Goal: Transaction & Acquisition: Purchase product/service

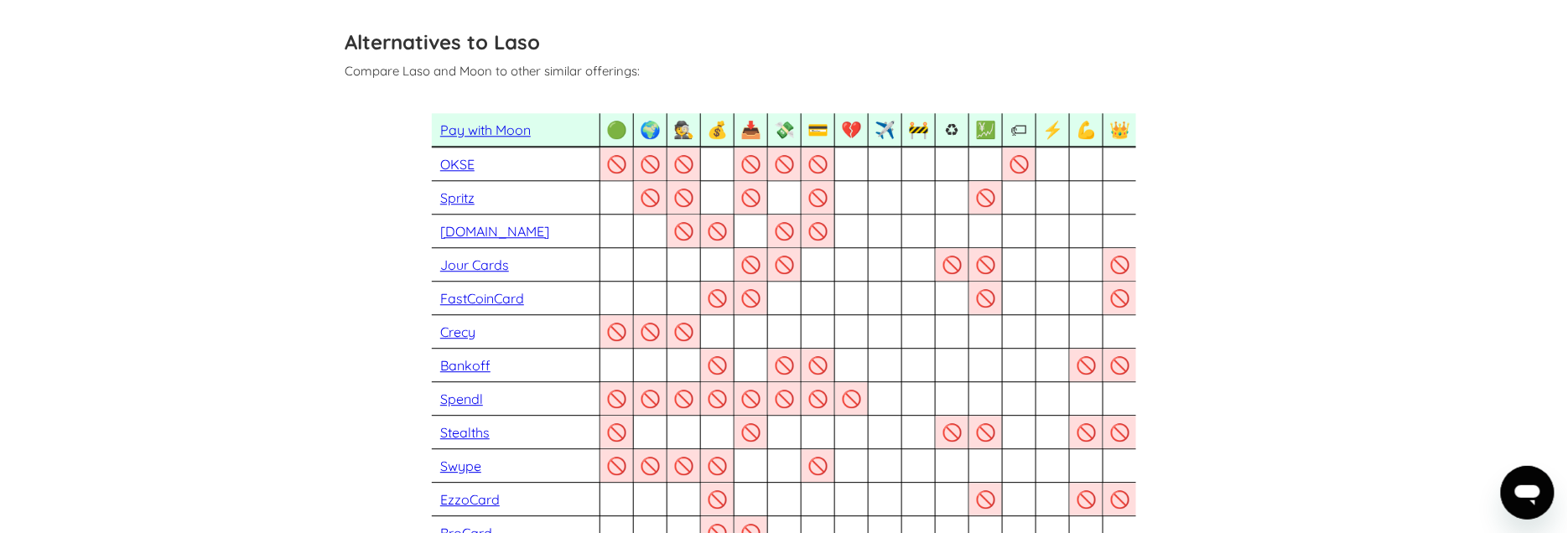
scroll to position [1419, 0]
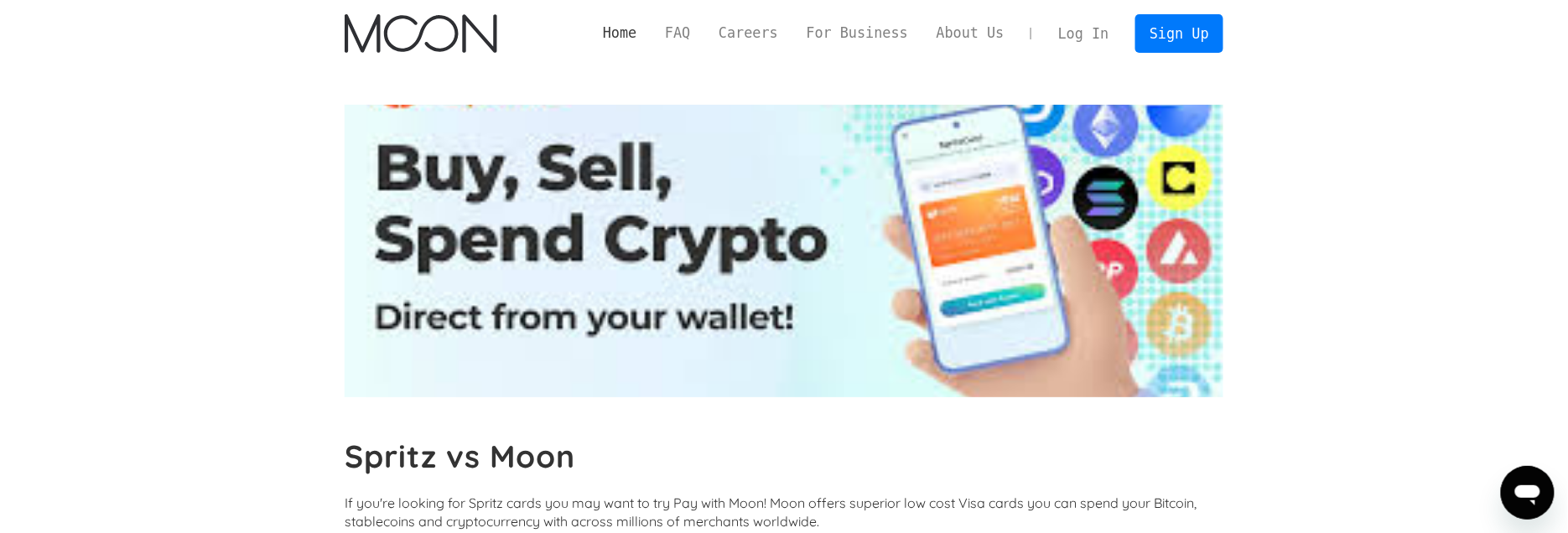
click at [651, 36] on link "Home" at bounding box center [620, 33] width 62 height 21
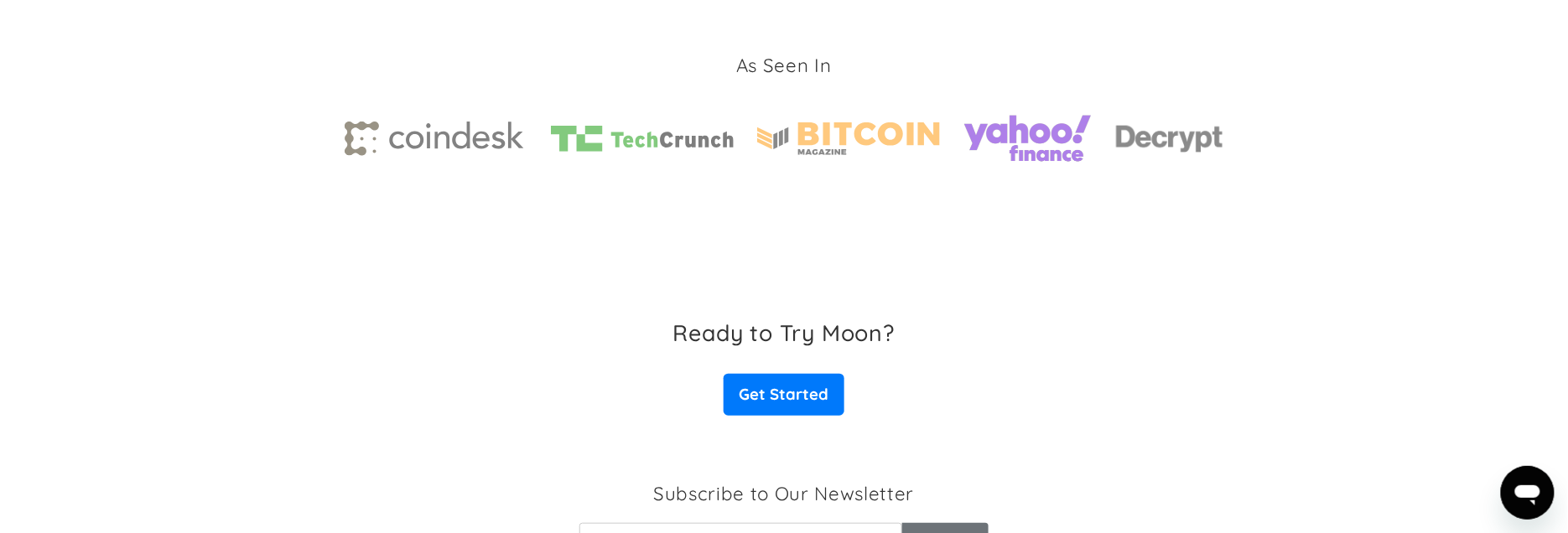
scroll to position [2595, 0]
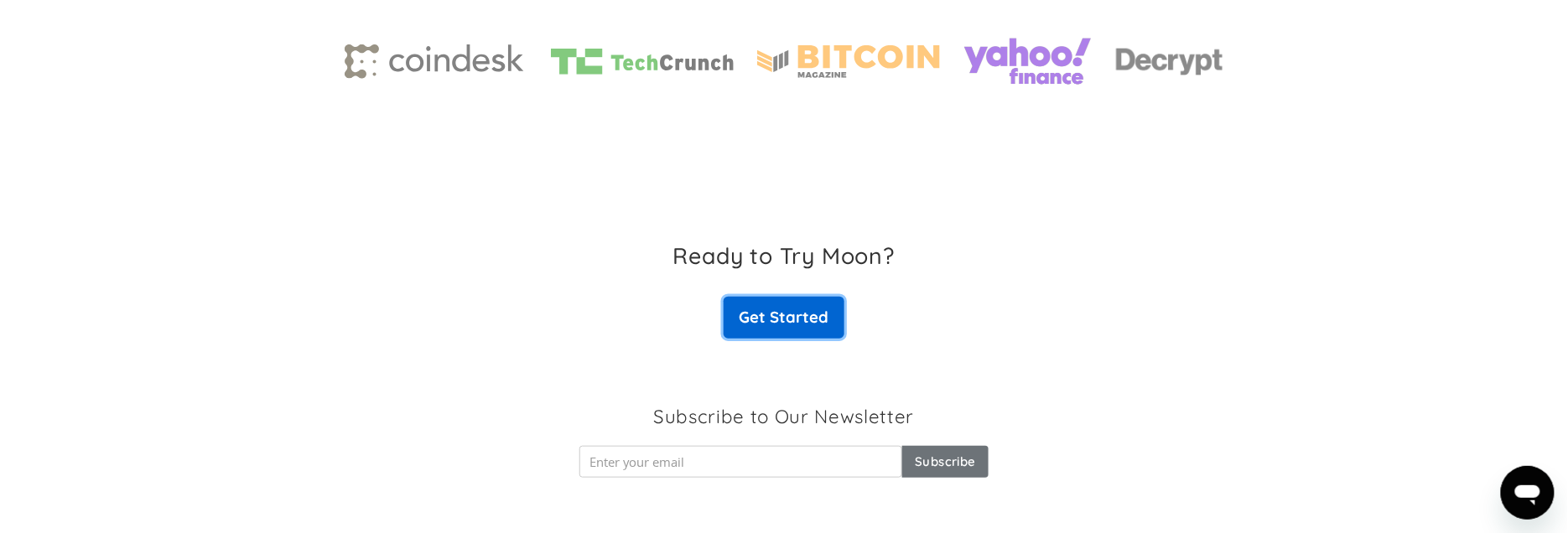
click at [783, 325] on link "Get Started" at bounding box center [784, 318] width 121 height 42
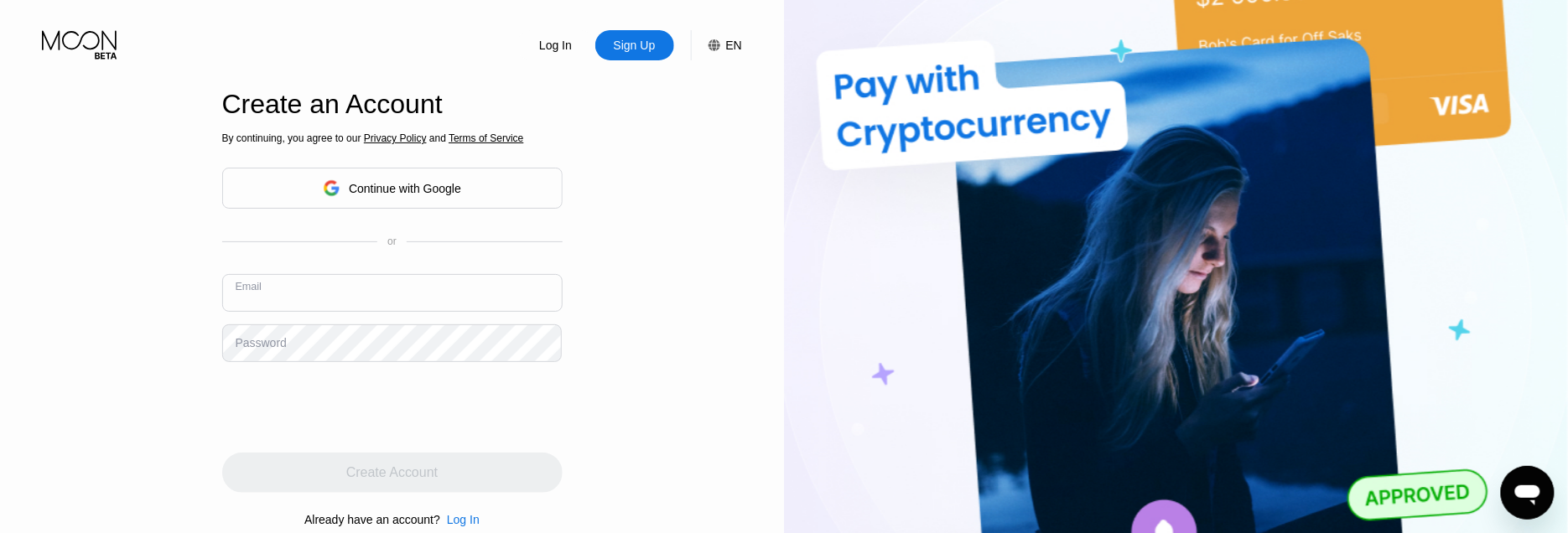
click at [322, 297] on input "text" at bounding box center [392, 293] width 340 height 37
click at [319, 304] on input "text" at bounding box center [392, 293] width 340 height 37
type input "pattbryon@gmail.com"
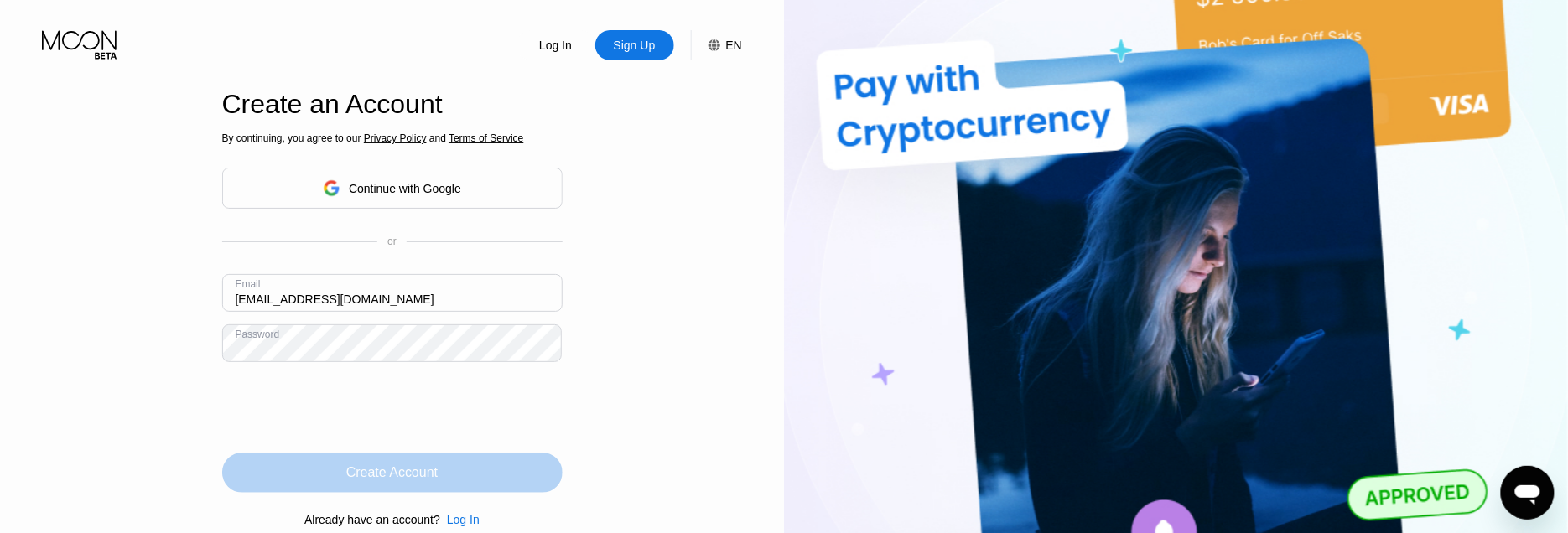
click at [406, 479] on div "Create Account" at bounding box center [392, 473] width 91 height 16
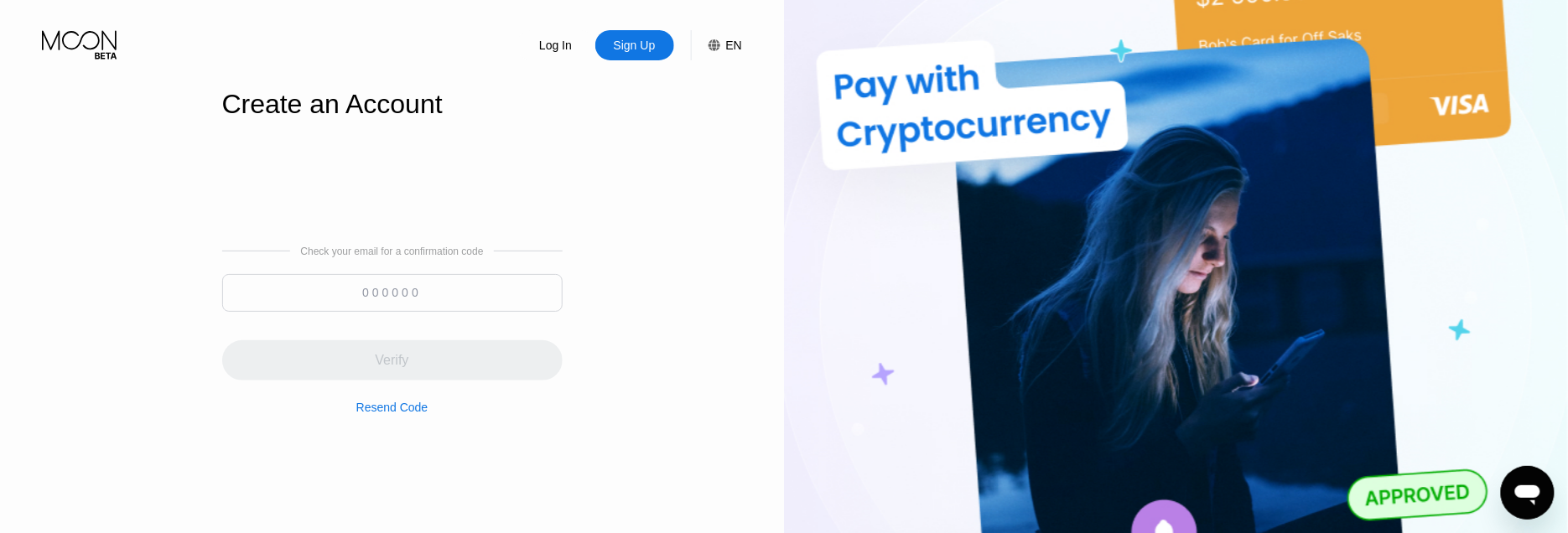
click at [352, 290] on input at bounding box center [392, 293] width 340 height 37
paste input "658273"
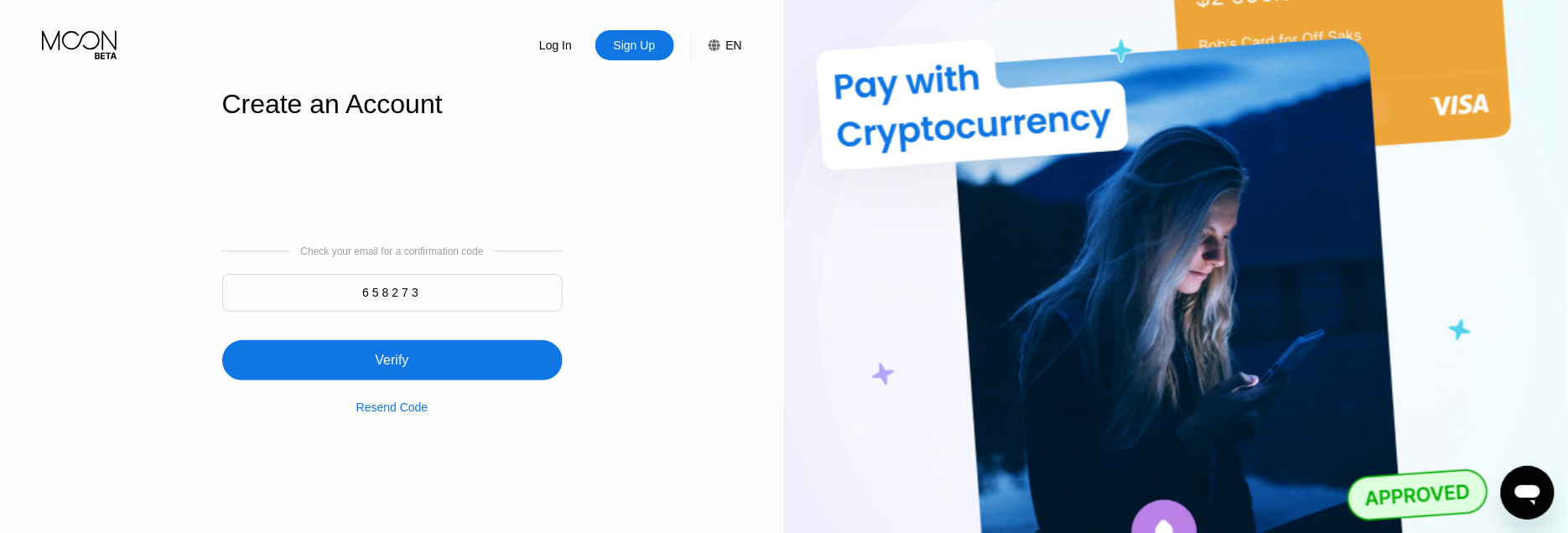
type input "658273"
click at [403, 367] on div "Verify" at bounding box center [391, 360] width 34 height 16
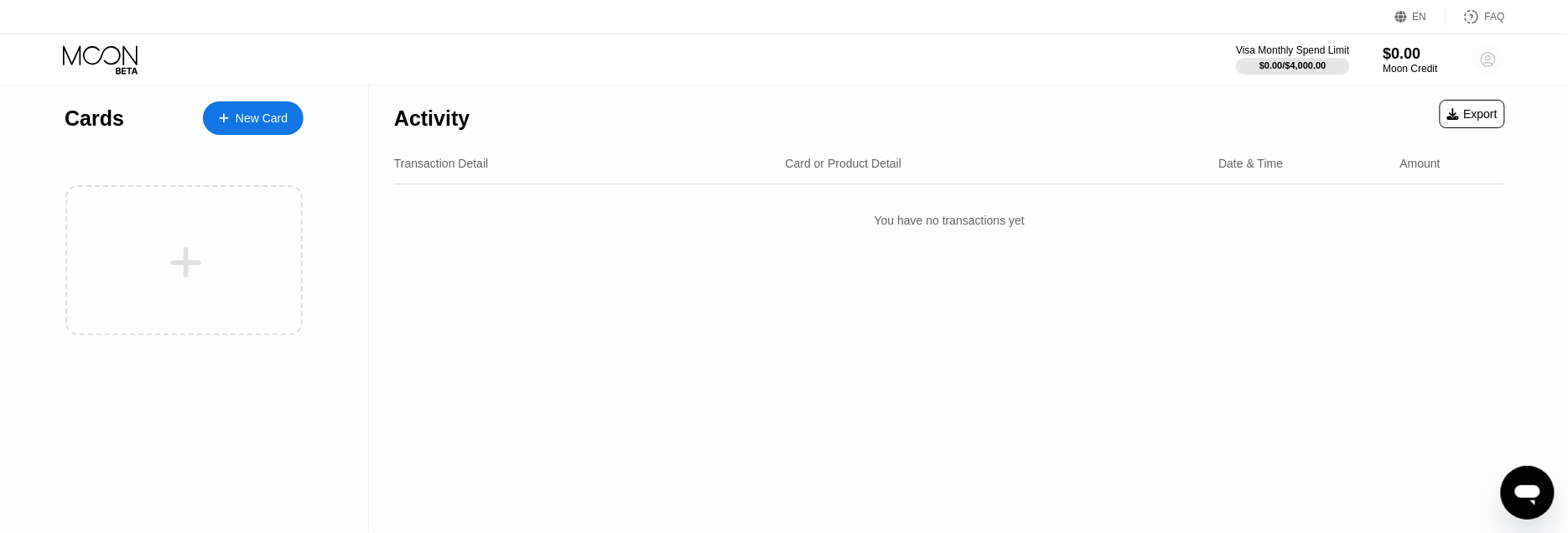
click at [1488, 60] on icon at bounding box center [1488, 59] width 34 height 34
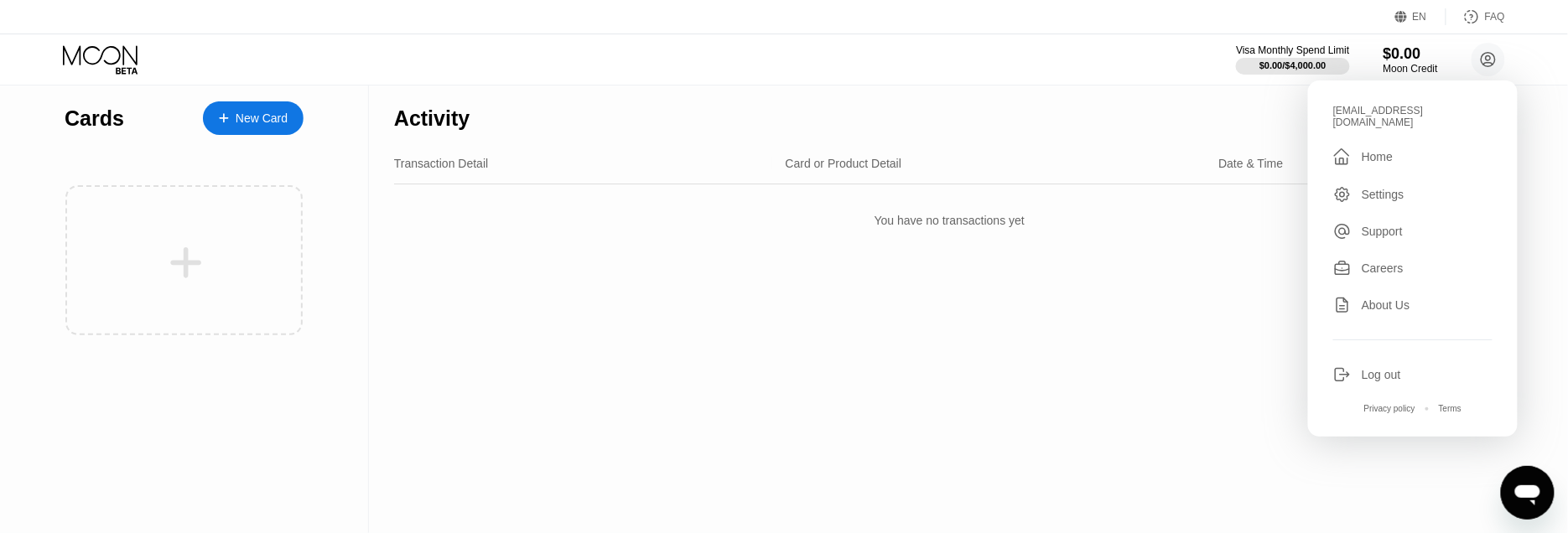
click at [1392, 187] on div "Settings" at bounding box center [1383, 194] width 43 height 14
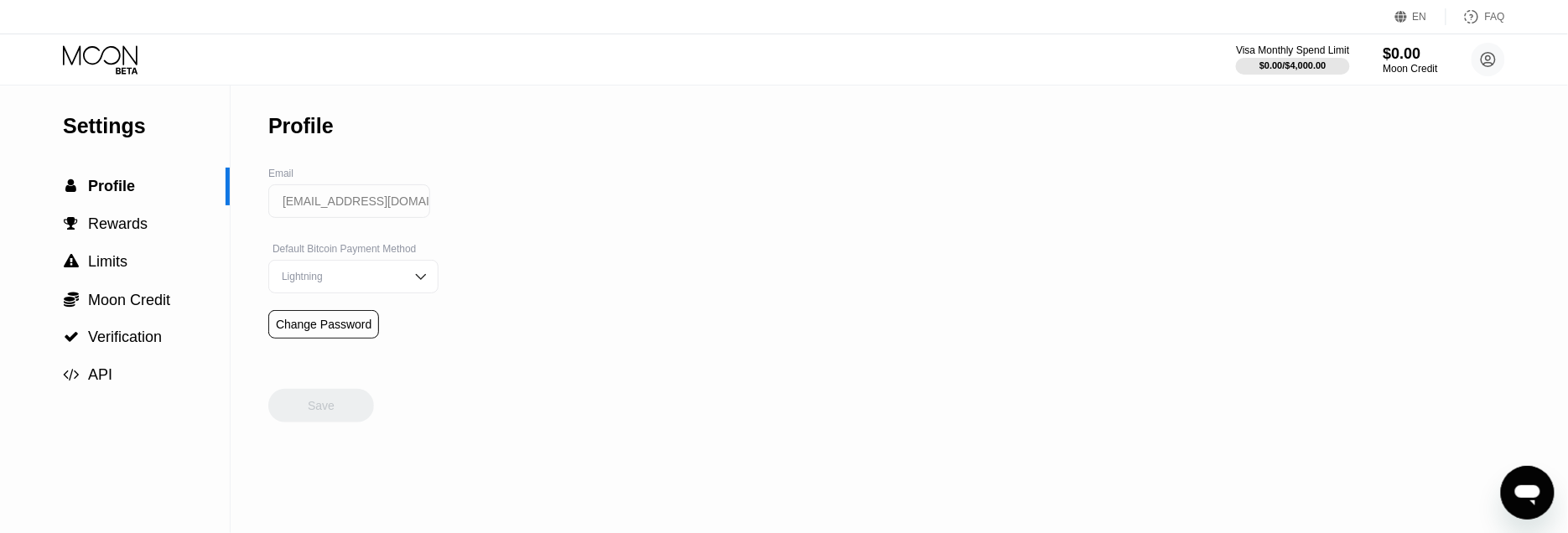
click at [392, 284] on div "Lightning" at bounding box center [354, 276] width 170 height 34
click at [374, 349] on div "On-Chain" at bounding box center [354, 344] width 152 height 12
click at [412, 283] on img at bounding box center [421, 277] width 16 height 16
click at [319, 349] on div "On-Chain" at bounding box center [341, 344] width 127 height 12
click at [106, 232] on span "Rewards" at bounding box center [117, 224] width 59 height 16
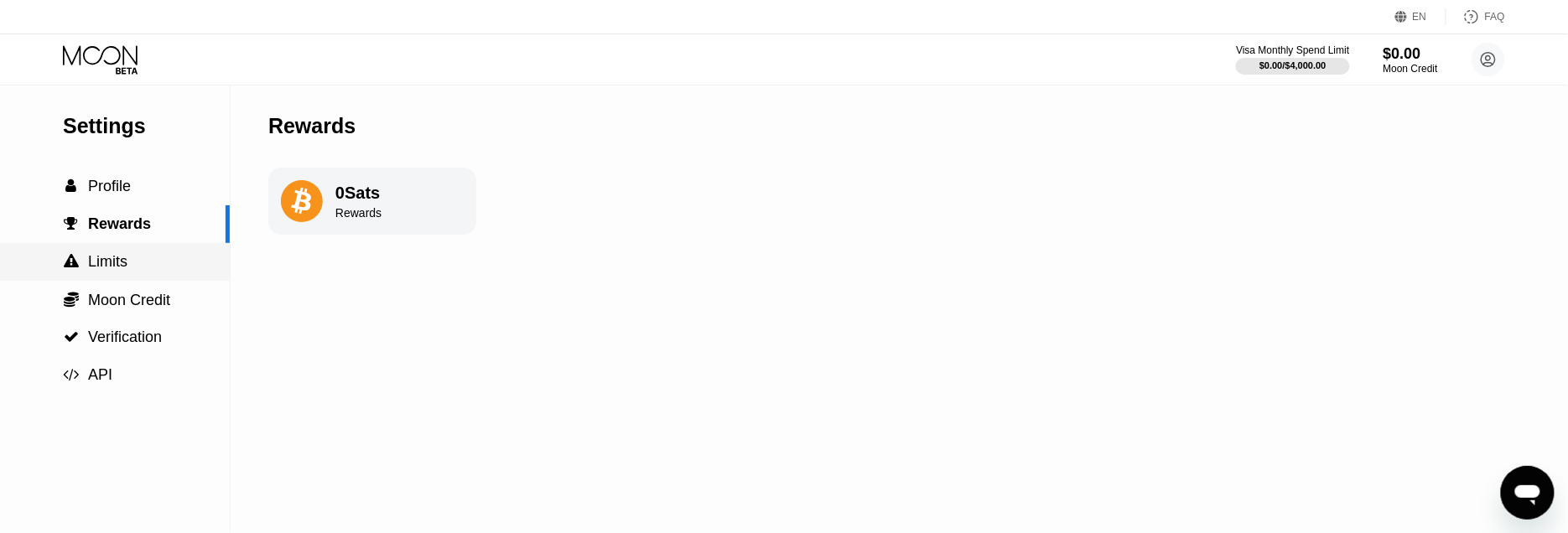
click at [127, 277] on div " Limits" at bounding box center [114, 261] width 229 height 37
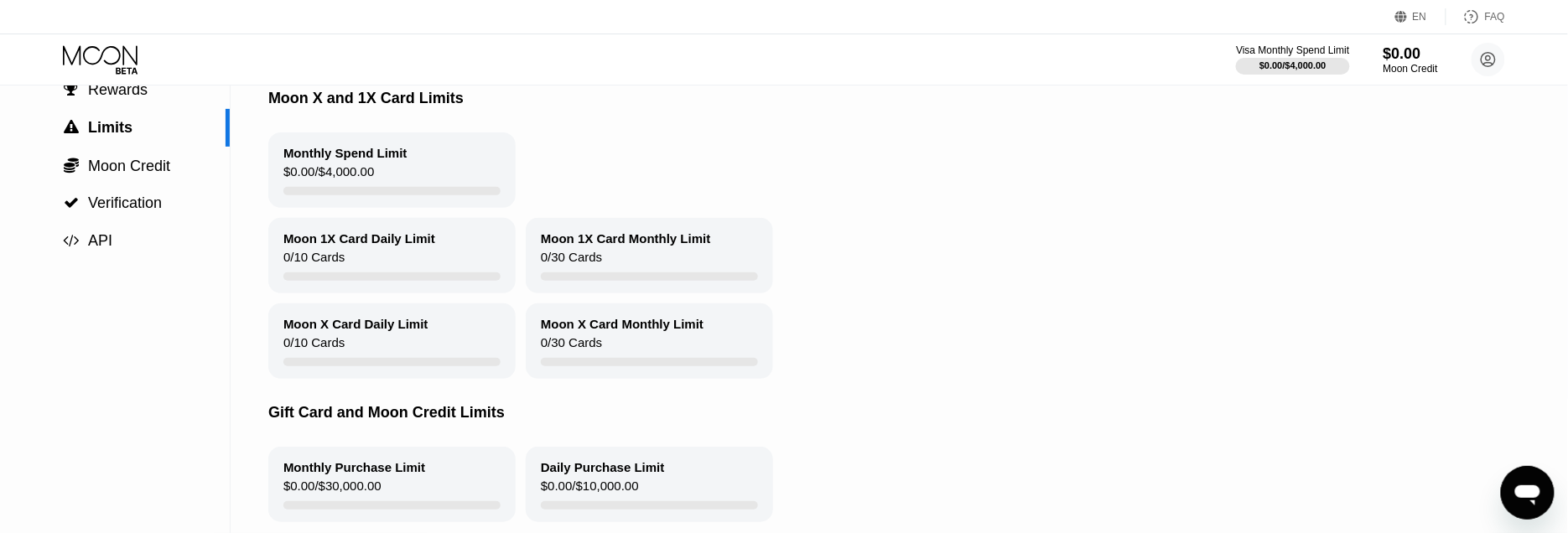
scroll to position [132, 0]
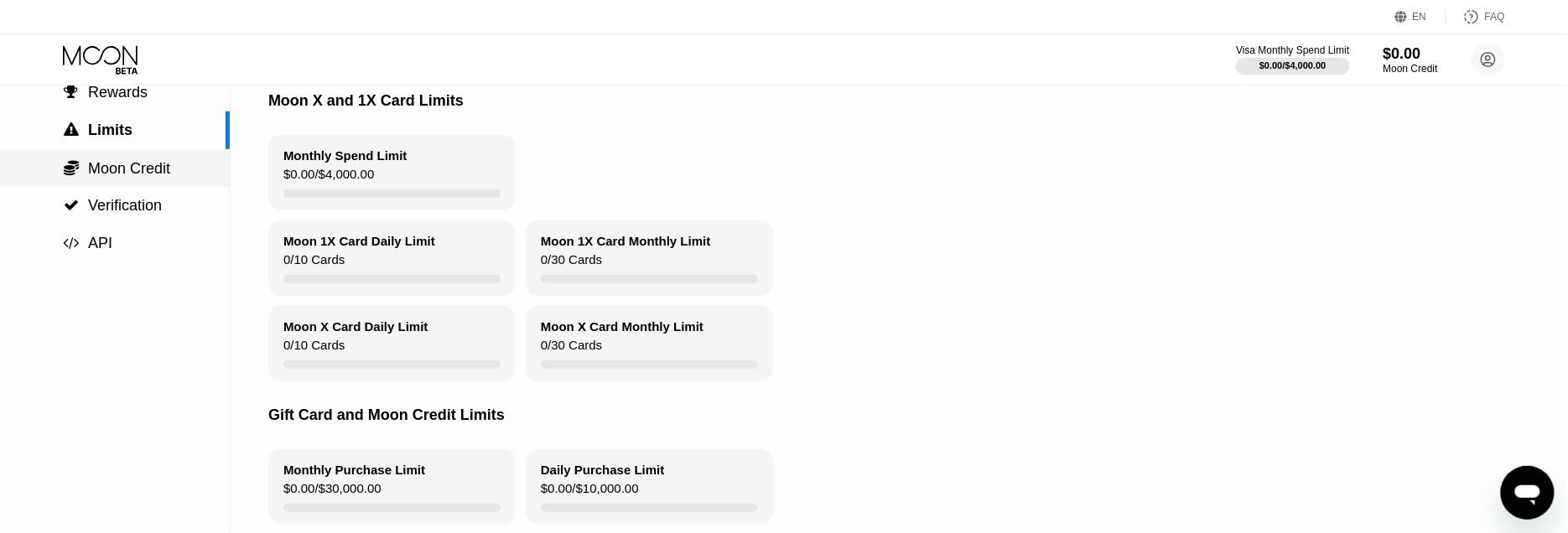
click at [127, 172] on span "Moon Credit" at bounding box center [129, 168] width 82 height 16
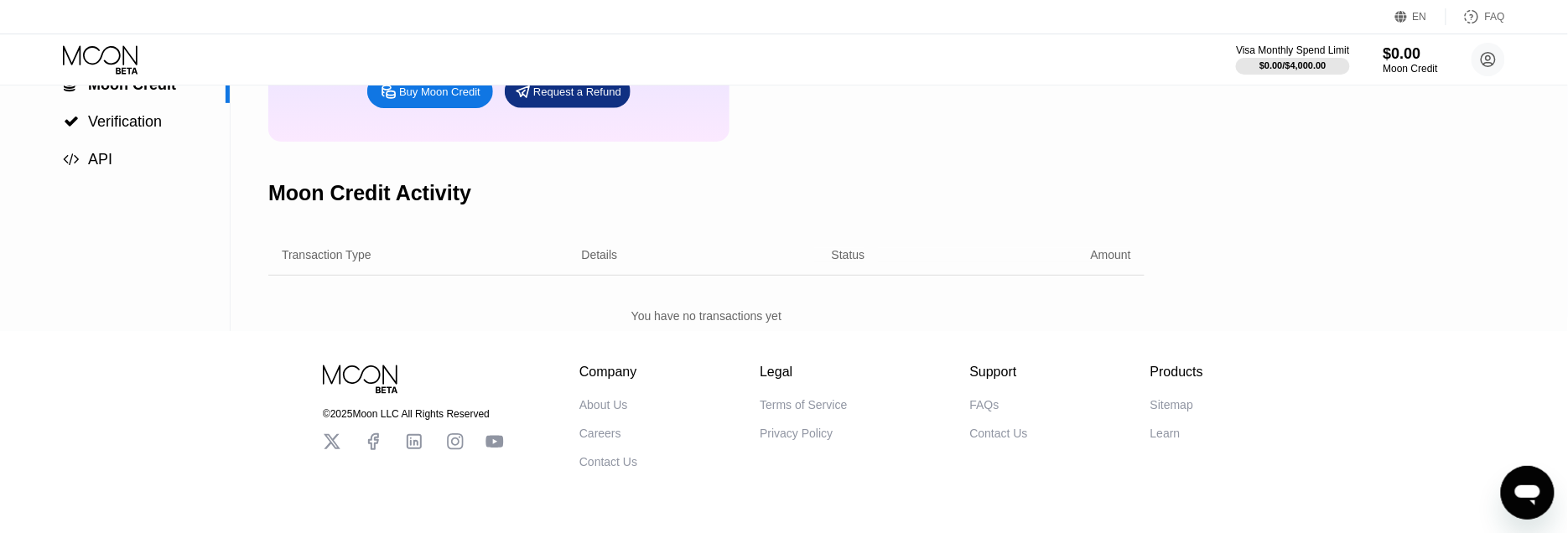
scroll to position [5, 0]
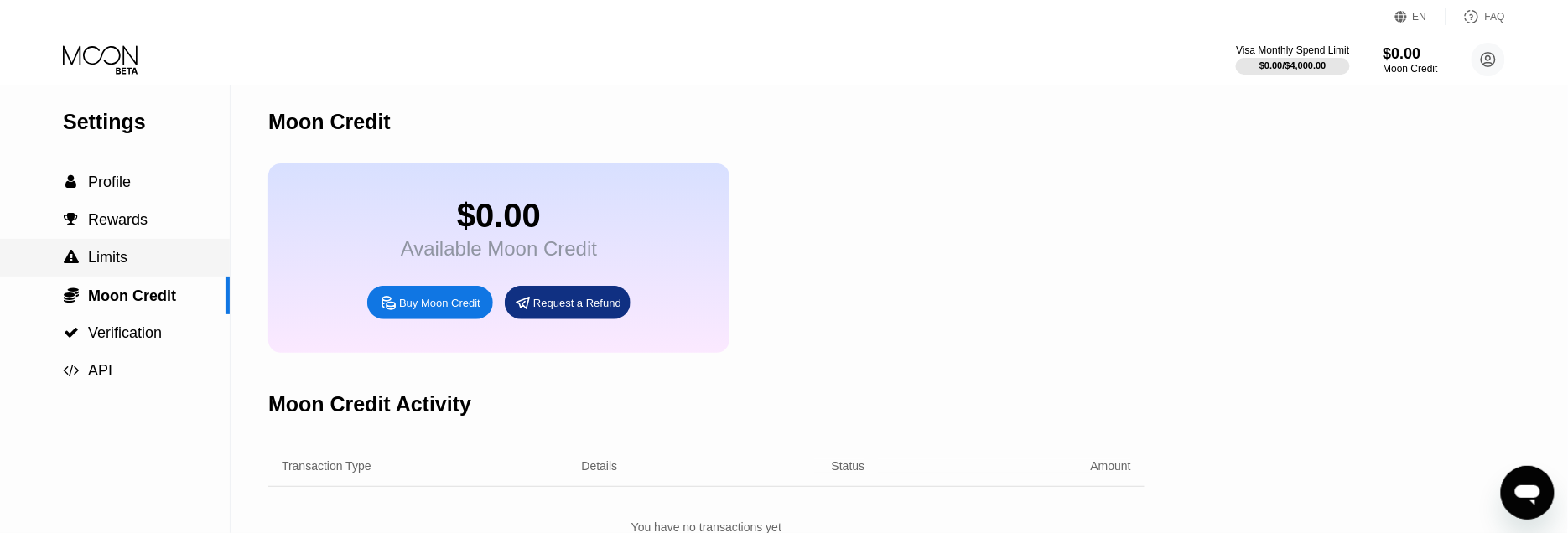
click at [127, 261] on div " Limits" at bounding box center [114, 257] width 229 height 17
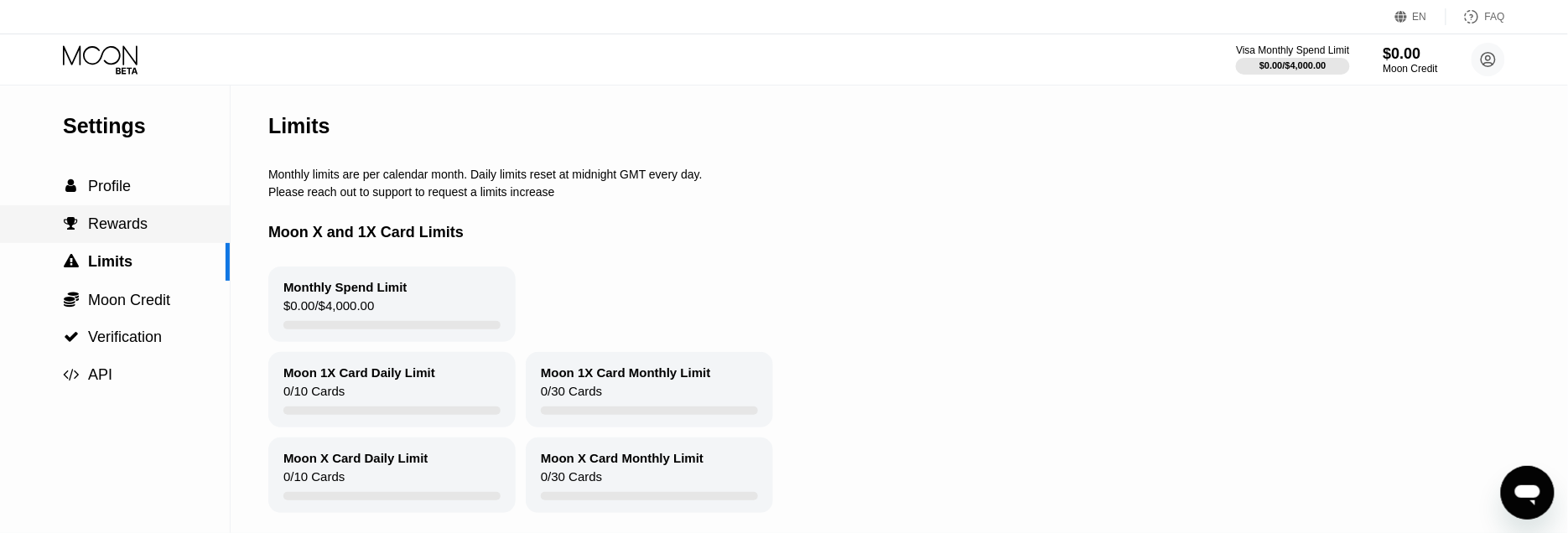
click at [133, 228] on span "Rewards" at bounding box center [117, 224] width 59 height 16
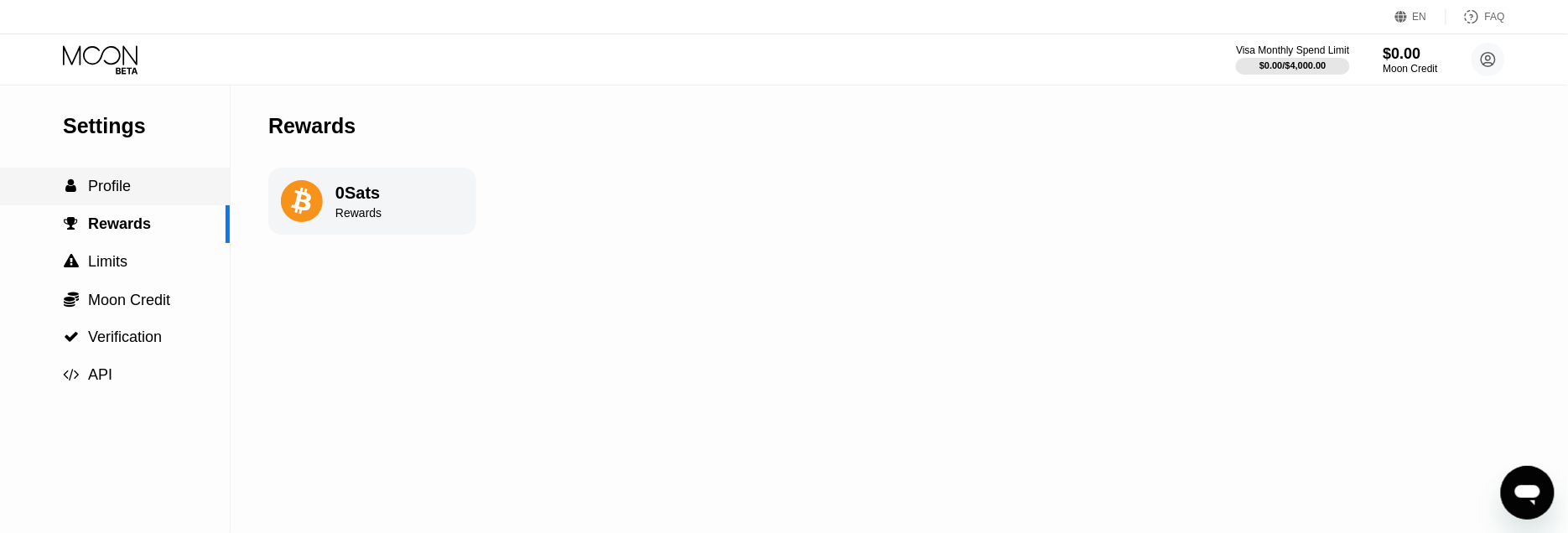
click at [128, 183] on span "Profile" at bounding box center [109, 186] width 43 height 16
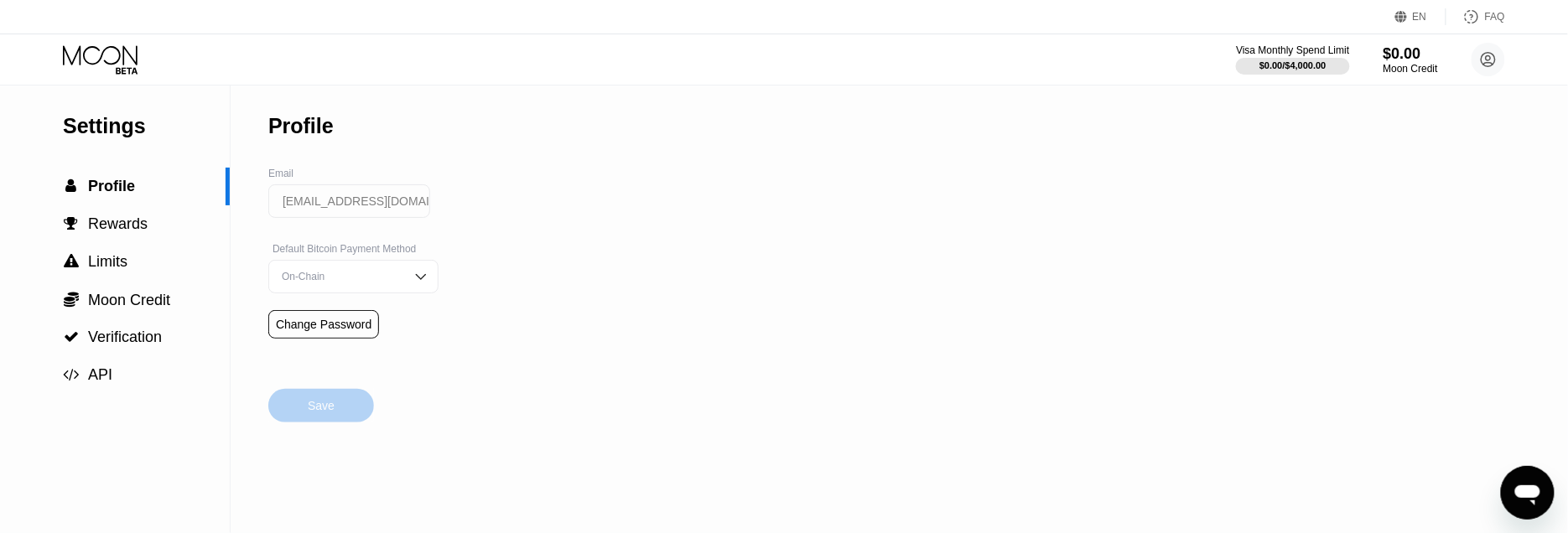
click at [309, 413] on div "Save" at bounding box center [321, 406] width 27 height 16
click at [132, 344] on span "Verification" at bounding box center [124, 337] width 74 height 16
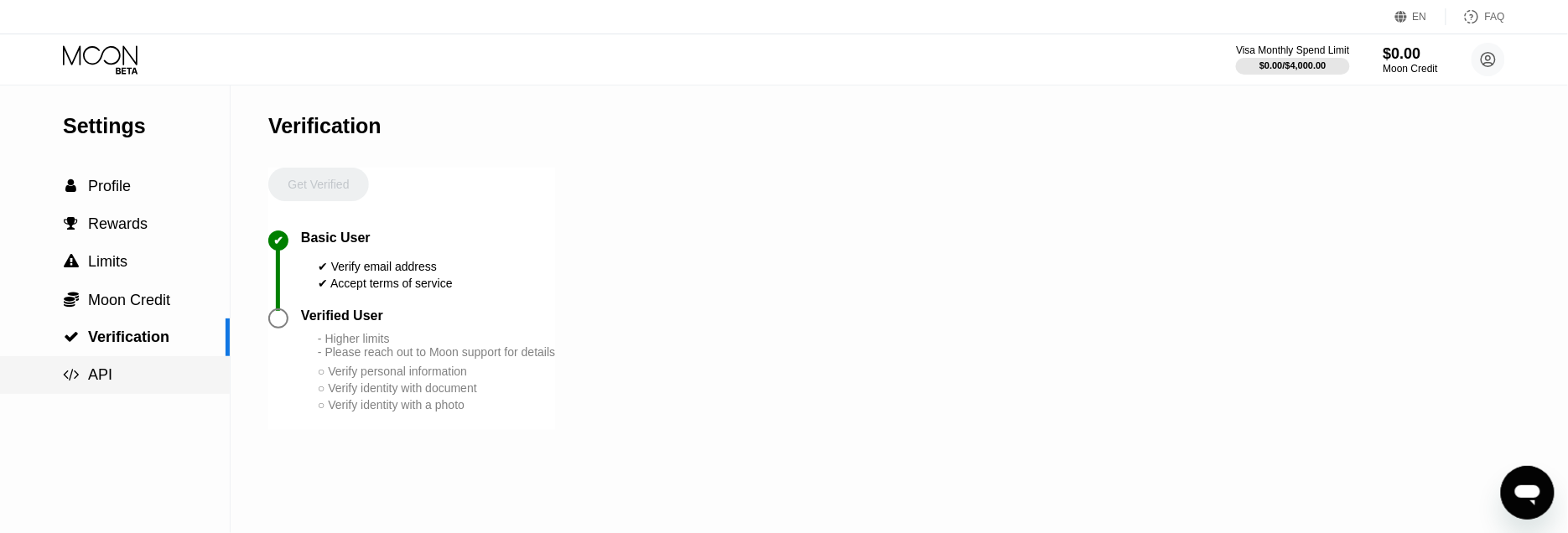
click at [88, 383] on span "API" at bounding box center [100, 375] width 25 height 16
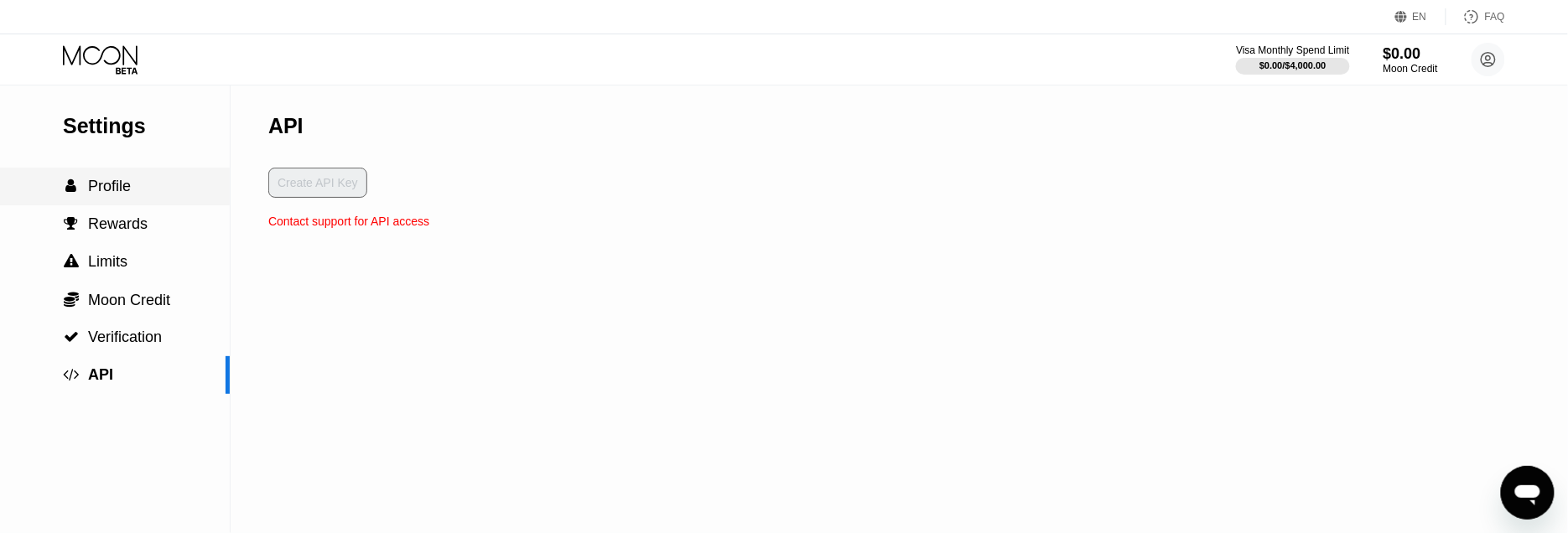
click at [123, 187] on span "Profile" at bounding box center [109, 186] width 43 height 16
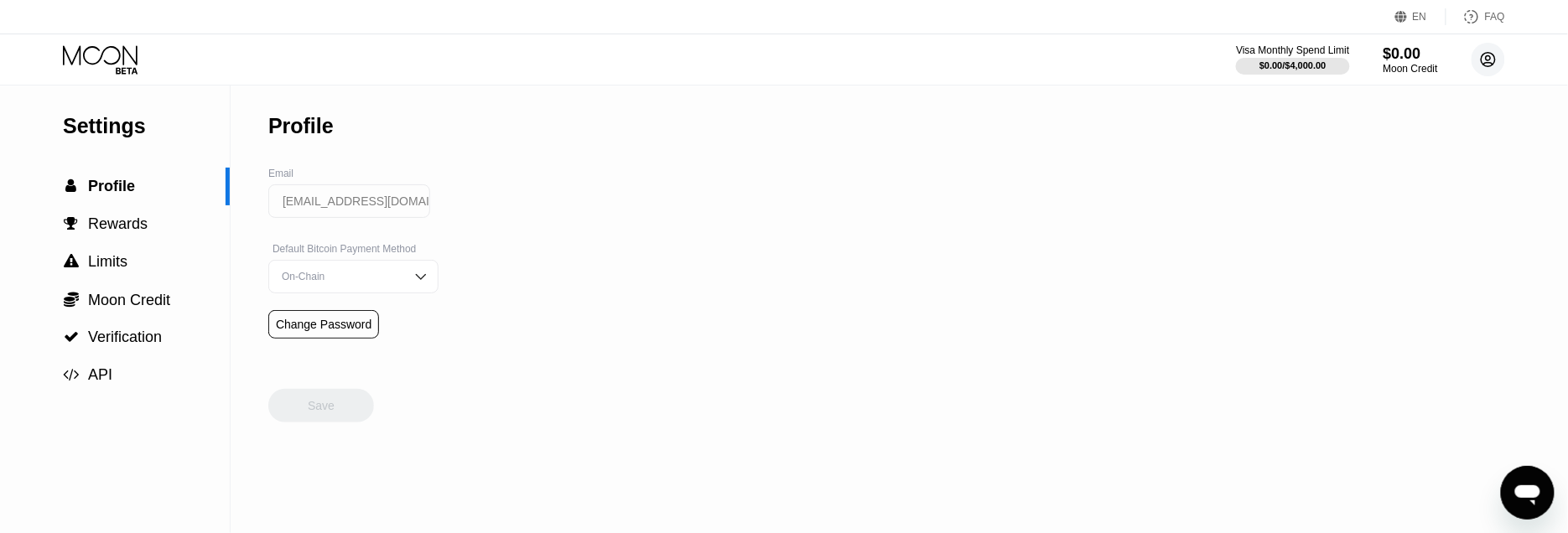
click at [1485, 68] on circle at bounding box center [1488, 59] width 34 height 34
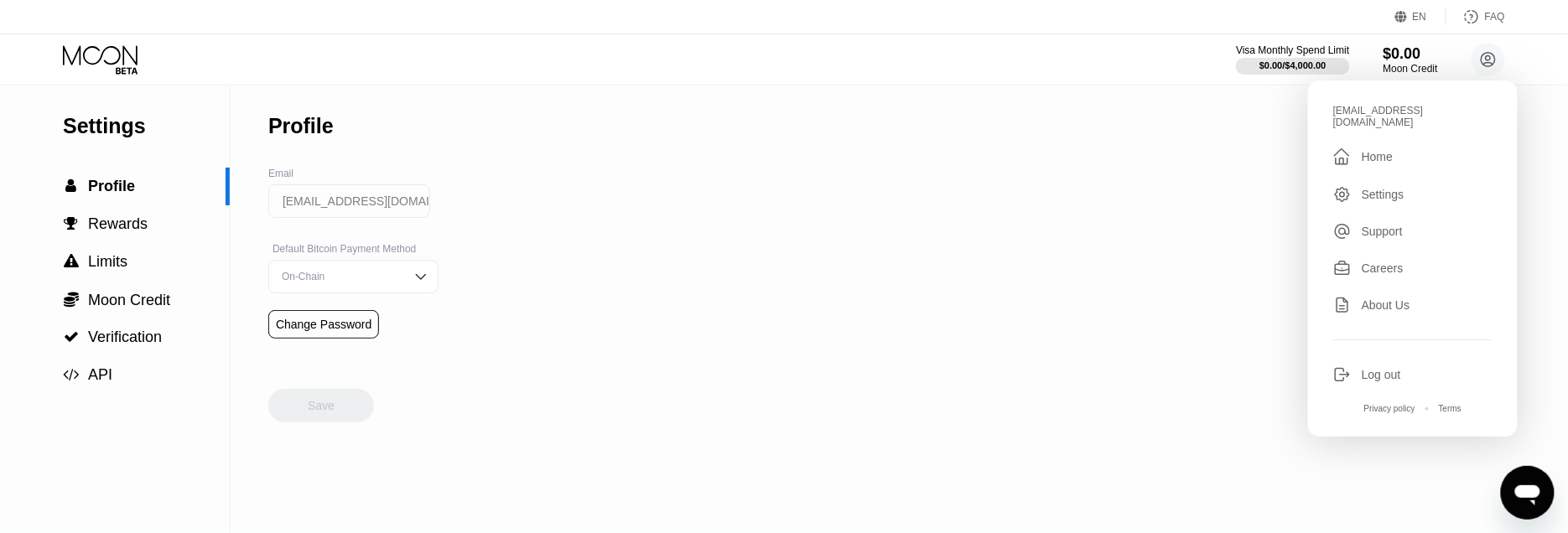
click at [1392, 226] on div "Support" at bounding box center [1382, 231] width 41 height 14
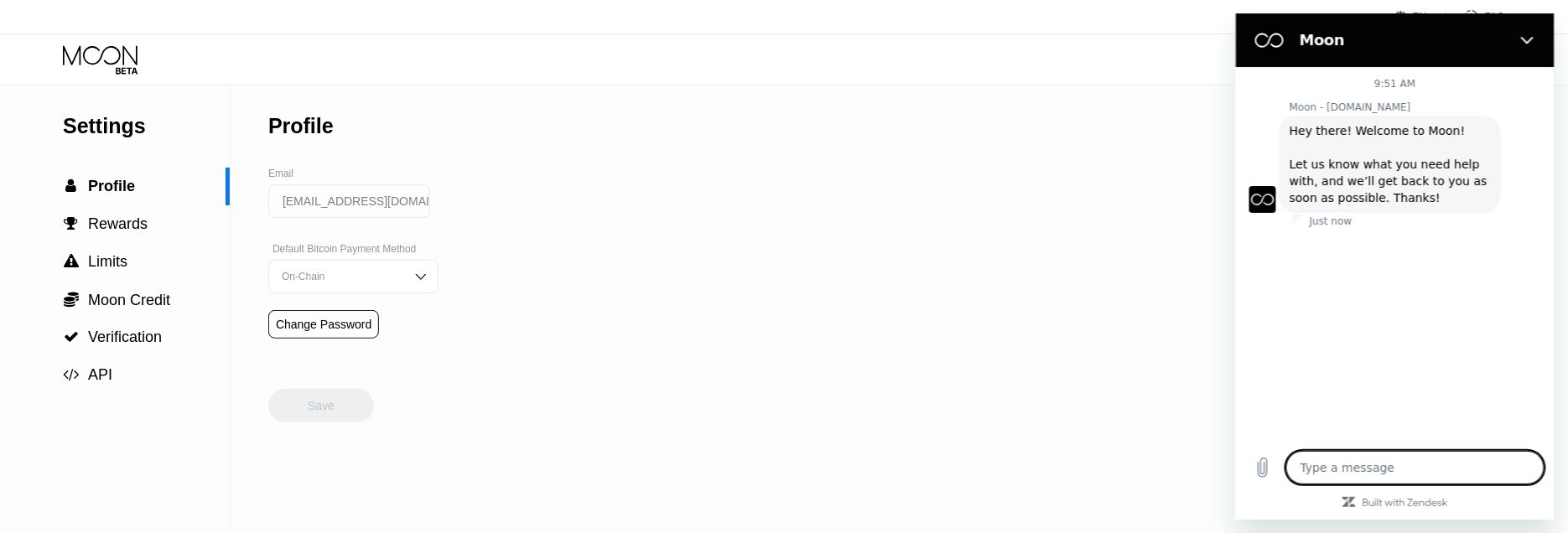
type textarea "x"
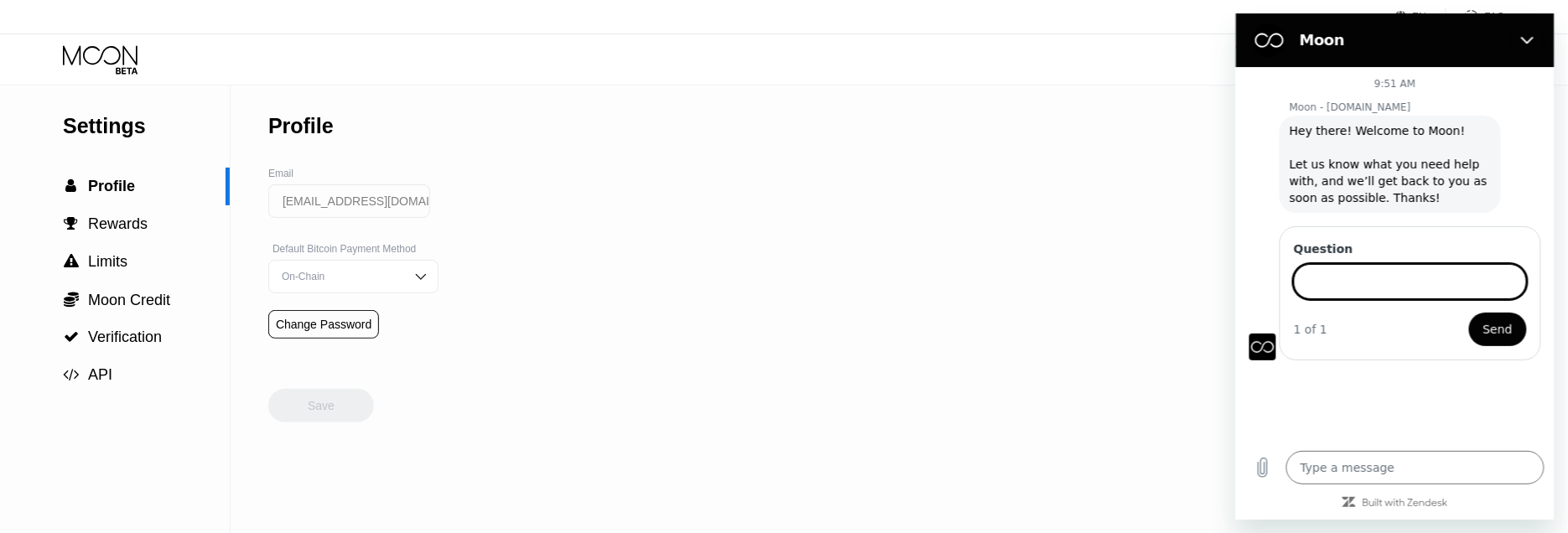
click at [1329, 285] on input "Question" at bounding box center [1409, 282] width 233 height 36
type input "I do not use lightning can I send BTC on chain?"
click at [1468, 313] on button "Send" at bounding box center [1497, 329] width 58 height 34
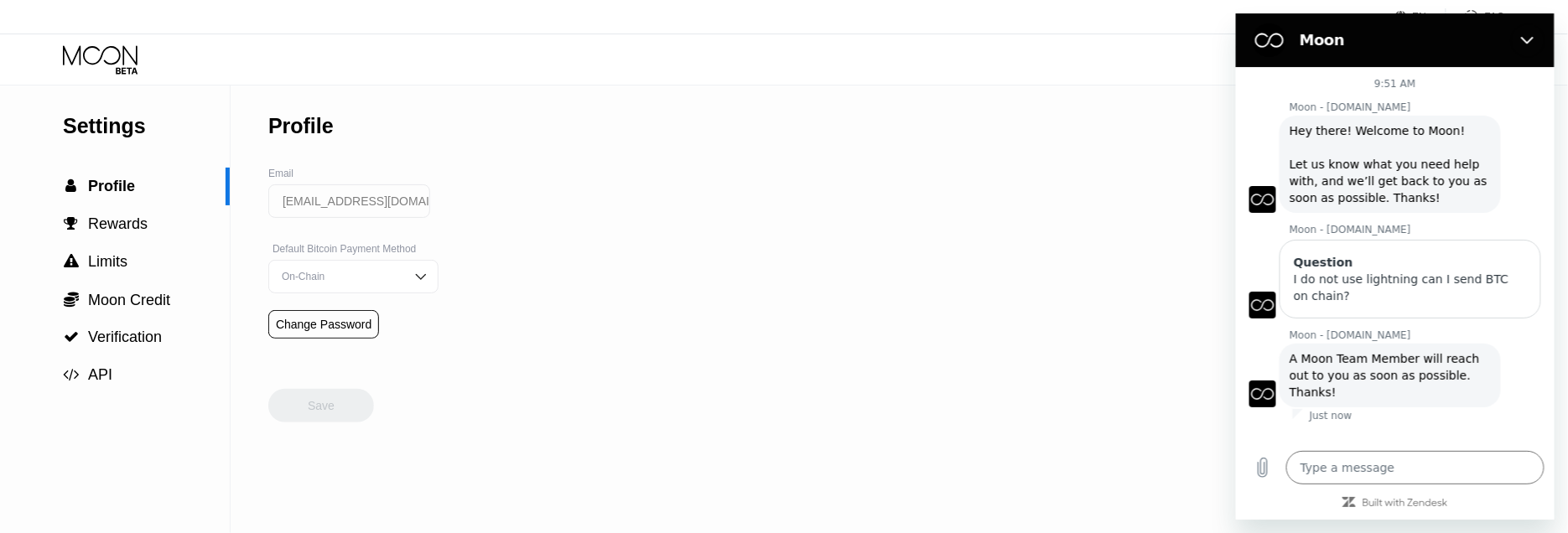
click at [1109, 432] on div "Settings  Profile  Rewards  Limits  Moon Credit  Verification  API Profil…" at bounding box center [784, 309] width 1568 height 449
click at [1531, 46] on icon "Close" at bounding box center [1527, 40] width 14 height 14
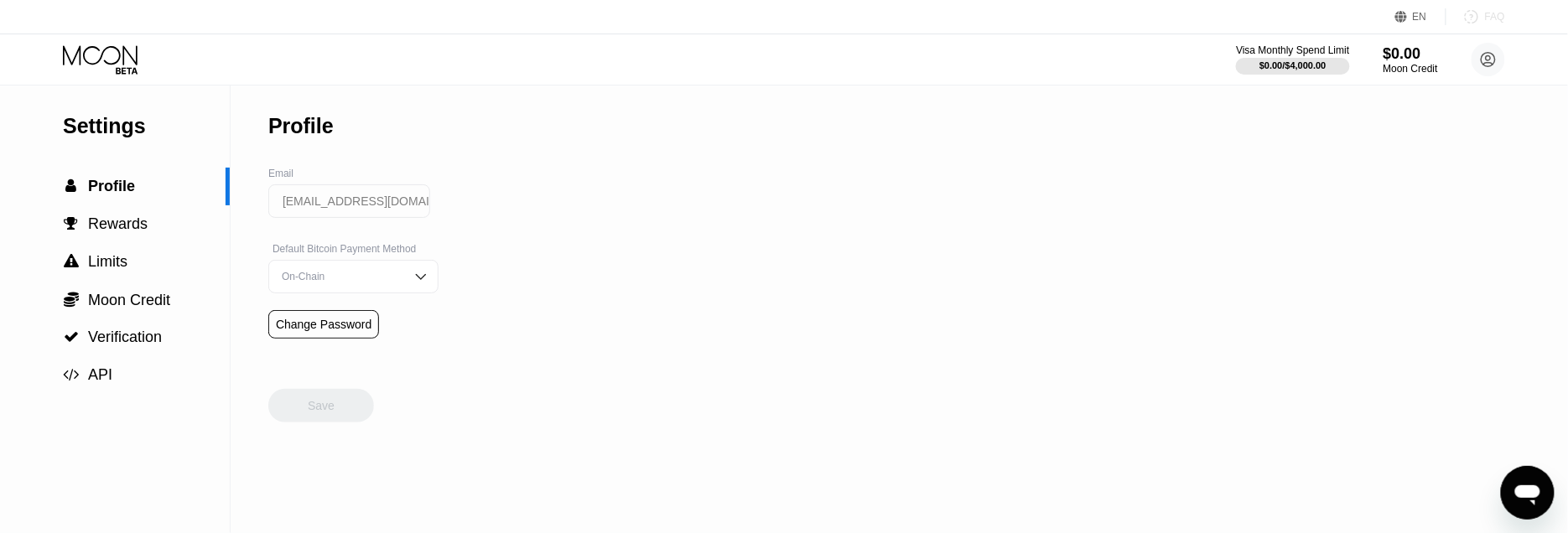
click at [1483, 19] on div "FAQ" at bounding box center [1476, 16] width 59 height 16
type textarea "x"
click at [1295, 62] on div "$0.00 / $4,000.00" at bounding box center [1293, 65] width 68 height 10
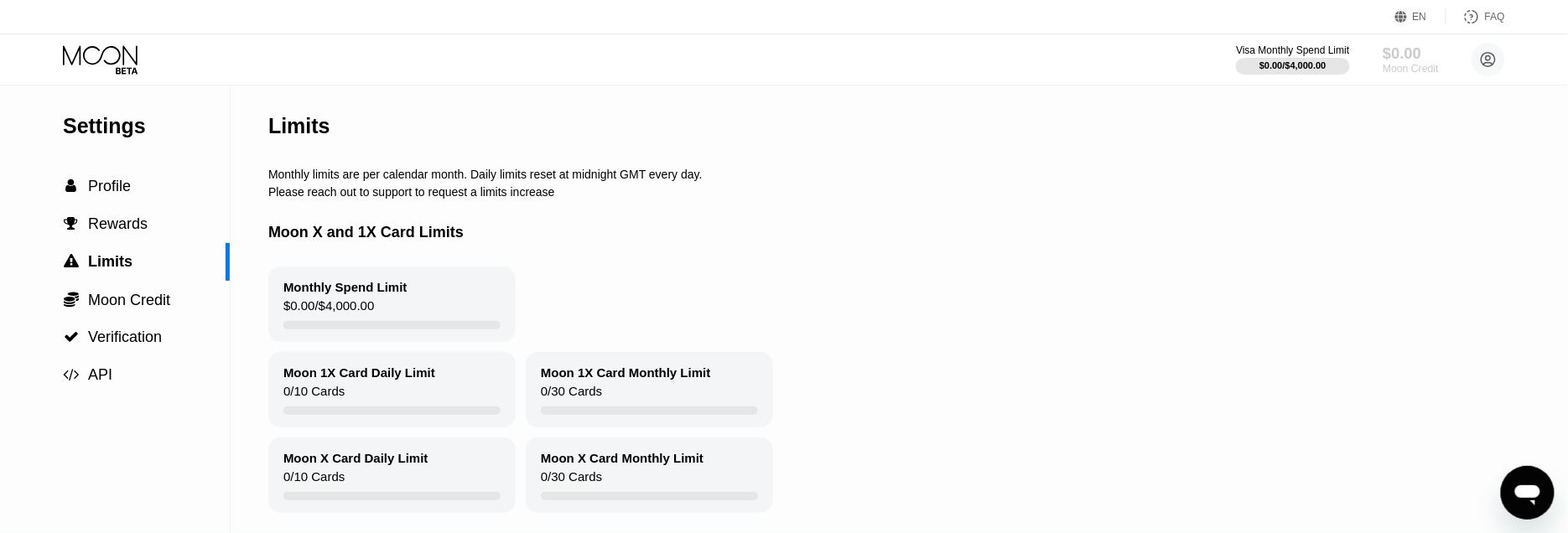
click at [1403, 55] on div "$0.00" at bounding box center [1411, 53] width 56 height 17
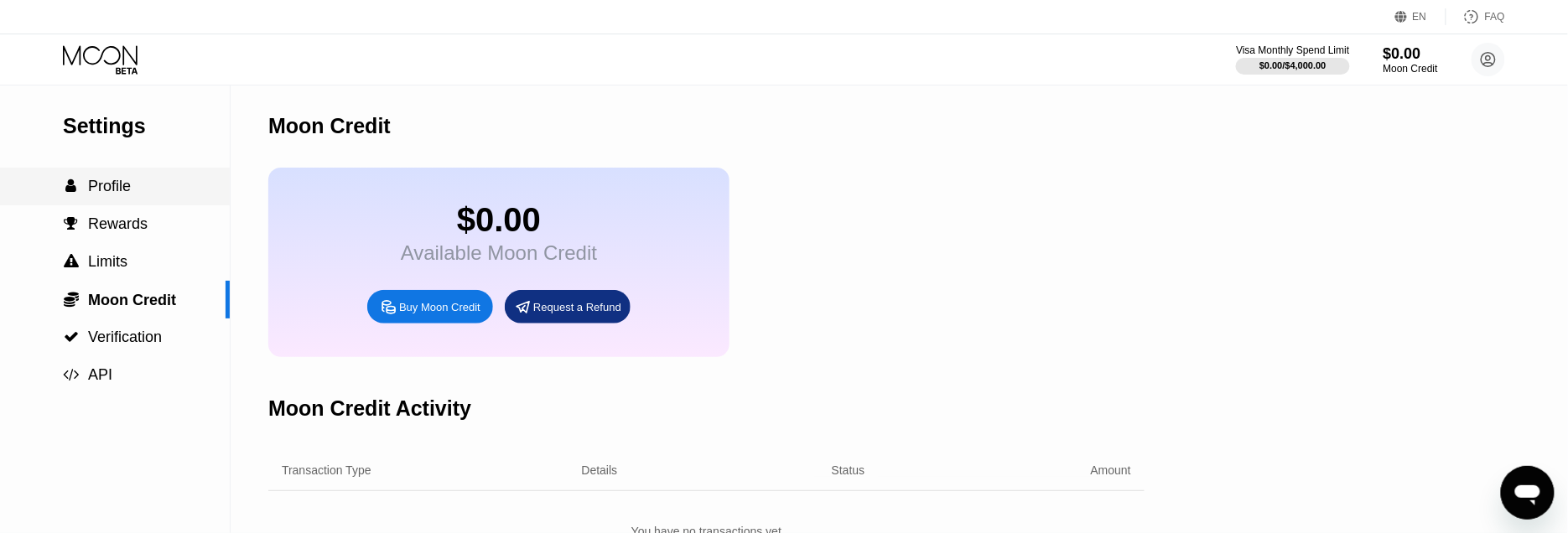
click at [111, 189] on span "Profile" at bounding box center [109, 186] width 43 height 16
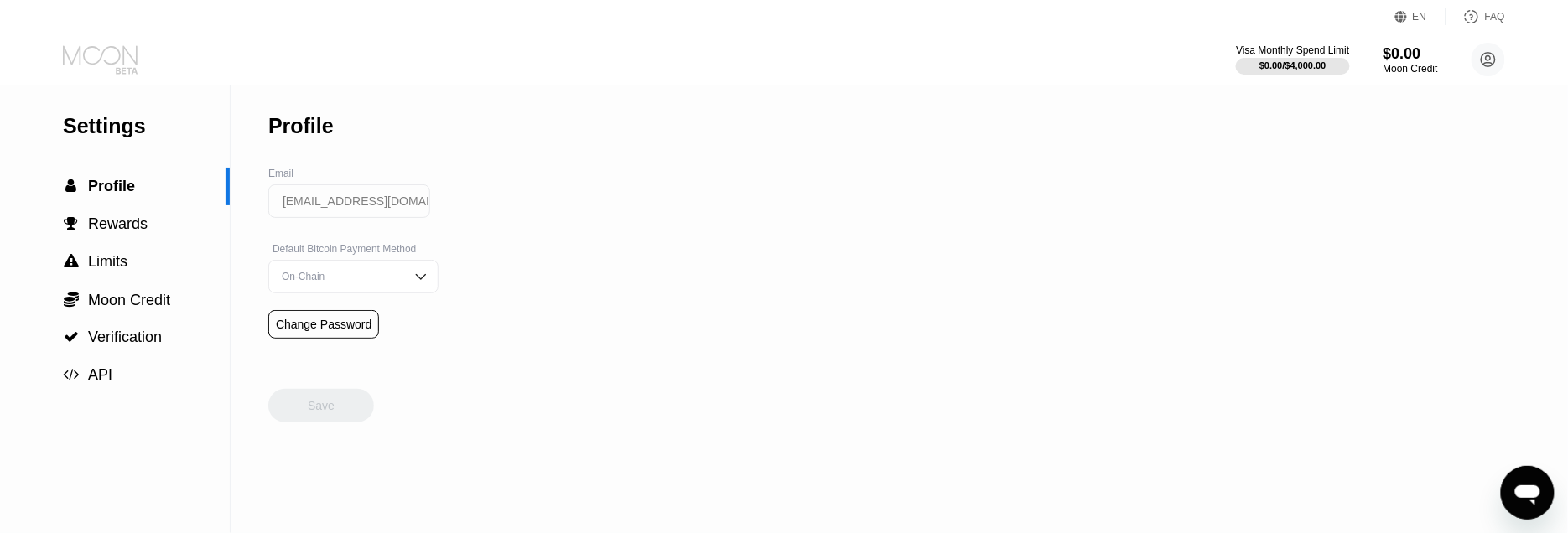
click at [107, 58] on icon at bounding box center [101, 60] width 78 height 29
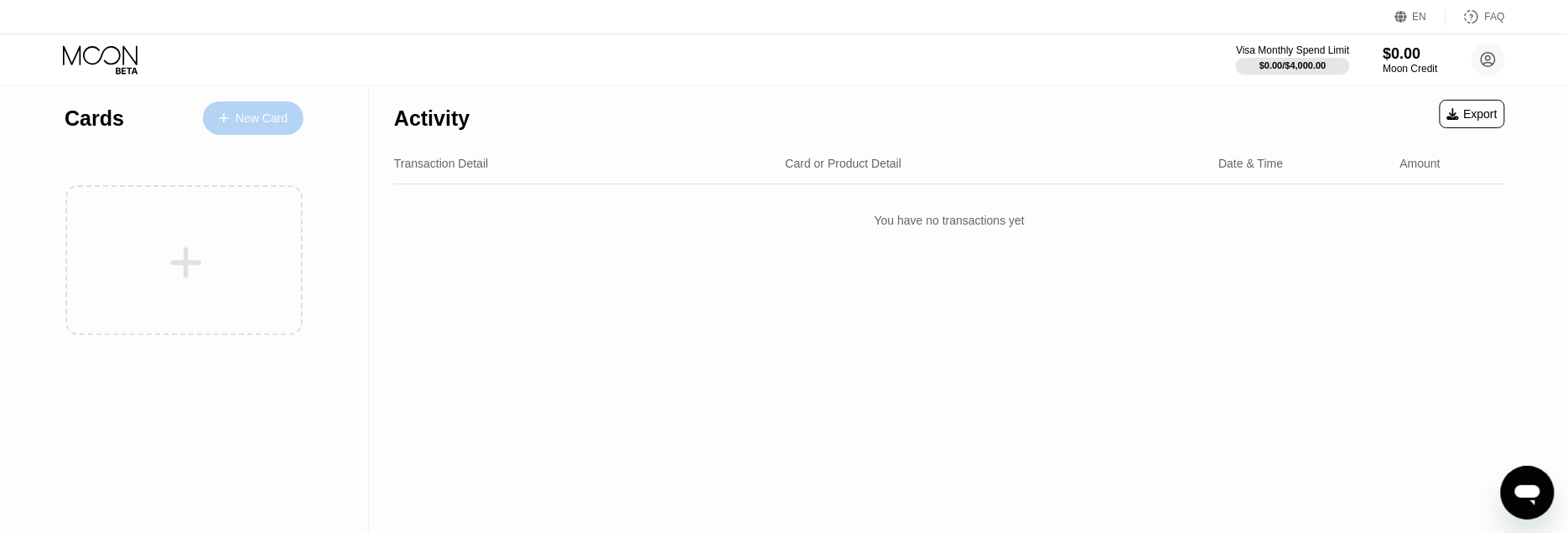
click at [244, 112] on div "New Card" at bounding box center [261, 119] width 52 height 15
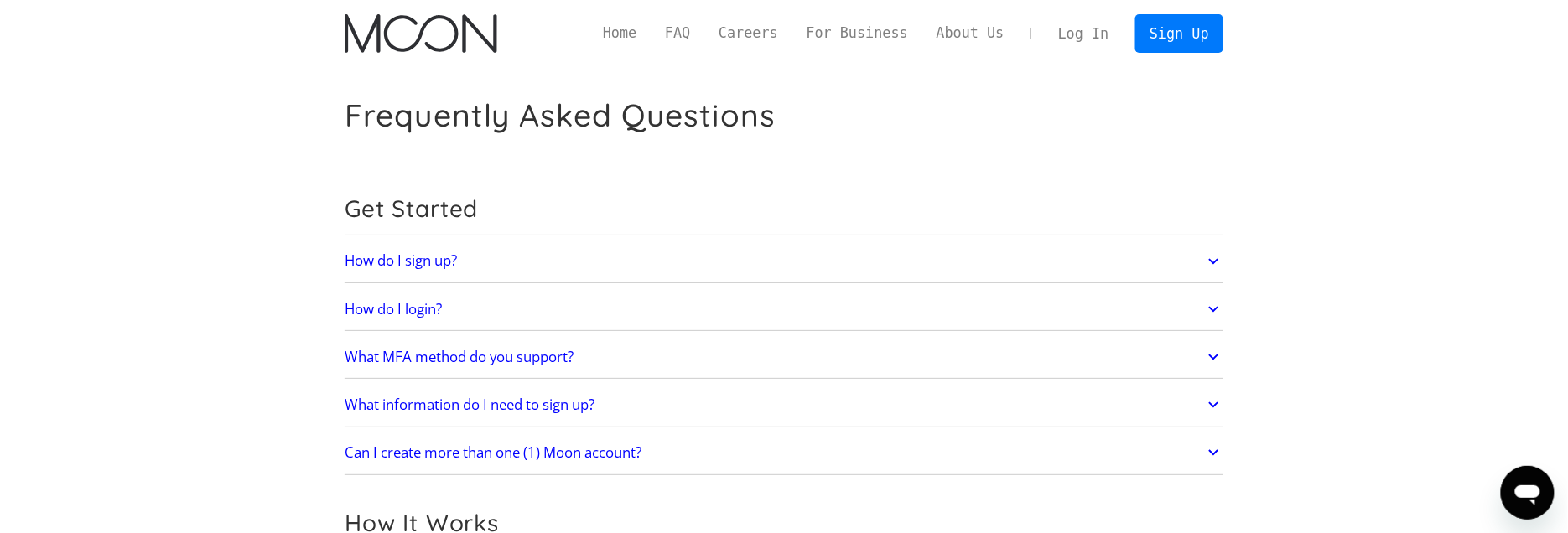
click at [1211, 255] on icon at bounding box center [1213, 261] width 19 height 30
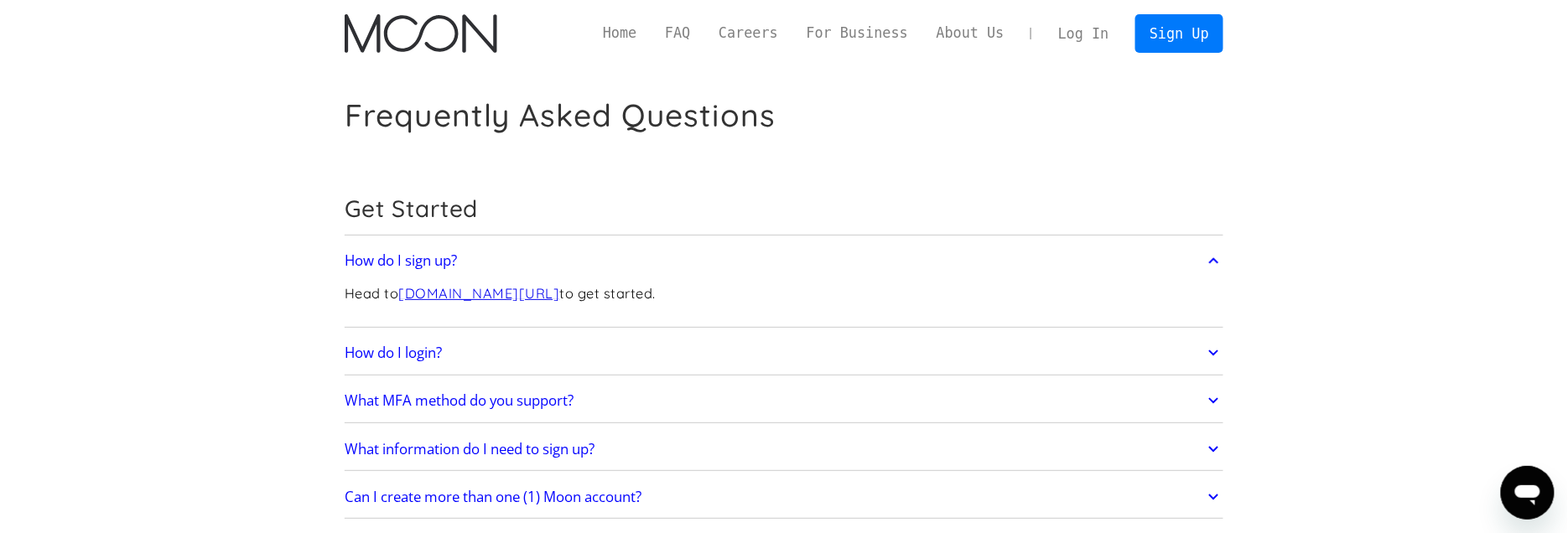
click at [1211, 395] on icon at bounding box center [1213, 400] width 19 height 30
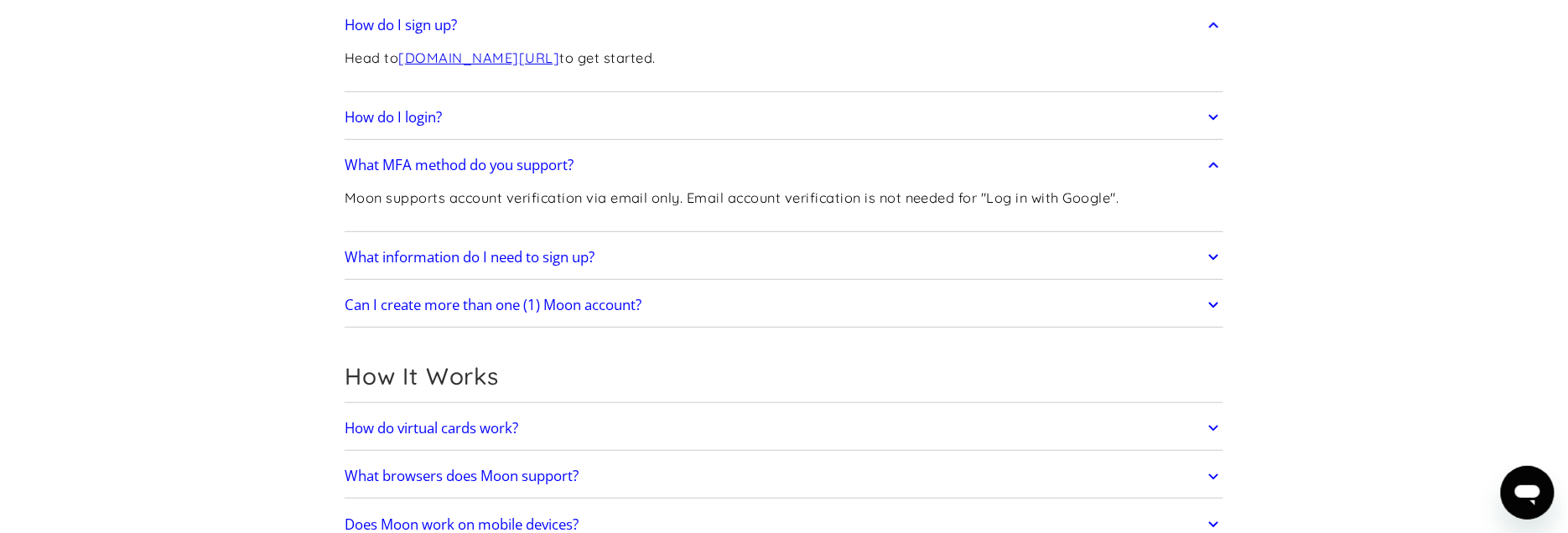
scroll to position [318, 0]
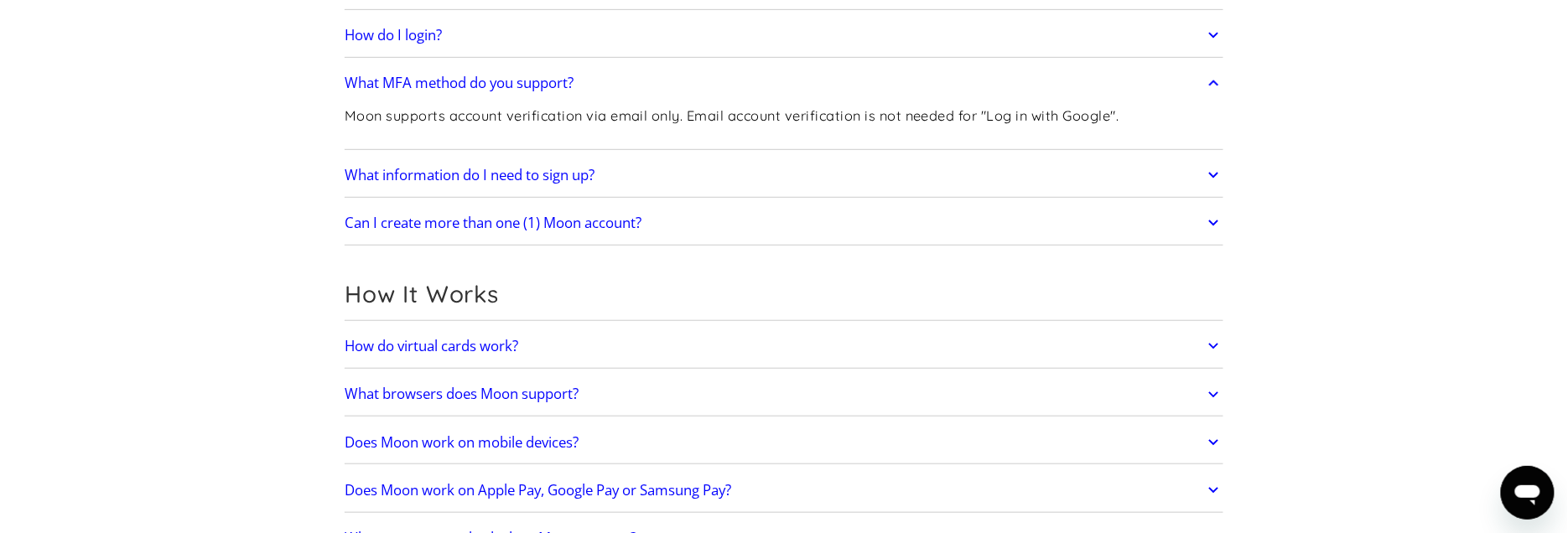
click at [1216, 174] on icon at bounding box center [1213, 175] width 19 height 30
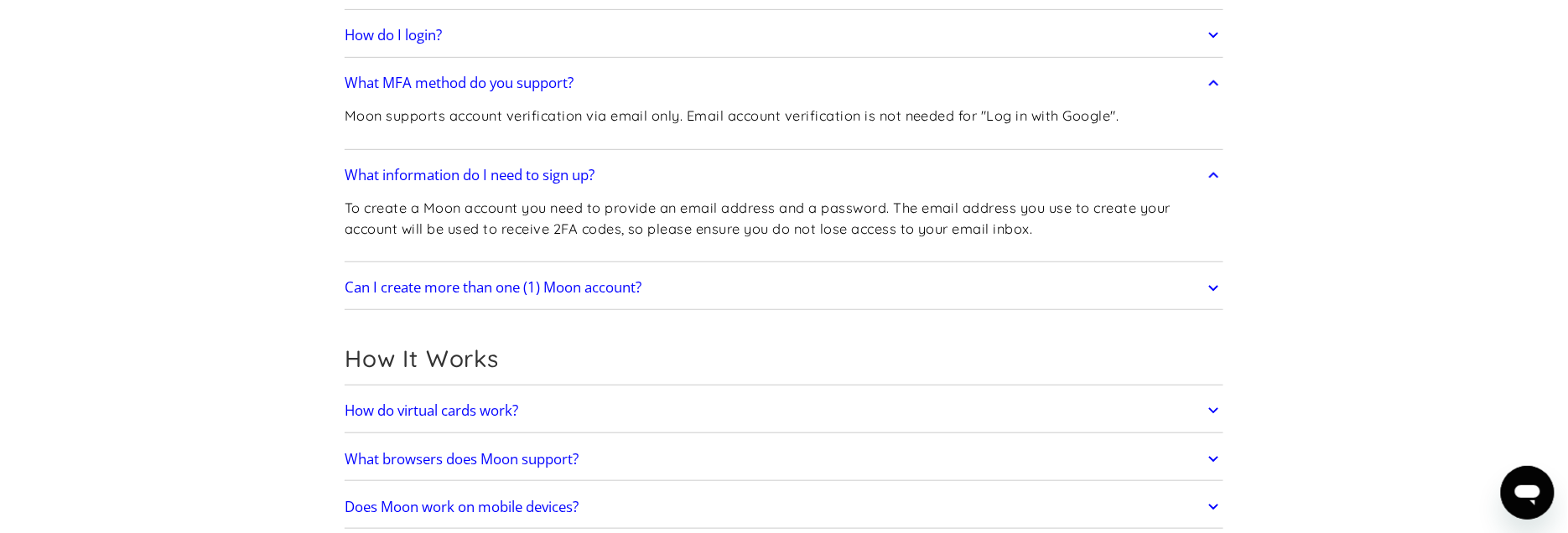
click at [1210, 282] on icon at bounding box center [1213, 288] width 19 height 30
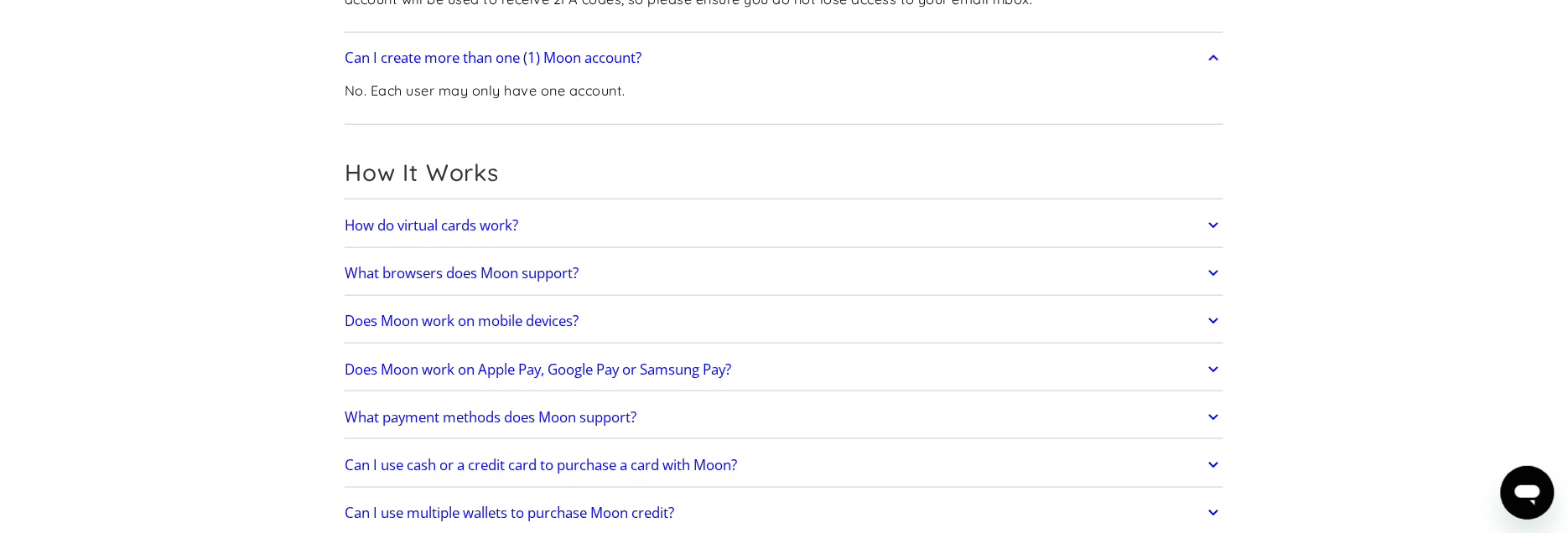
scroll to position [644, 0]
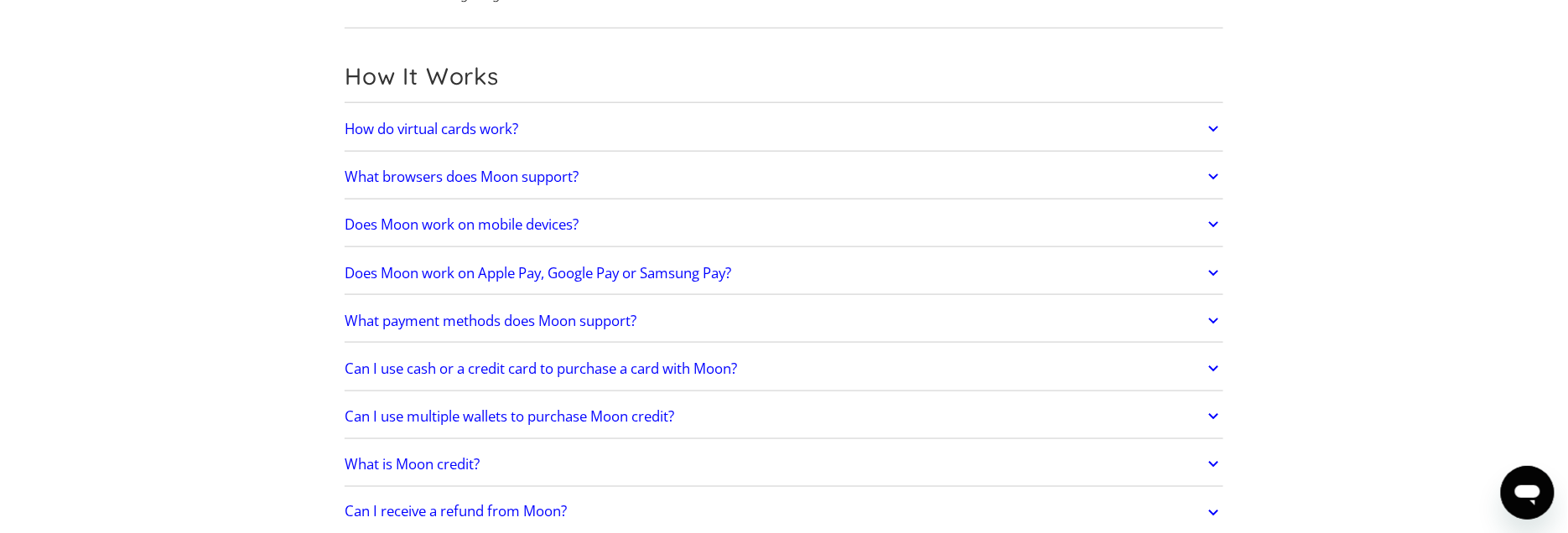
click at [1209, 127] on icon at bounding box center [1213, 129] width 19 height 30
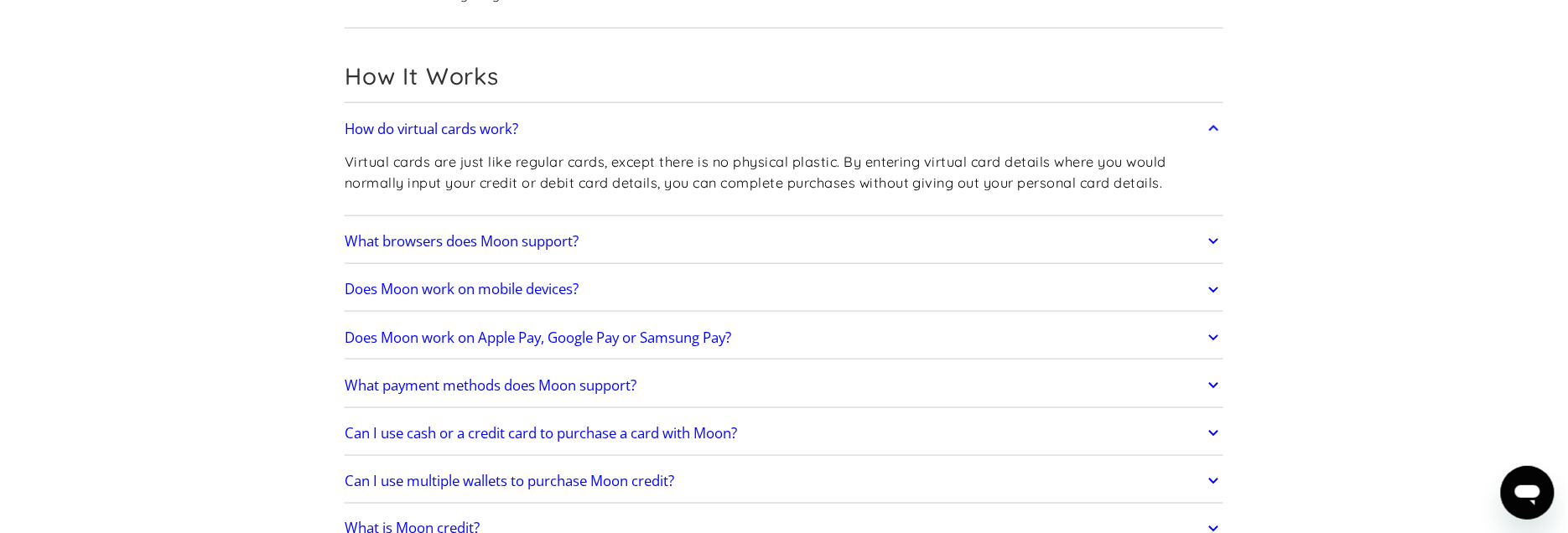
click at [1213, 239] on icon at bounding box center [1213, 241] width 19 height 30
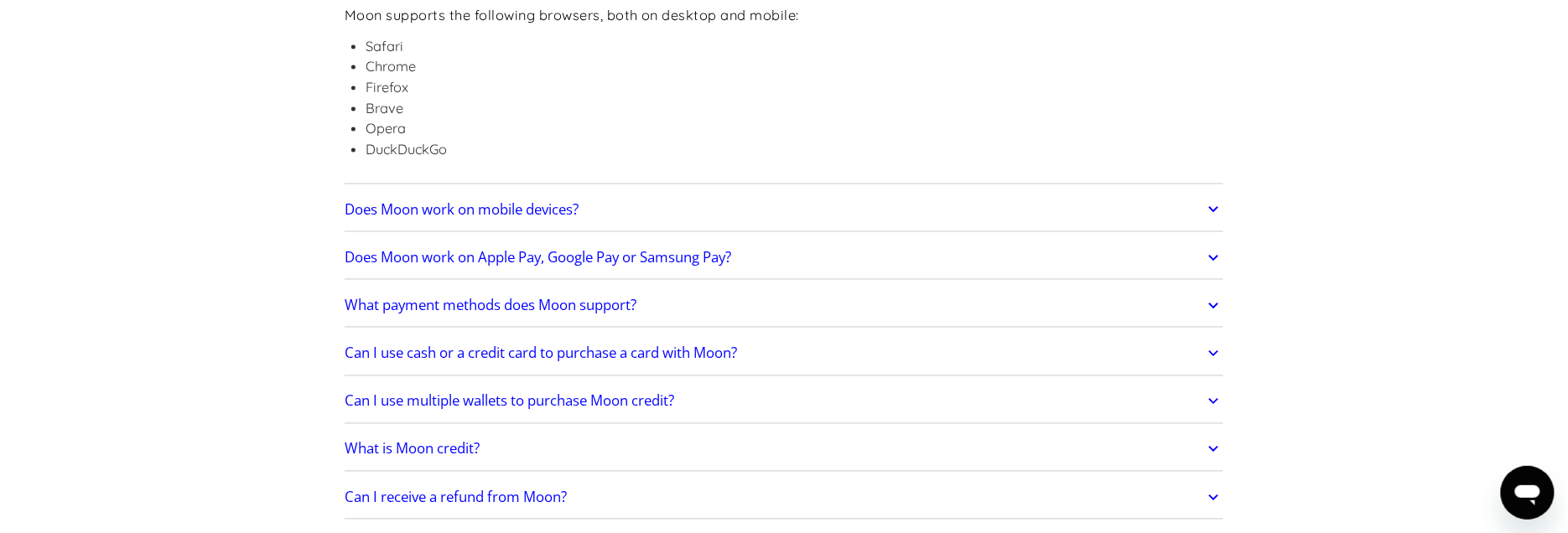
scroll to position [946, 0]
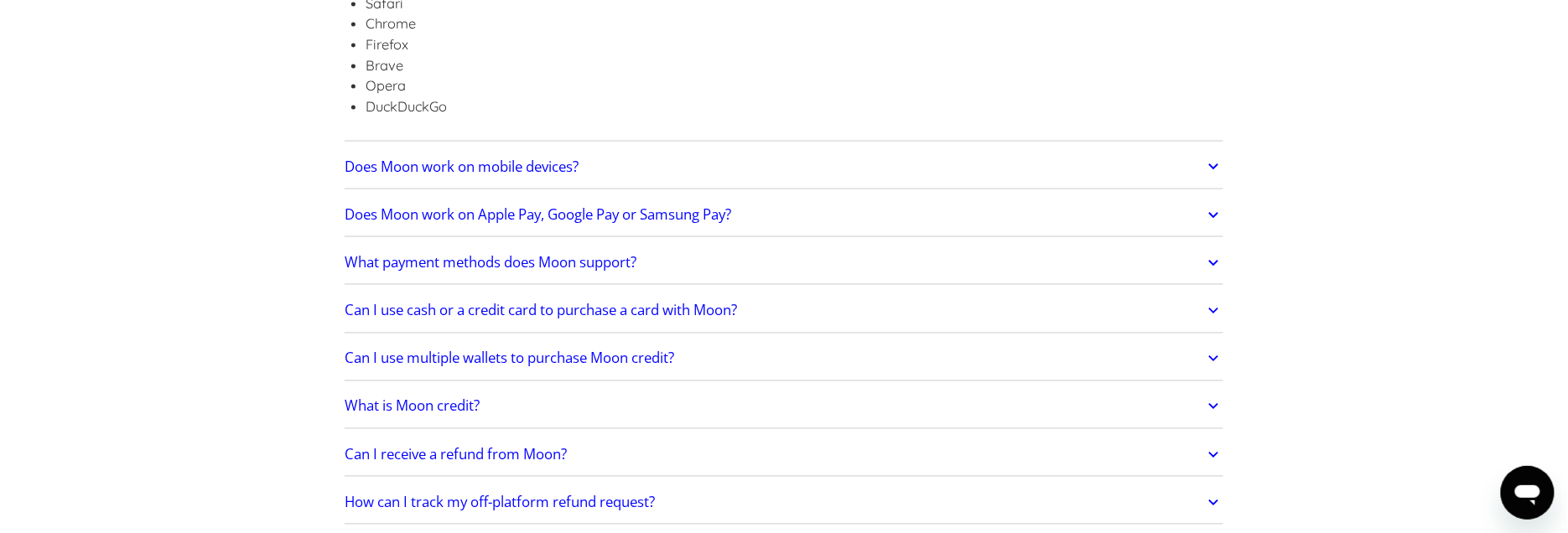
click at [1201, 161] on link "Does Moon work on mobile devices?" at bounding box center [784, 167] width 879 height 36
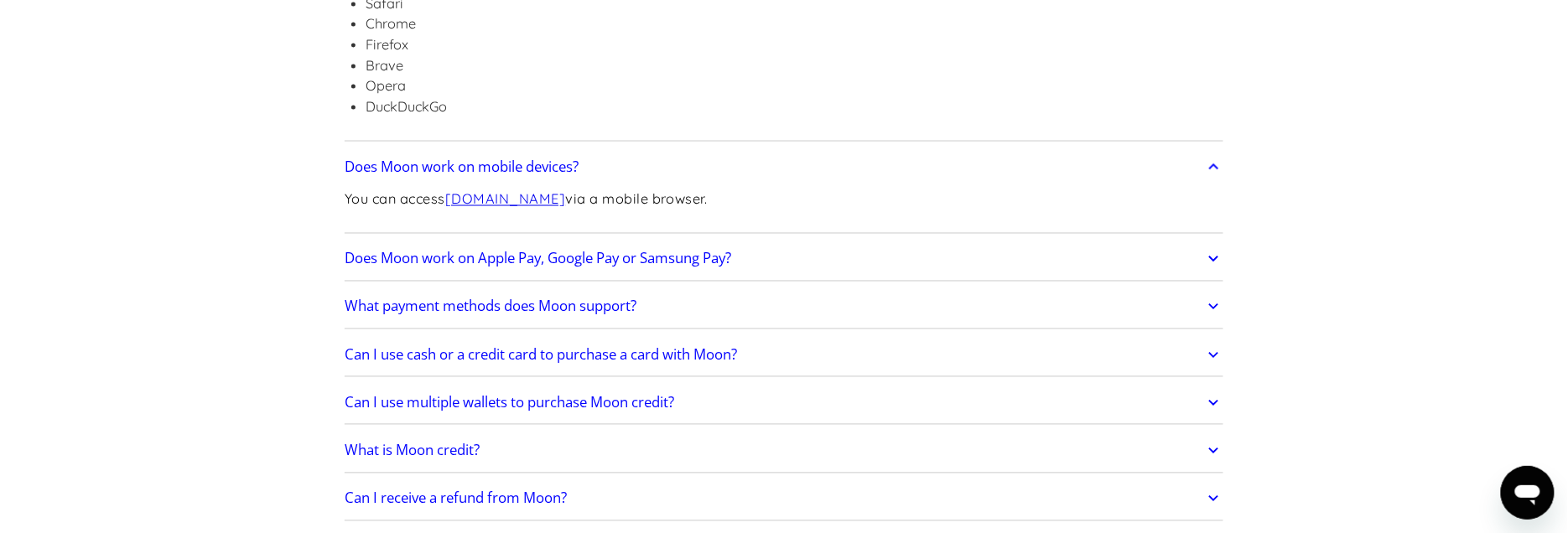
click at [1218, 255] on icon at bounding box center [1213, 259] width 19 height 30
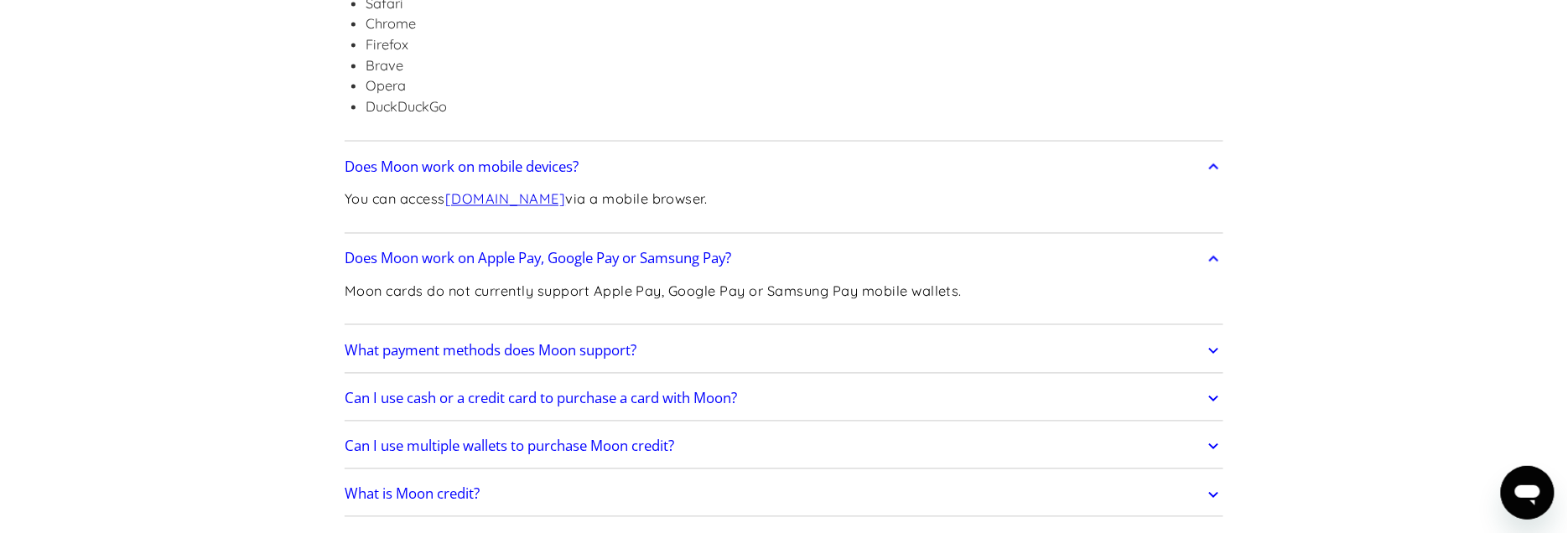
click at [1206, 343] on icon at bounding box center [1213, 351] width 19 height 30
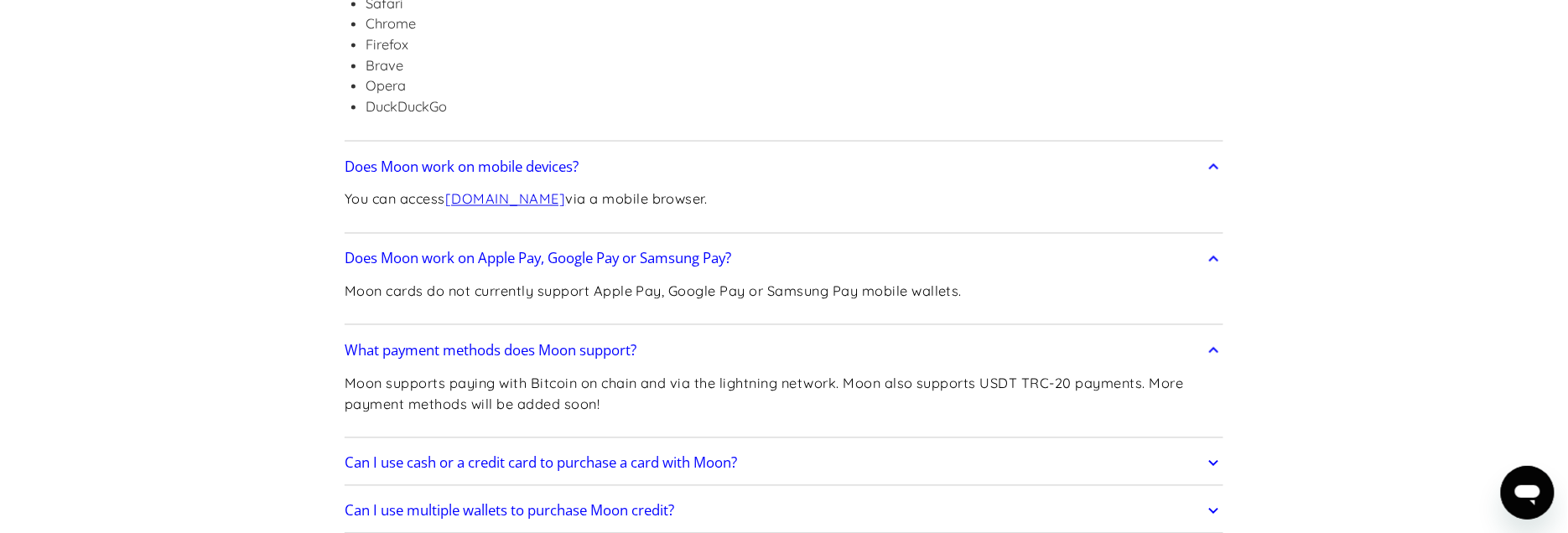
click at [1213, 462] on icon at bounding box center [1213, 464] width 19 height 30
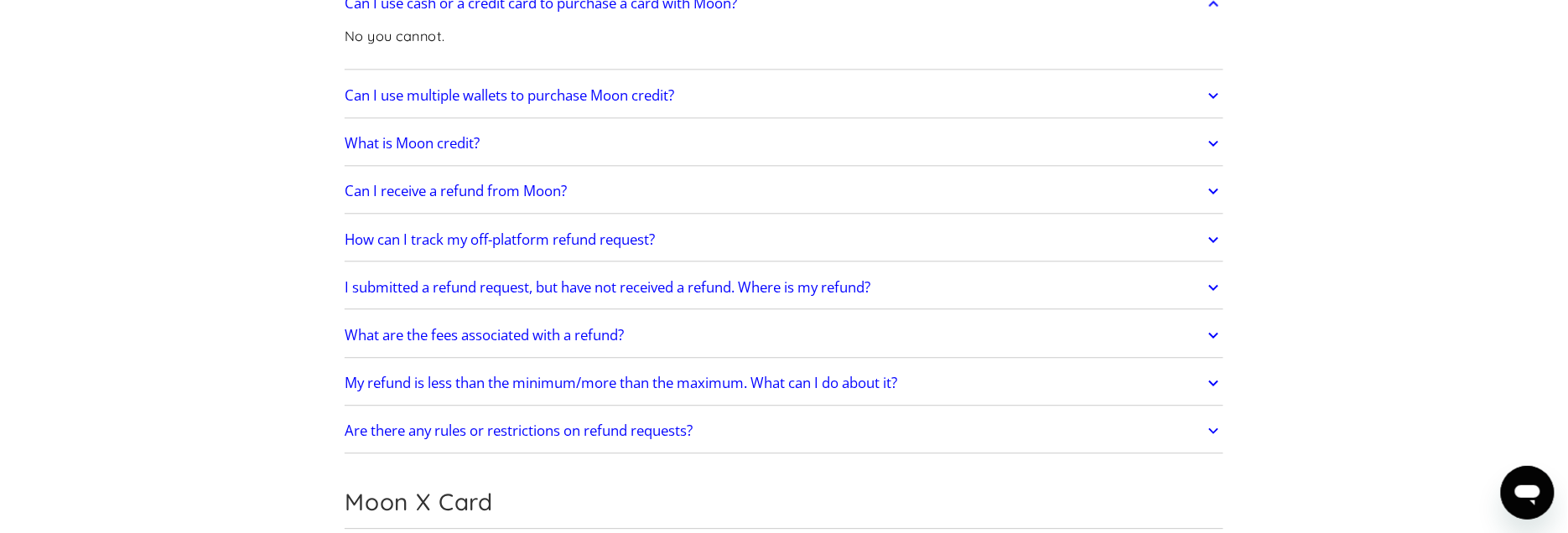
scroll to position [1358, 0]
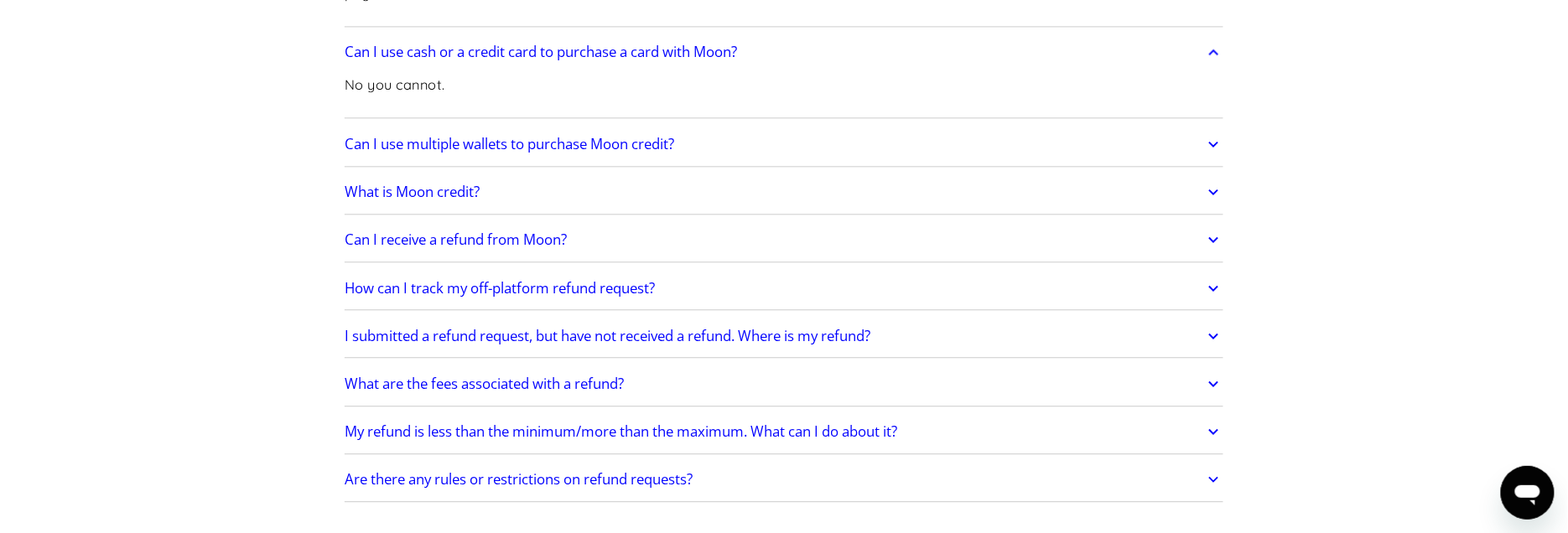
click at [1204, 139] on icon at bounding box center [1213, 144] width 19 height 30
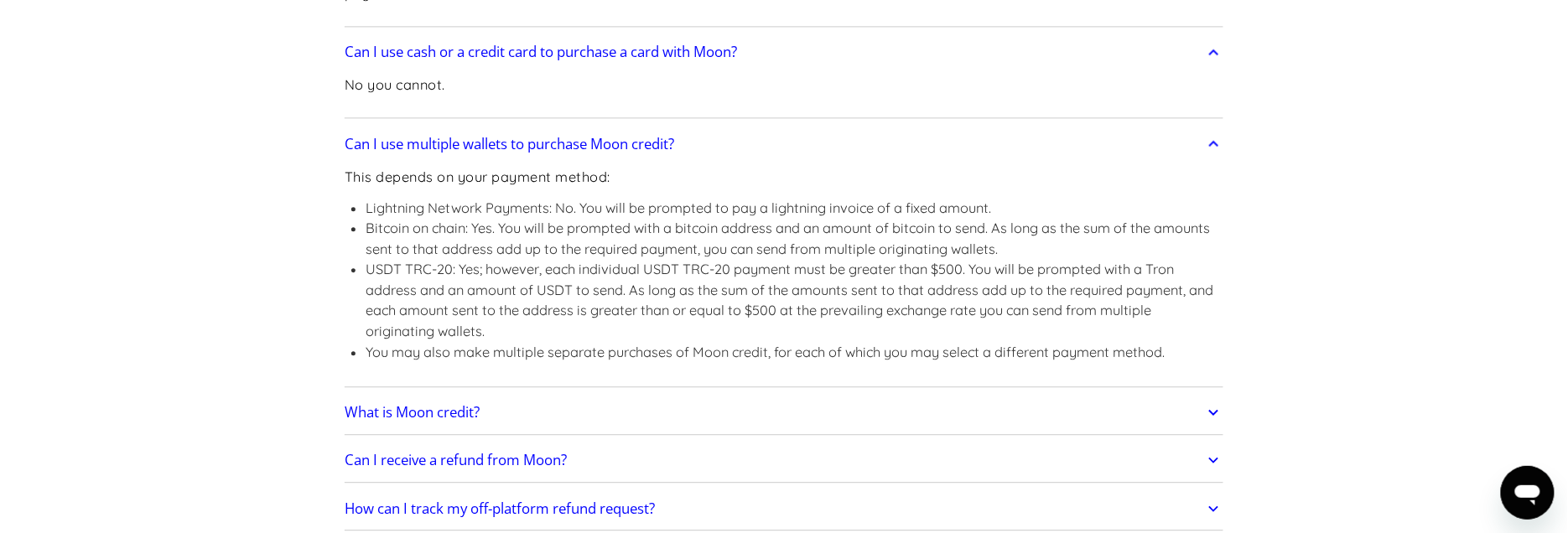
click at [1210, 411] on icon at bounding box center [1213, 412] width 19 height 30
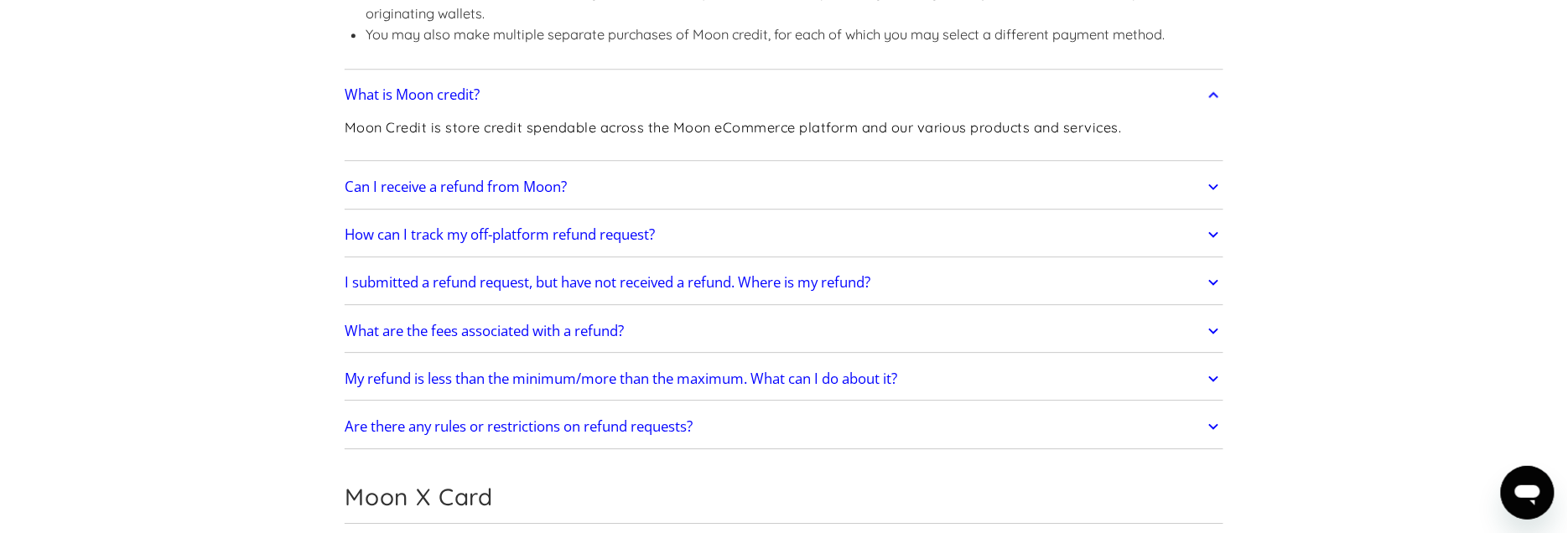
scroll to position [1750, 0]
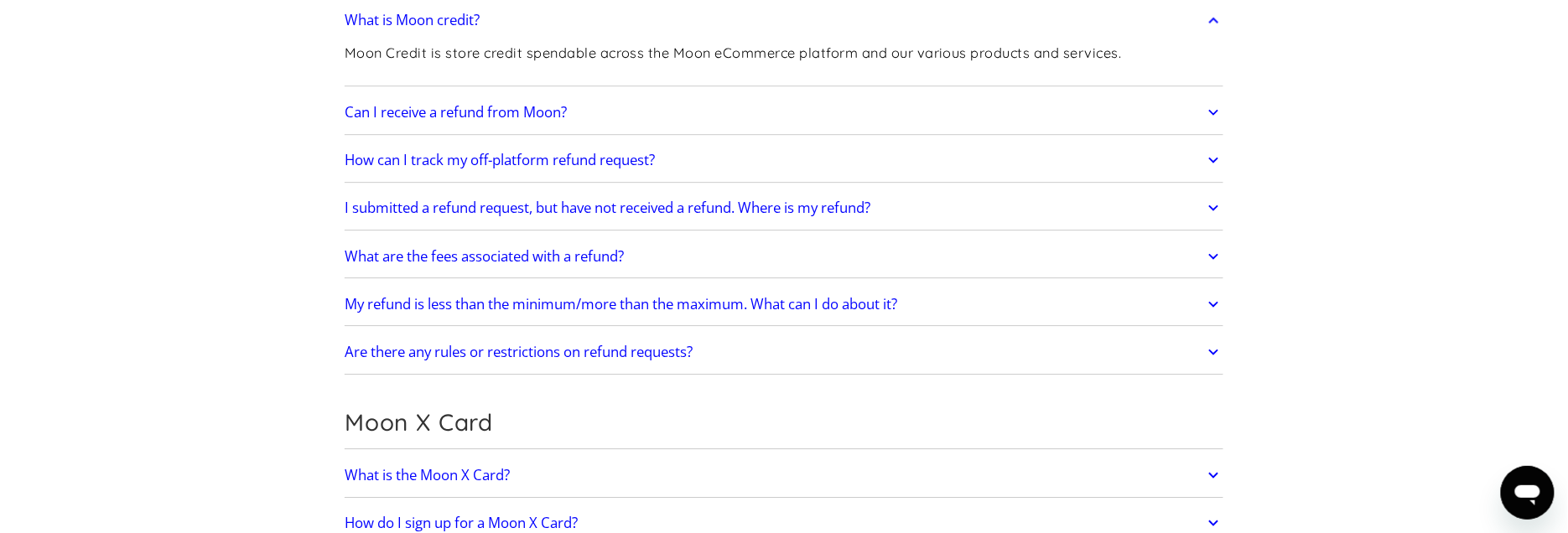
click at [1209, 110] on icon at bounding box center [1213, 112] width 19 height 30
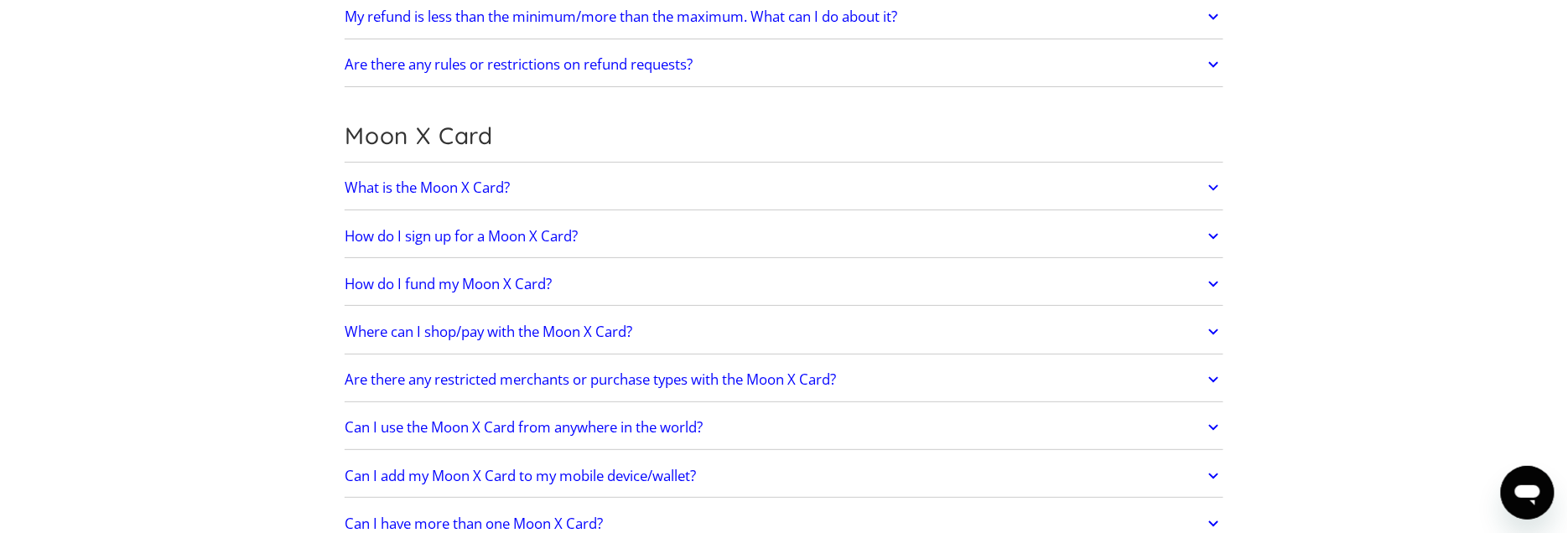
scroll to position [2261, 0]
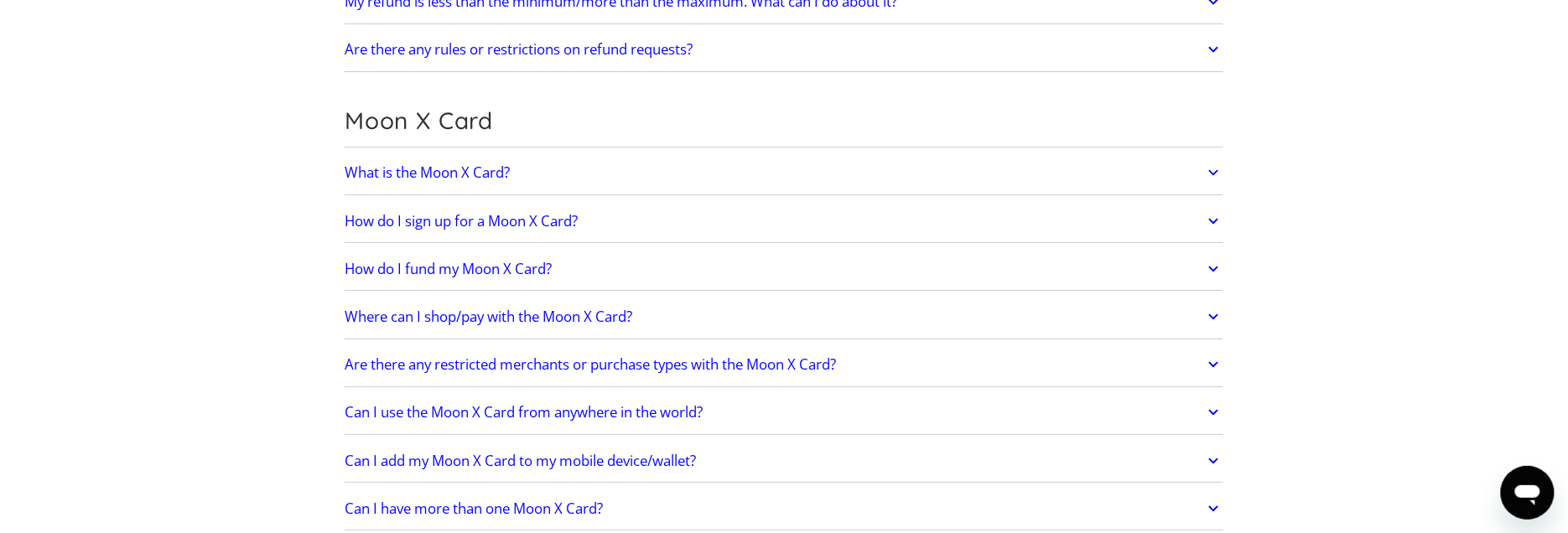
click at [1202, 169] on link "What is the Moon X Card?" at bounding box center [784, 173] width 879 height 36
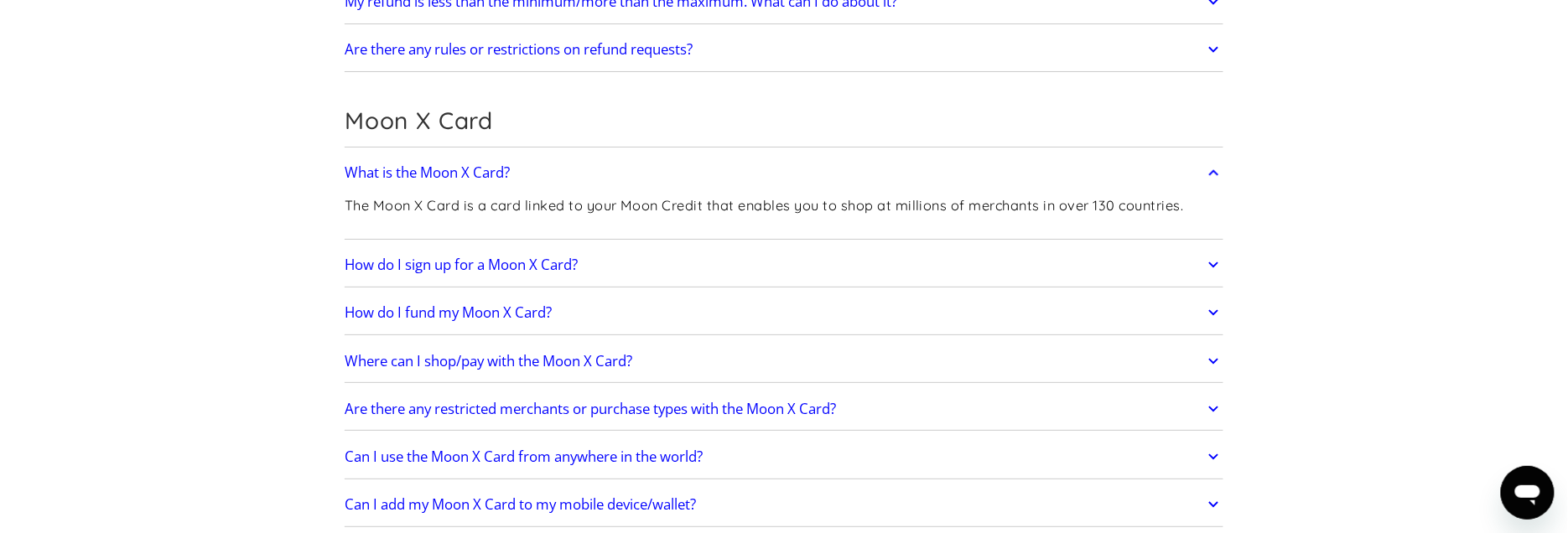
click at [1214, 262] on icon at bounding box center [1213, 265] width 10 height 5
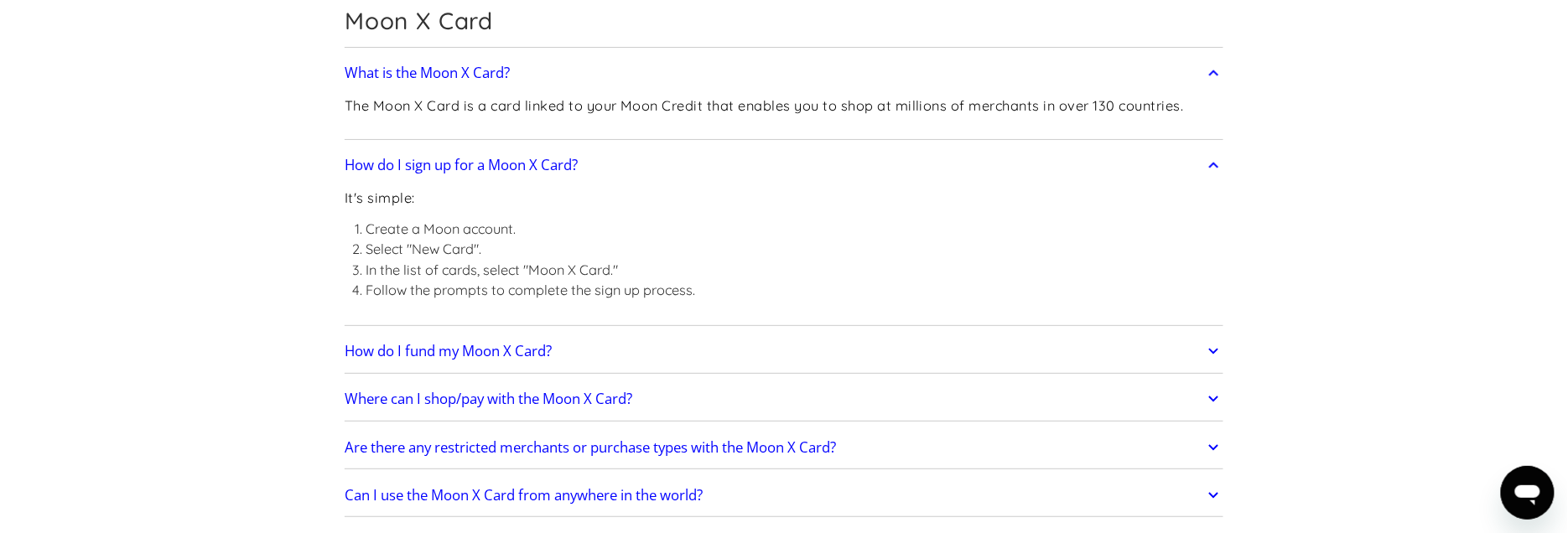
scroll to position [2426, 0]
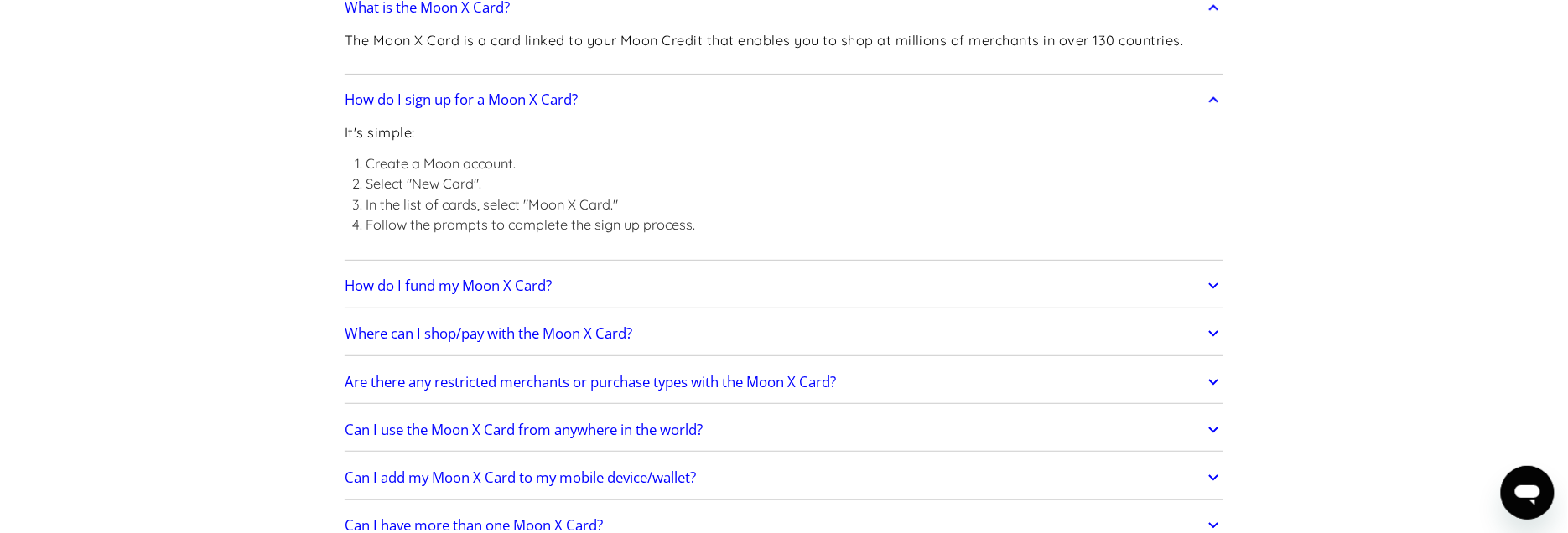
click at [1200, 269] on link "How do I fund my Moon X Card?" at bounding box center [784, 286] width 879 height 36
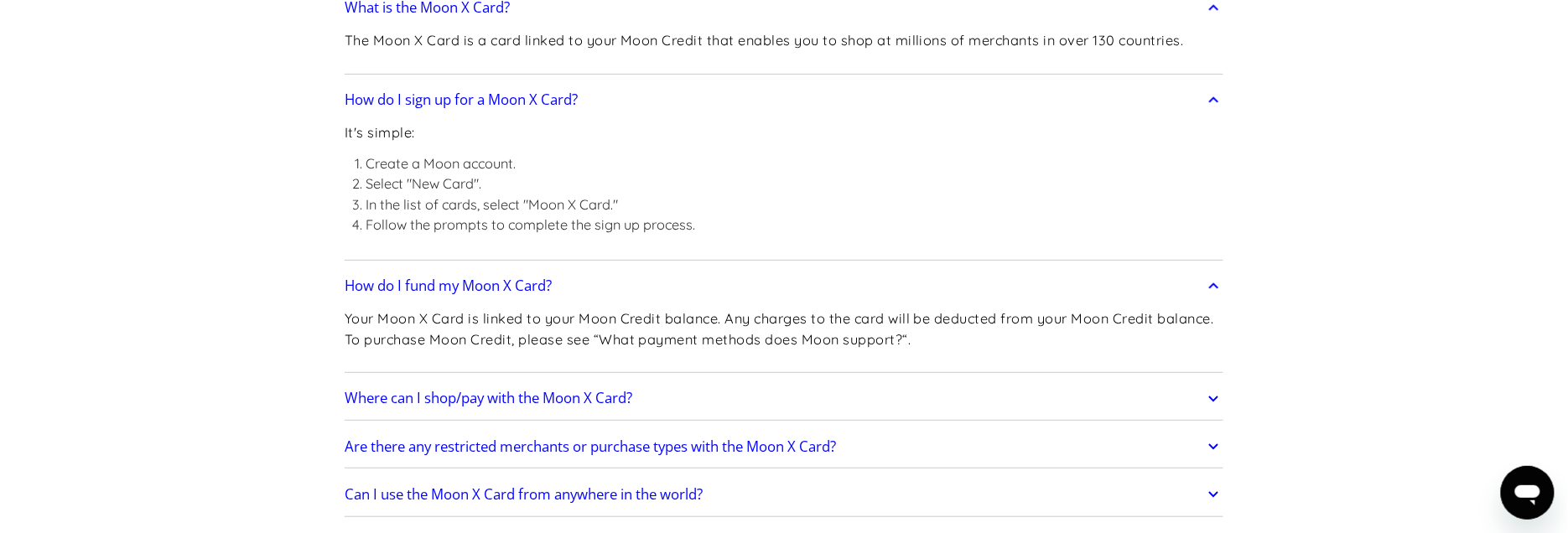
click at [1213, 387] on icon at bounding box center [1213, 399] width 19 height 30
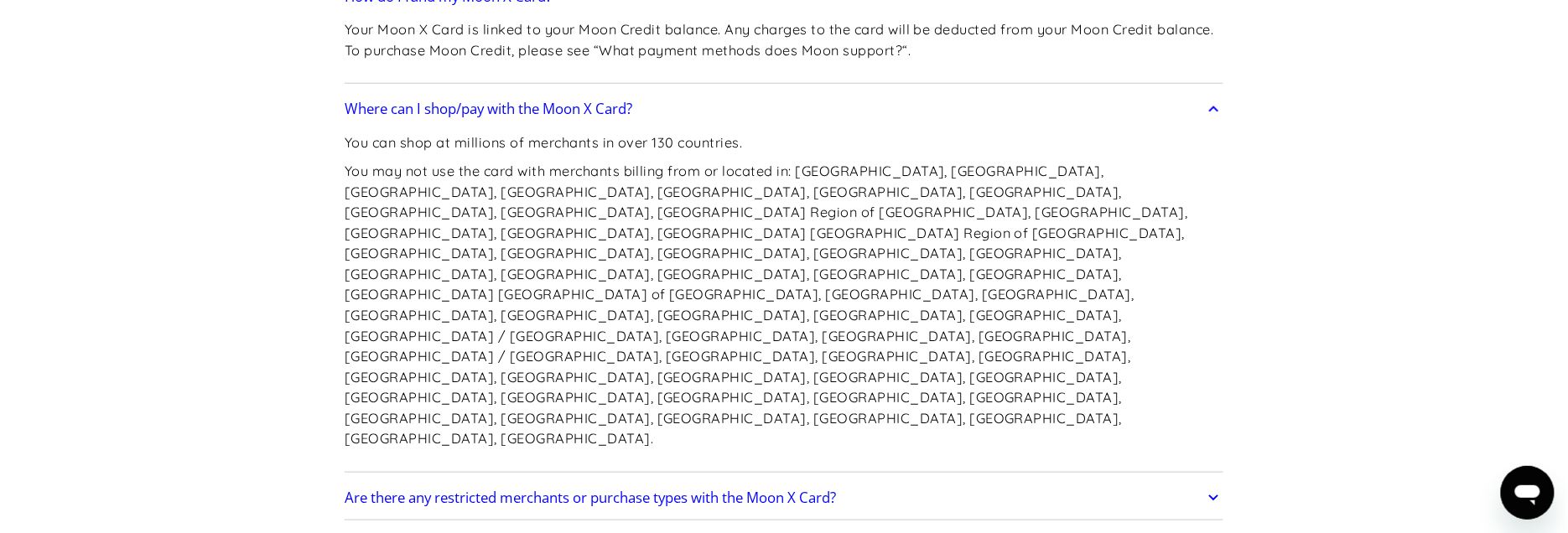
scroll to position [2721, 0]
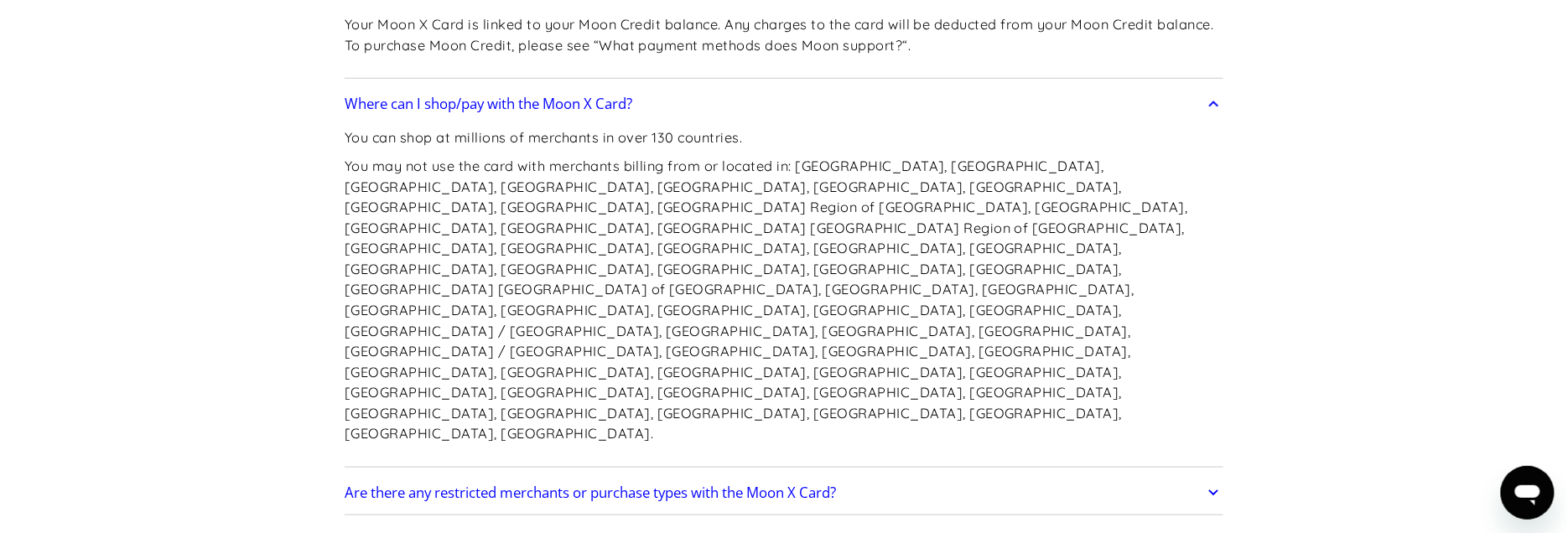
click at [1204, 478] on icon at bounding box center [1213, 493] width 19 height 30
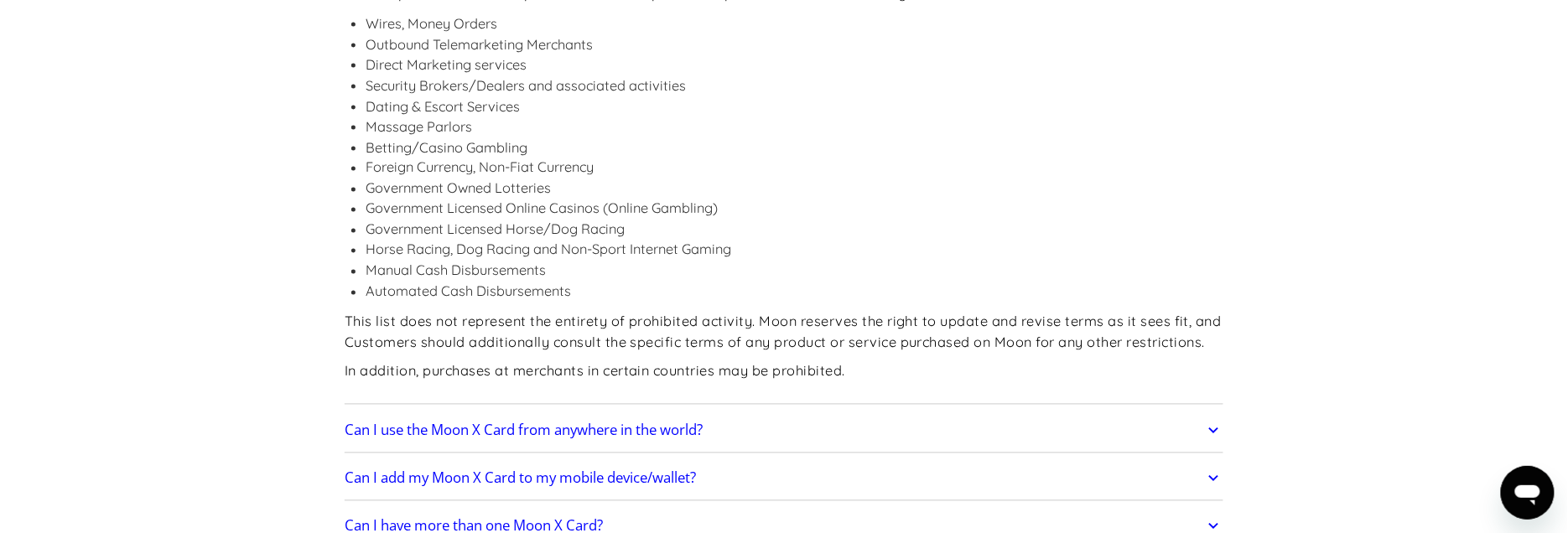
scroll to position [3390, 0]
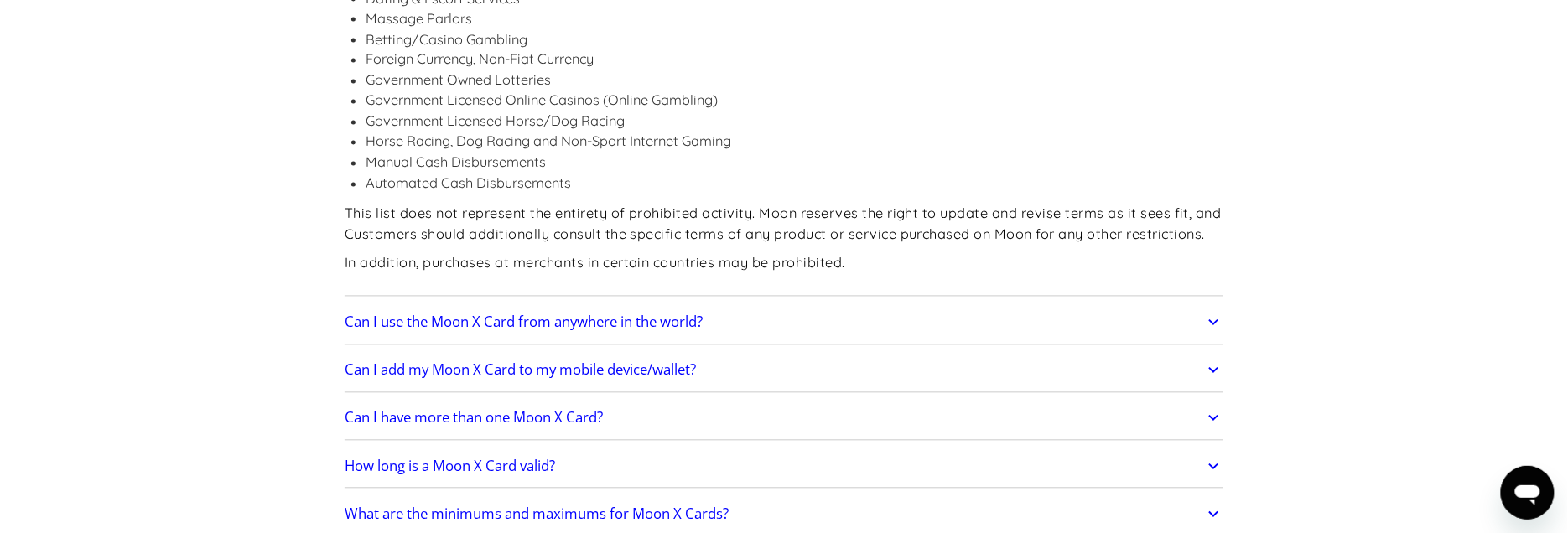
click at [1201, 305] on link "Can I use the Moon X Card from anywhere in the world?" at bounding box center [784, 323] width 879 height 36
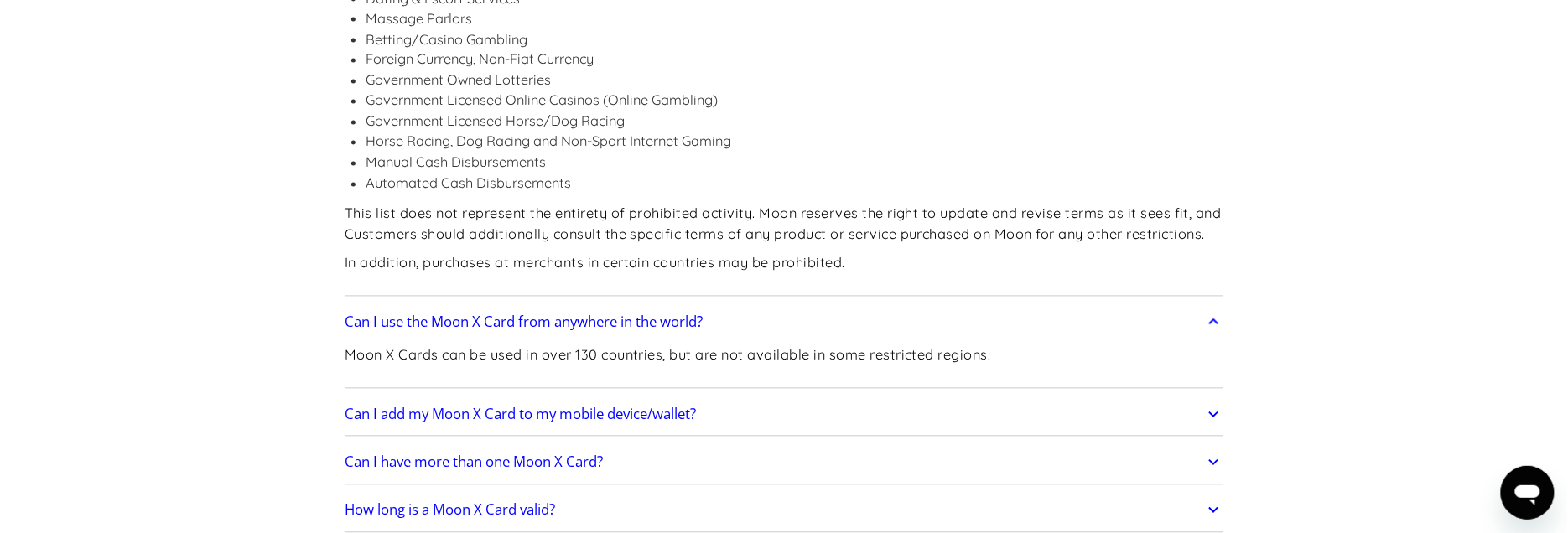
click at [1210, 400] on icon at bounding box center [1213, 415] width 19 height 30
click at [1190, 490] on link "Can I have more than one Moon X Card?" at bounding box center [784, 507] width 879 height 36
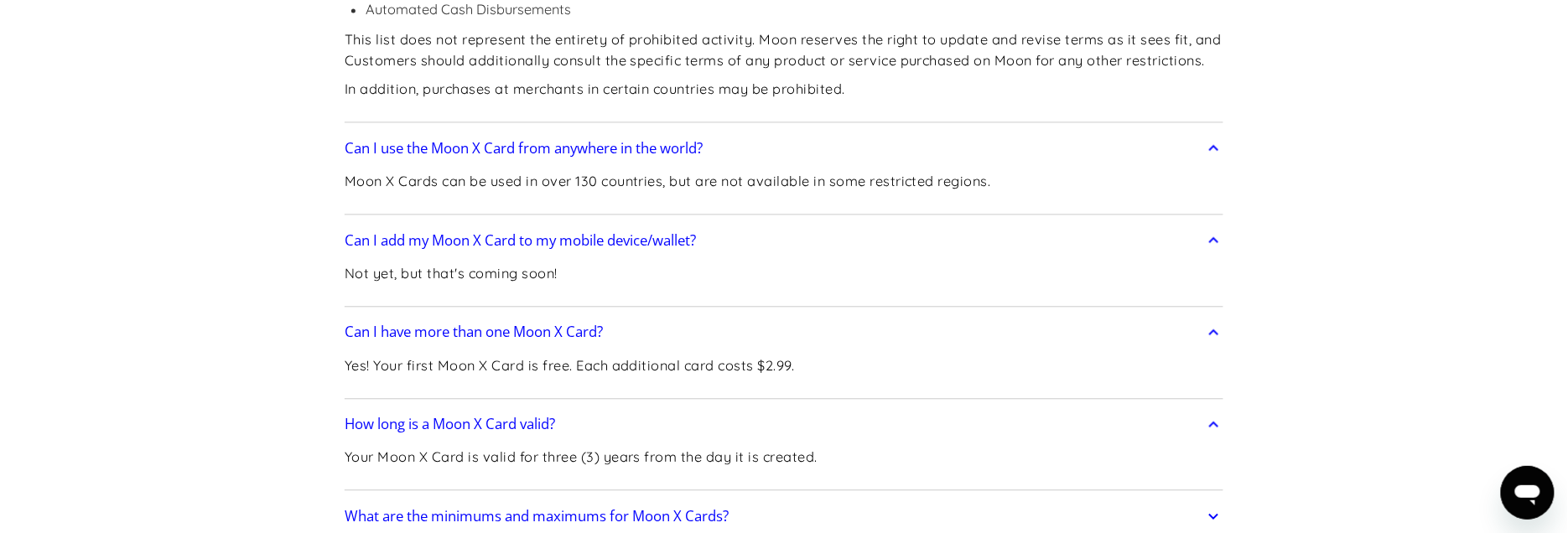
scroll to position [3630, 0]
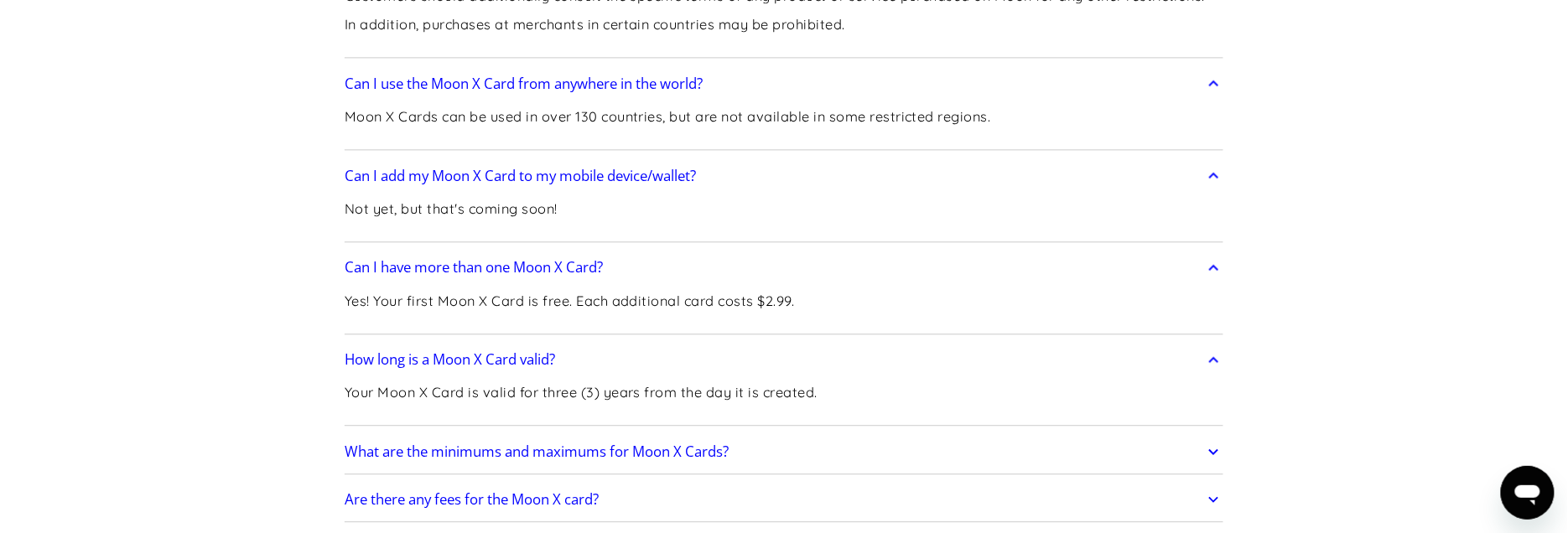
click at [1200, 434] on link "What are the minimums and maximums for Moon X Cards?" at bounding box center [784, 452] width 879 height 36
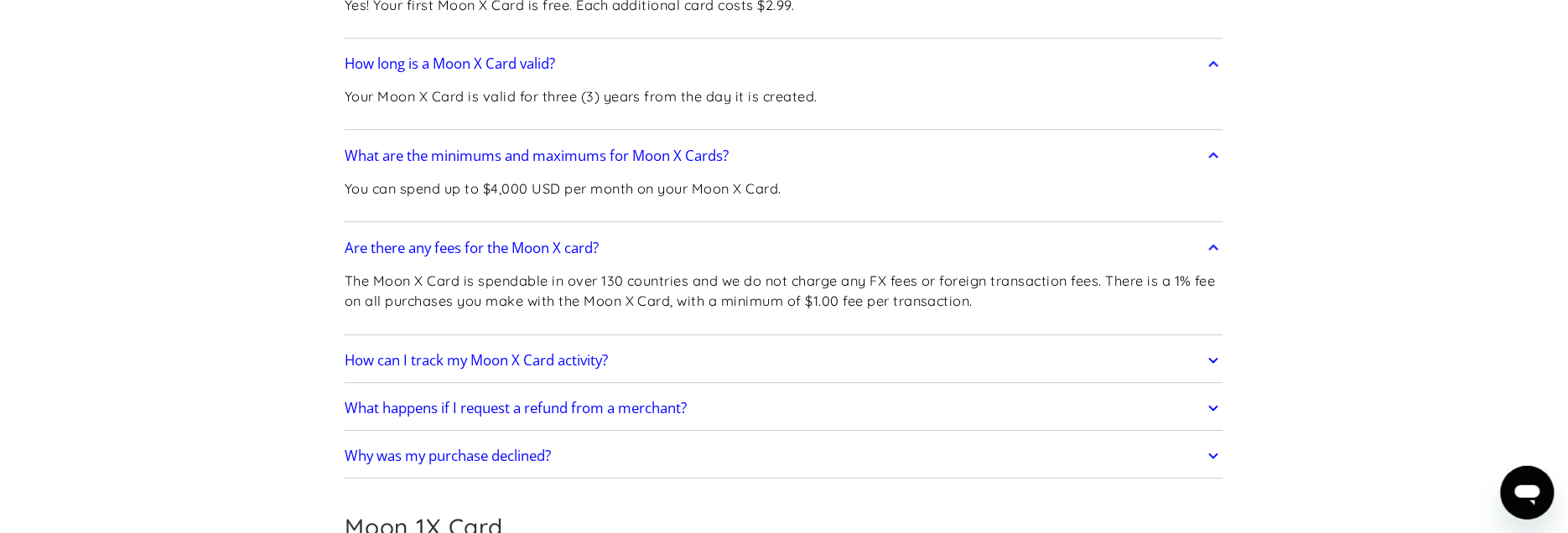
scroll to position [3979, 0]
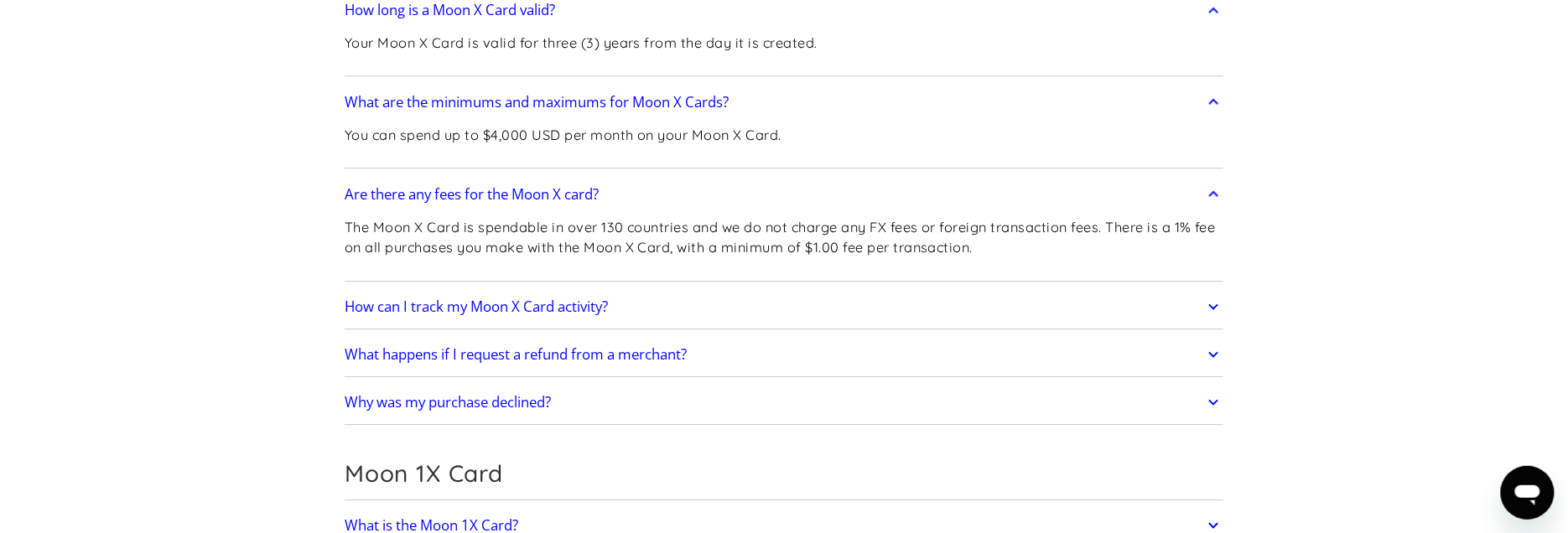
click at [1201, 289] on link "How can I track my Moon X Card activity?" at bounding box center [784, 306] width 879 height 36
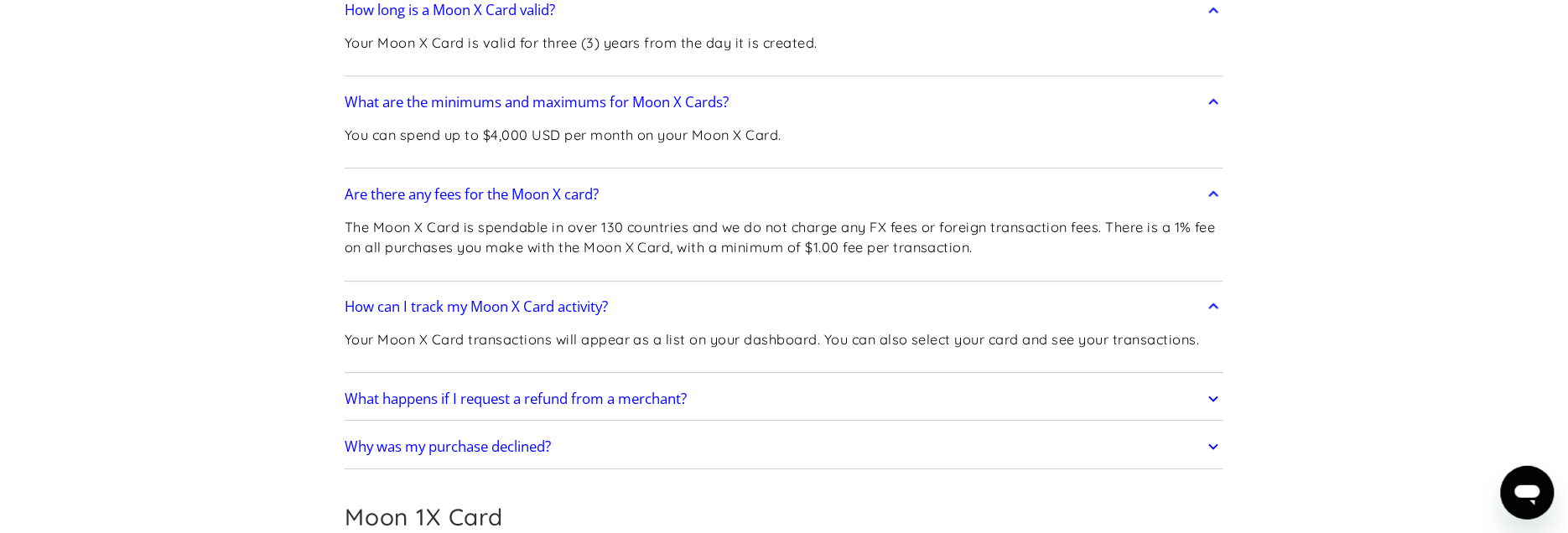
click at [1209, 384] on icon at bounding box center [1213, 399] width 19 height 30
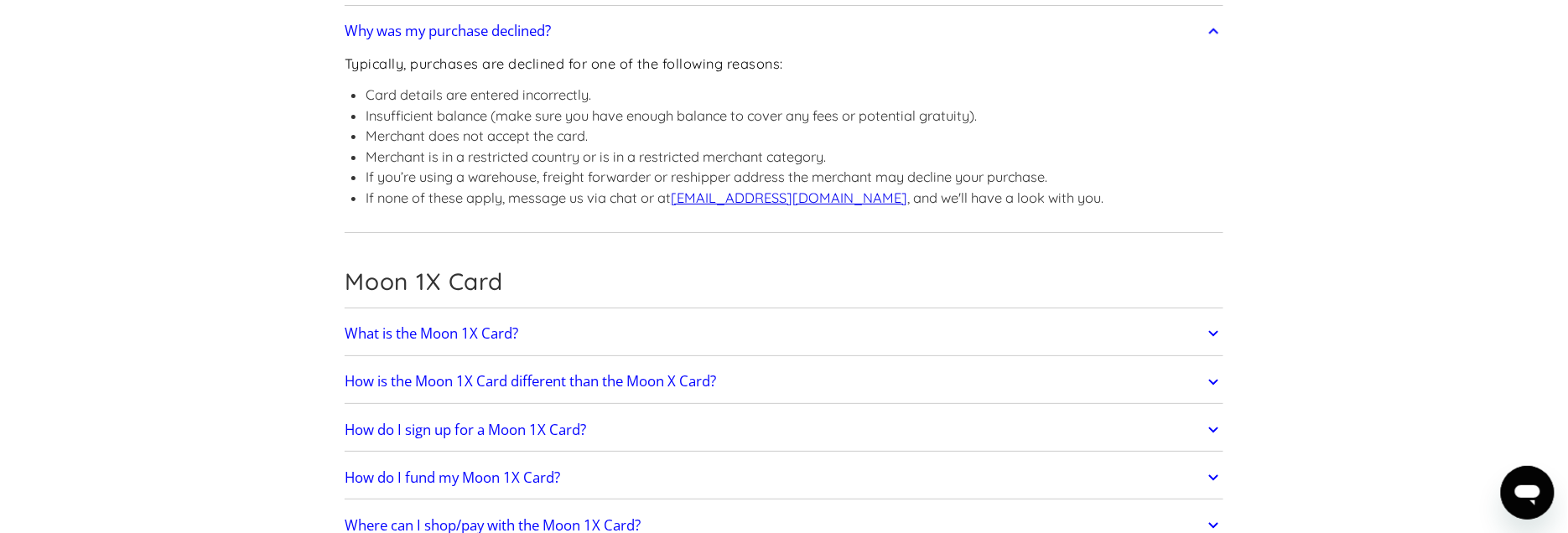
scroll to position [4455, 0]
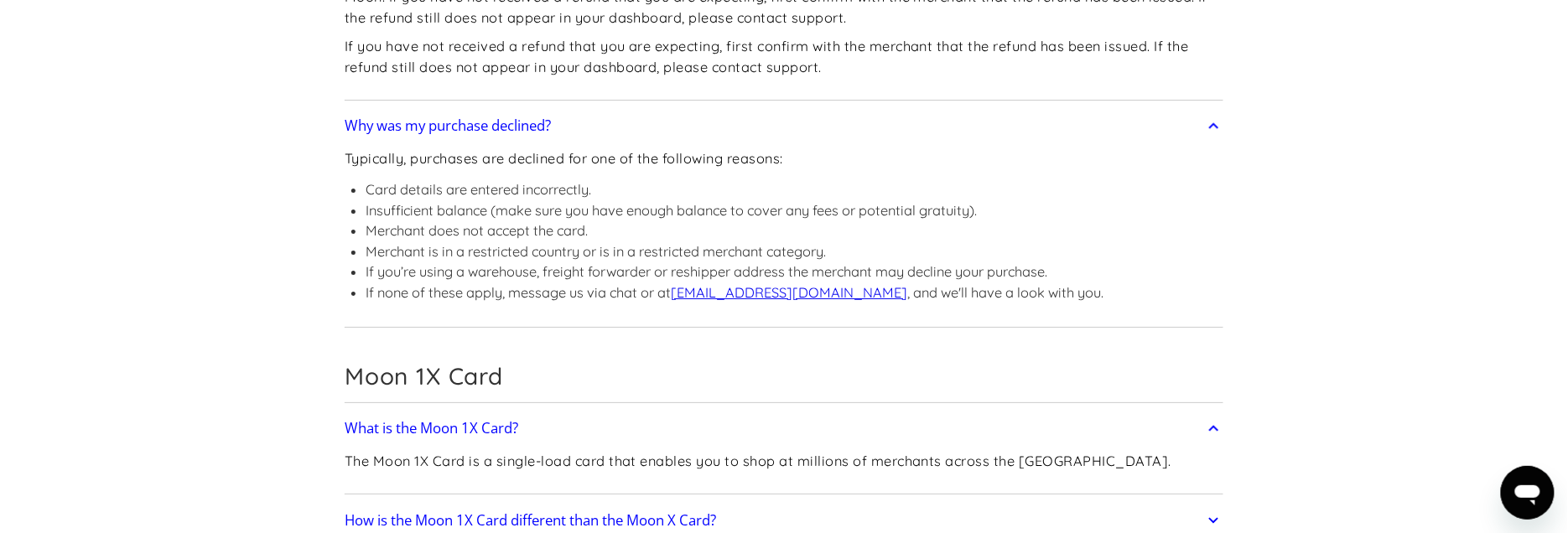
click at [1211, 518] on icon at bounding box center [1213, 521] width 10 height 5
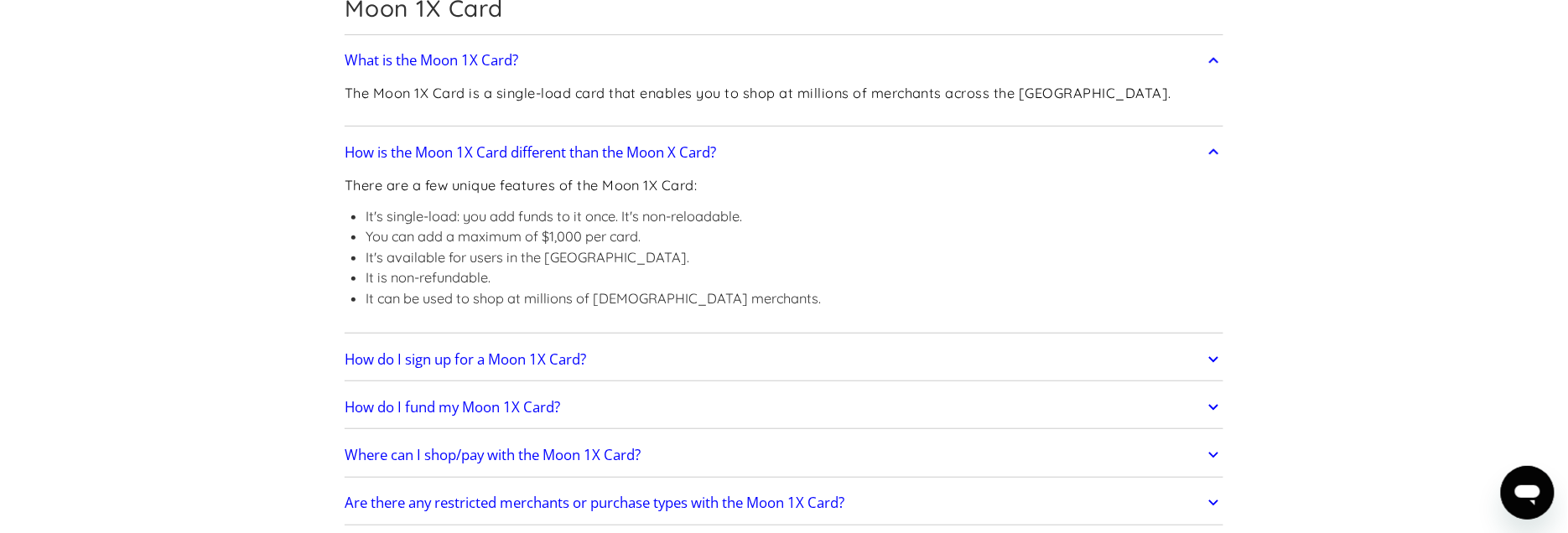
scroll to position [4849, 0]
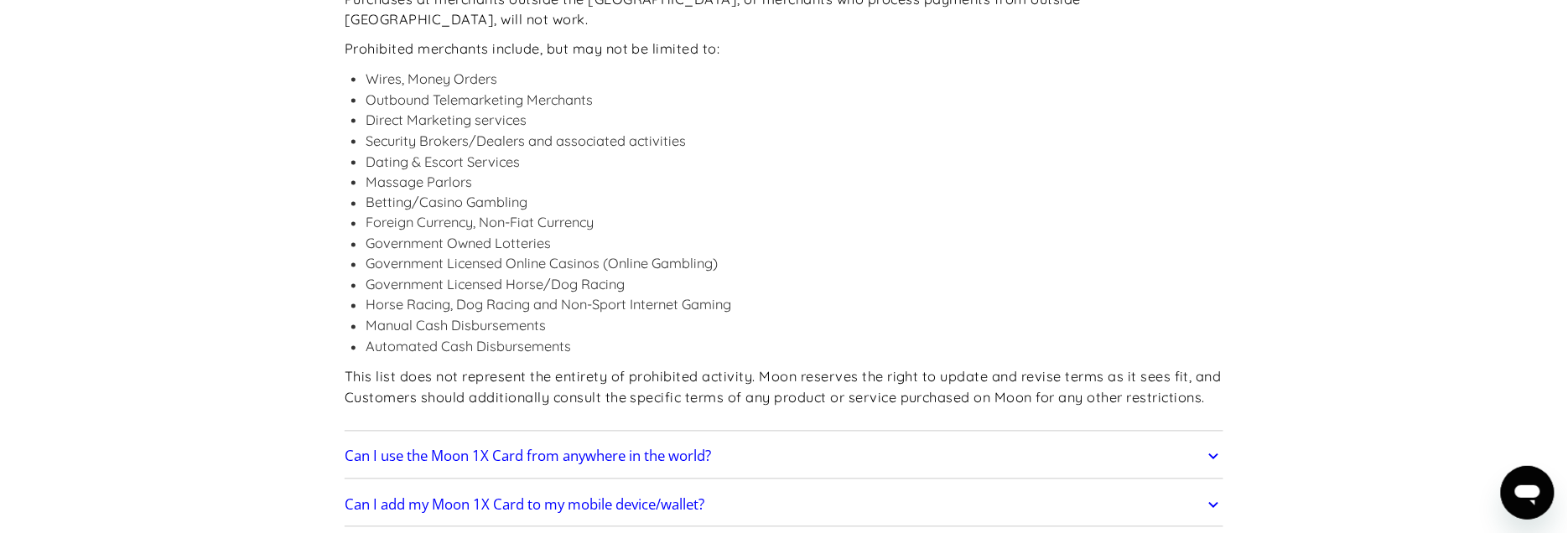
scroll to position [5612, 0]
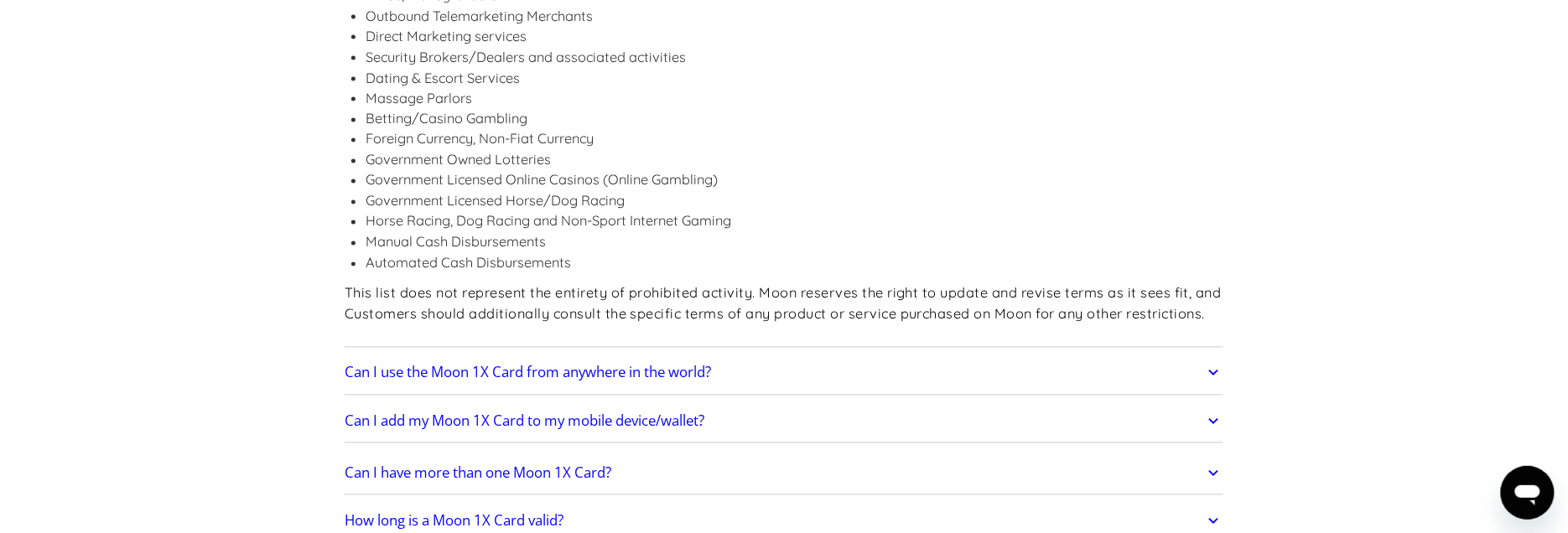
click at [1199, 456] on link "Can I have more than one Moon 1X Card?" at bounding box center [784, 474] width 879 height 36
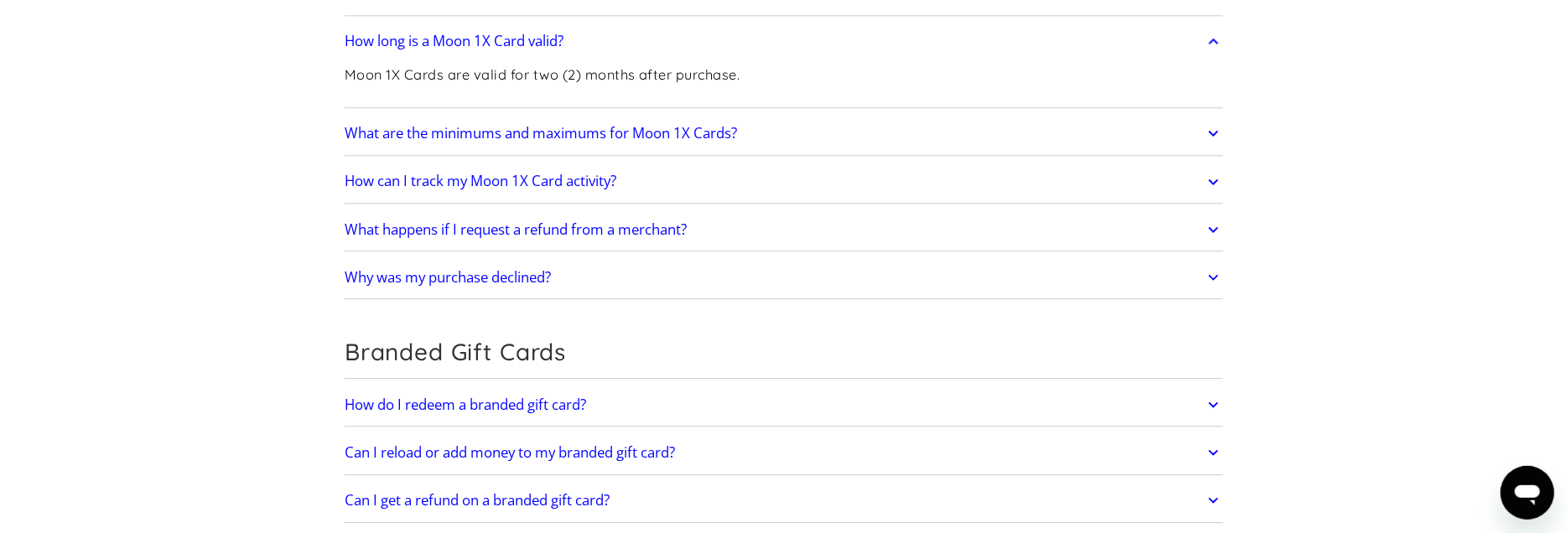
scroll to position [6144, 0]
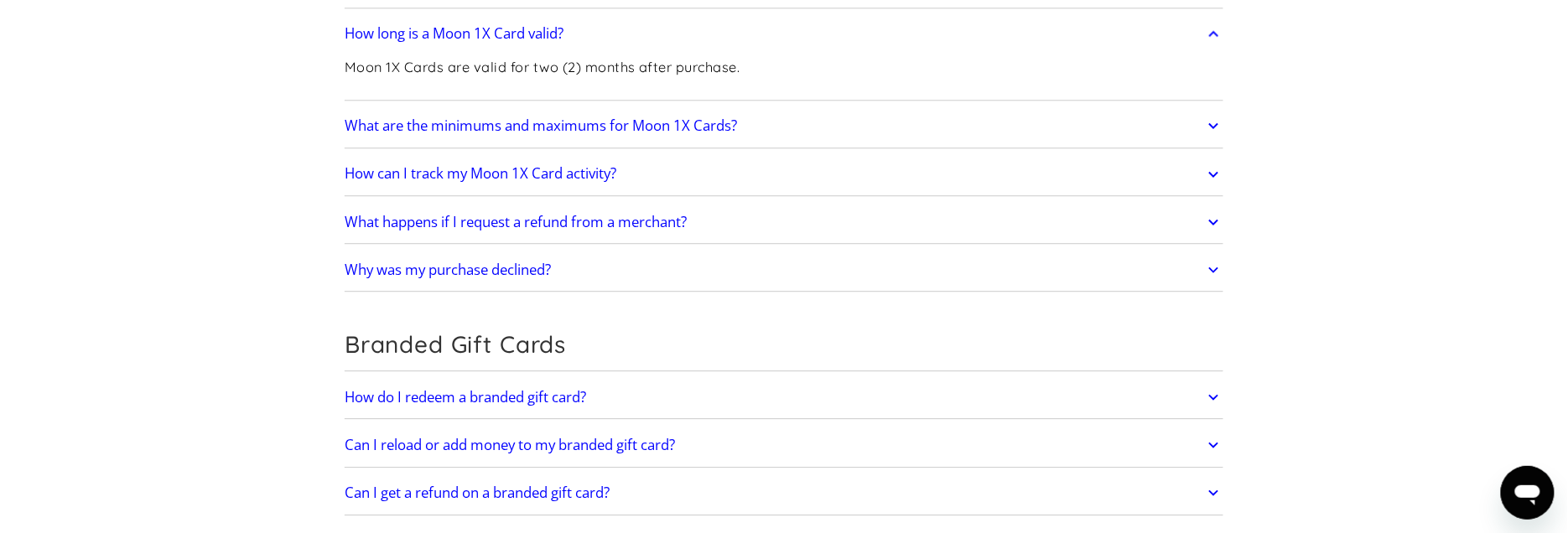
click at [1204, 382] on icon at bounding box center [1213, 397] width 19 height 30
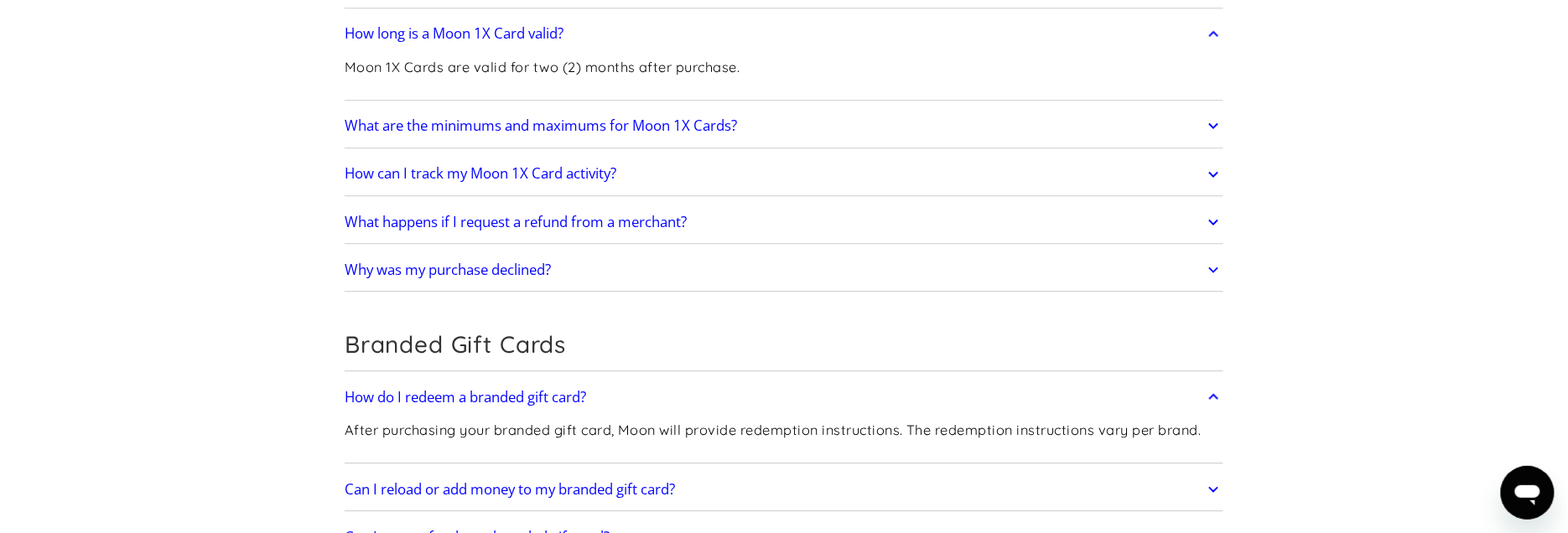
click at [1202, 472] on link "Can I reload or add money to my branded gift card?" at bounding box center [784, 489] width 879 height 36
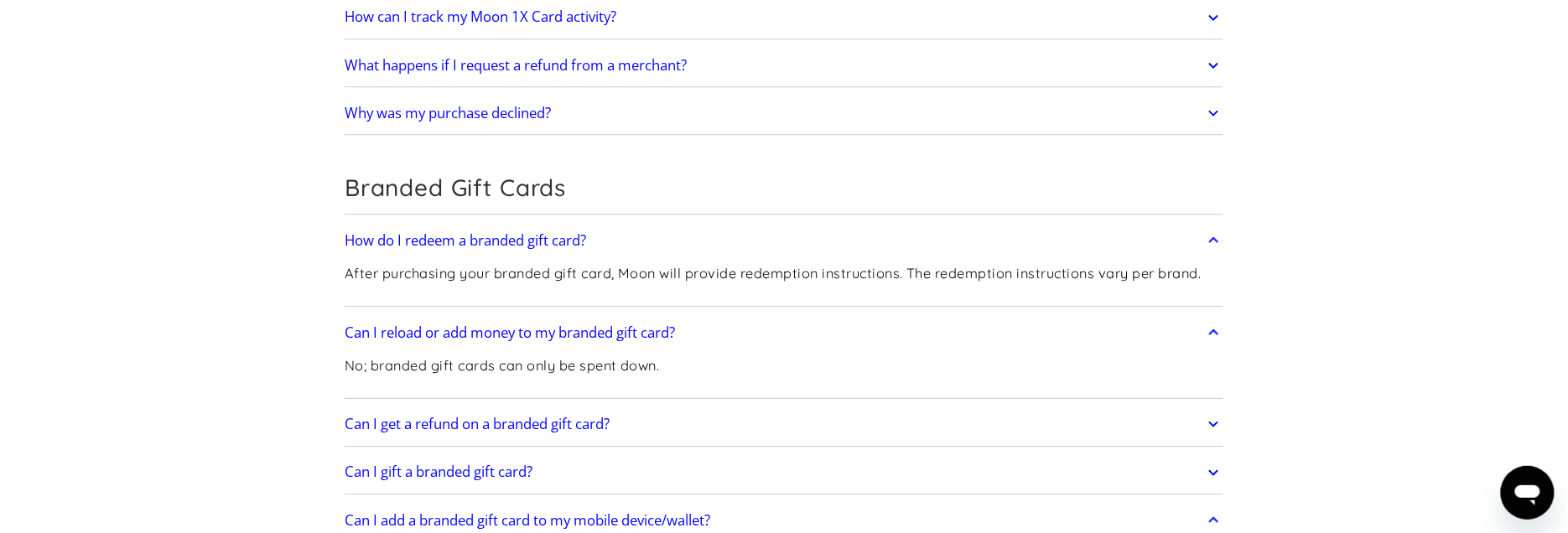
scroll to position [6366, 0]
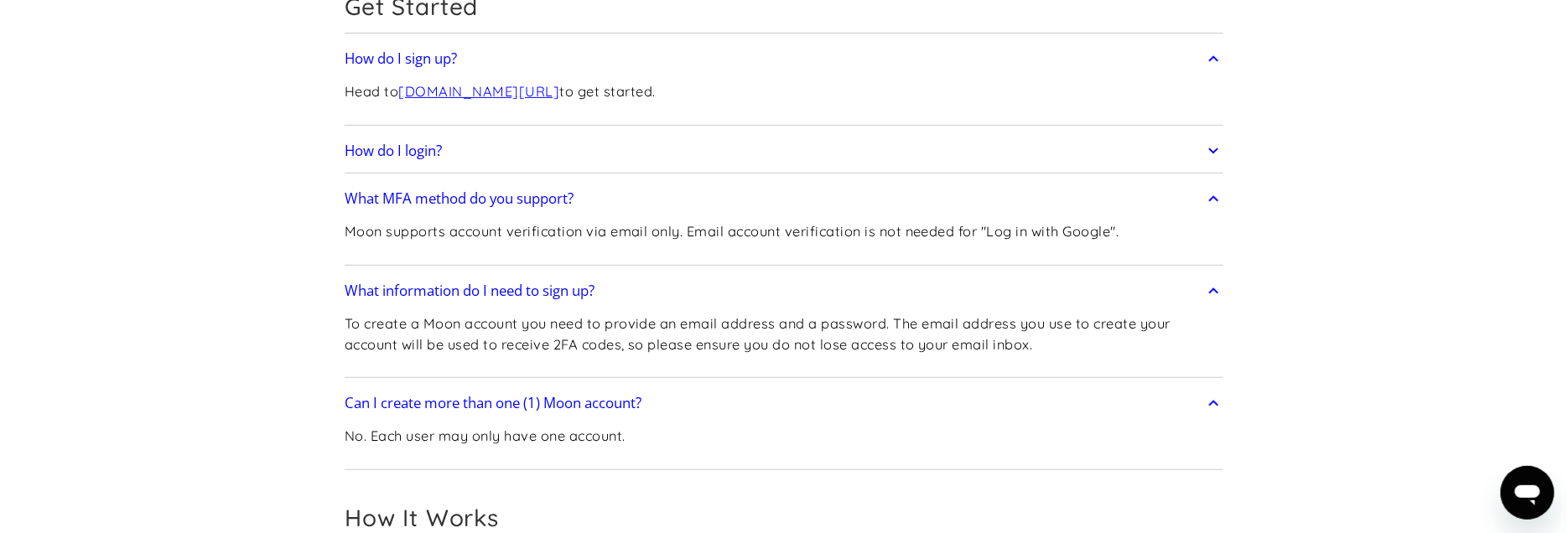
scroll to position [0, 0]
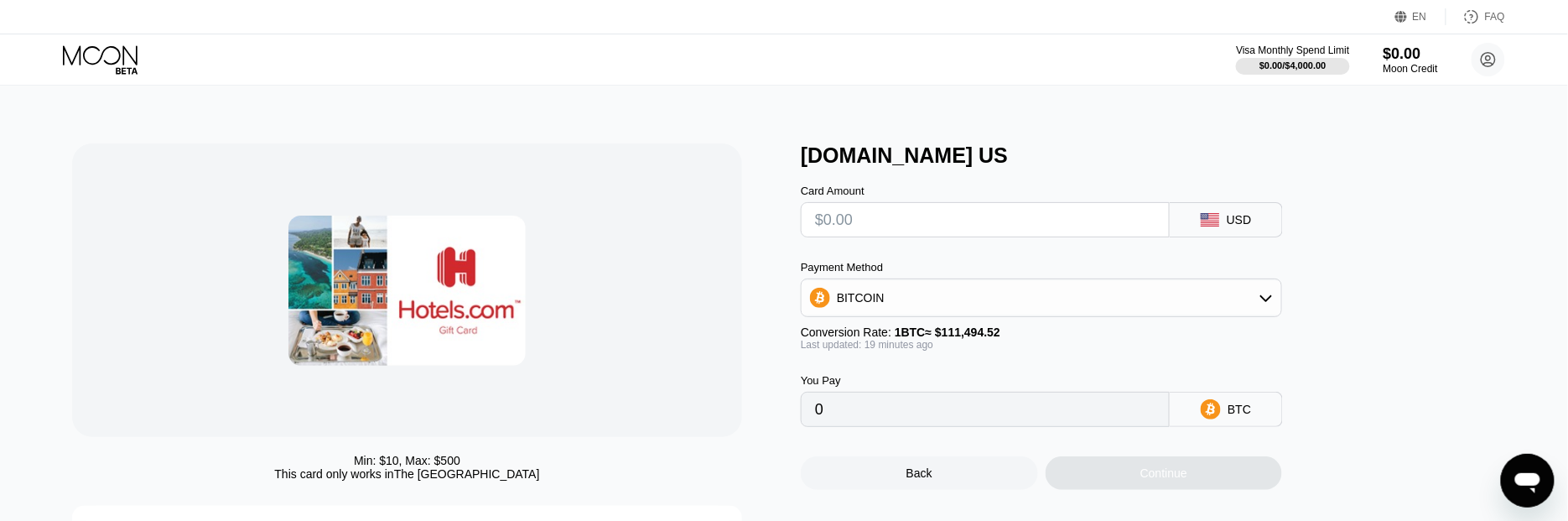
click at [927, 228] on input "text" at bounding box center [986, 219] width 340 height 34
click at [1274, 304] on div "BITCOIN" at bounding box center [1041, 297] width 480 height 34
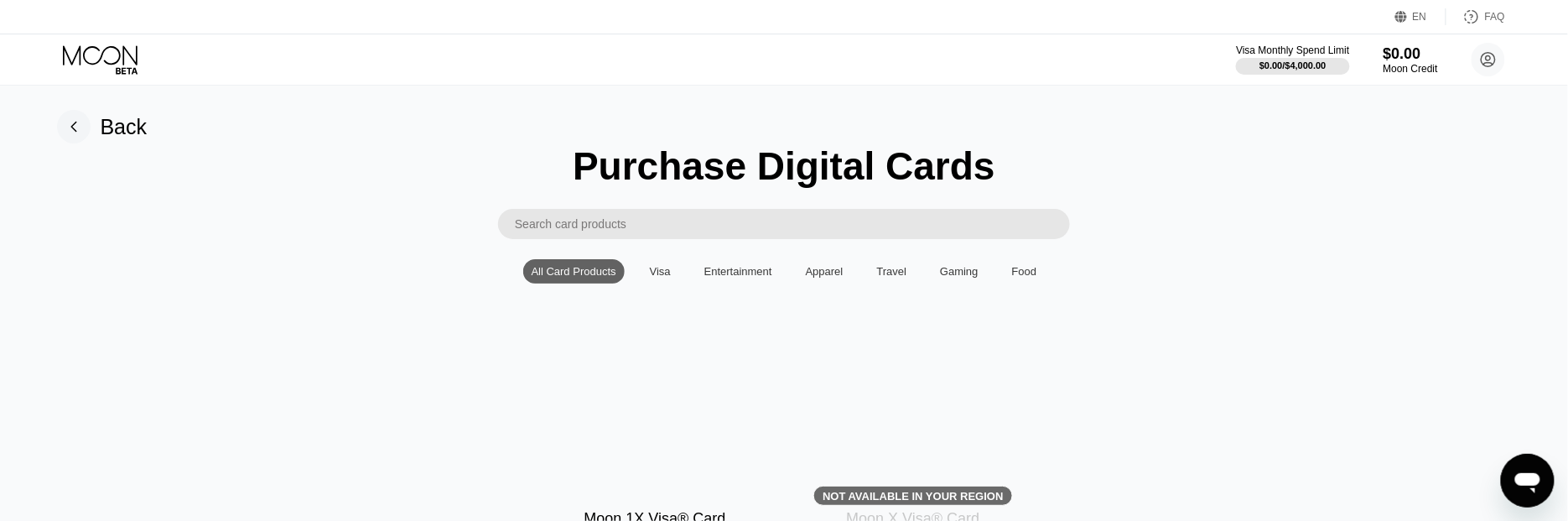
click at [658, 278] on div "Visa" at bounding box center [660, 271] width 21 height 13
click at [751, 278] on div "Entertainment" at bounding box center [738, 271] width 68 height 13
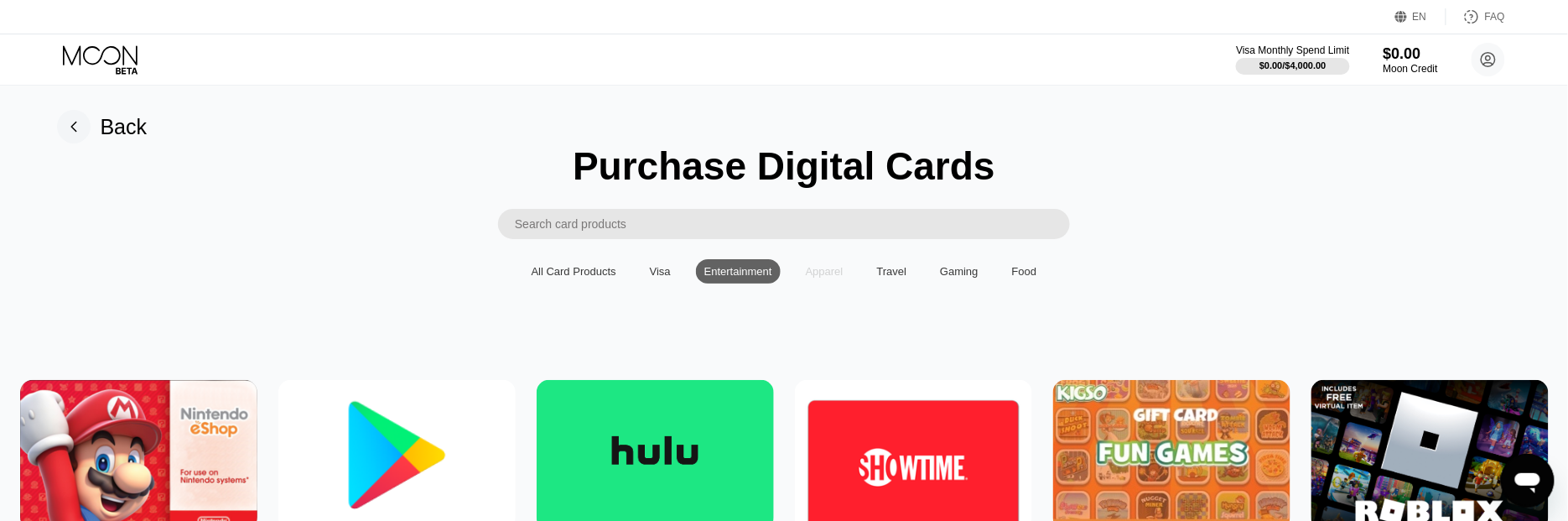
click at [840, 278] on div "Apparel" at bounding box center [824, 271] width 37 height 13
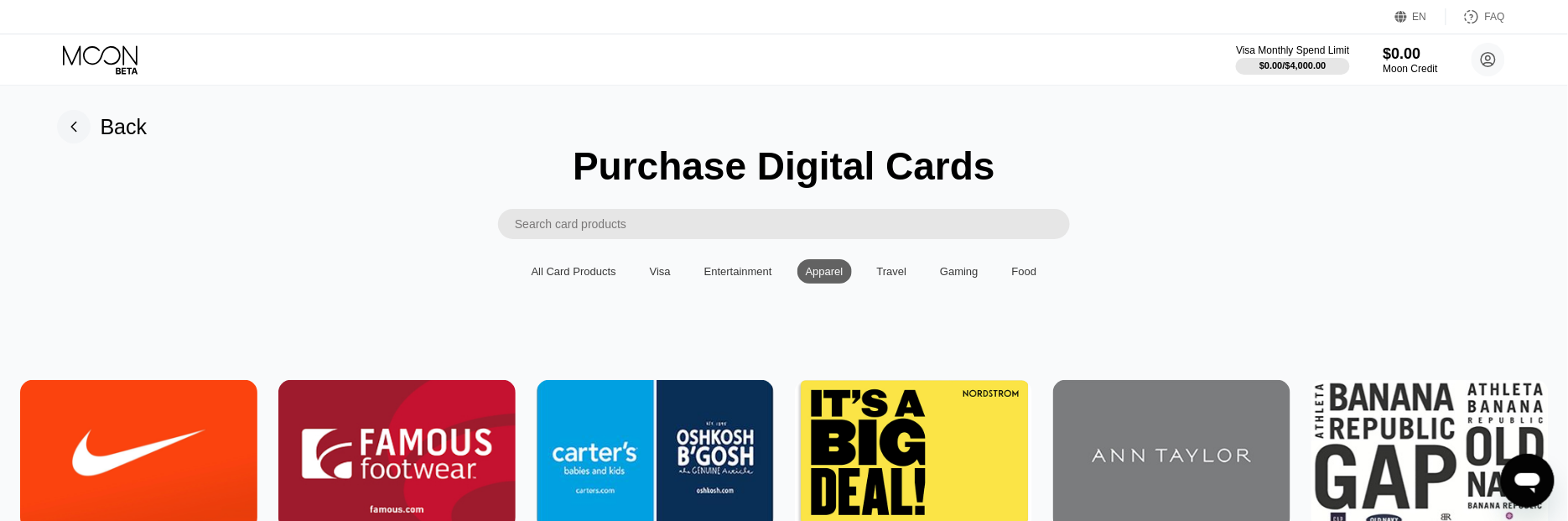
click at [889, 278] on div "Travel" at bounding box center [891, 271] width 30 height 13
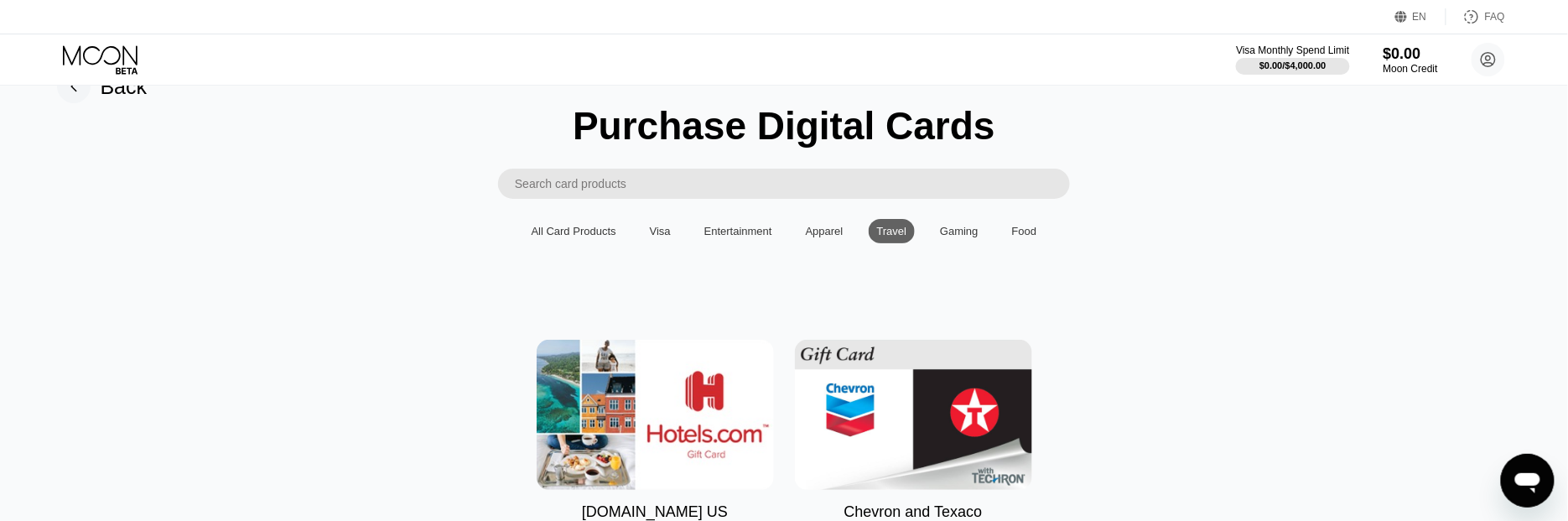
scroll to position [26, 0]
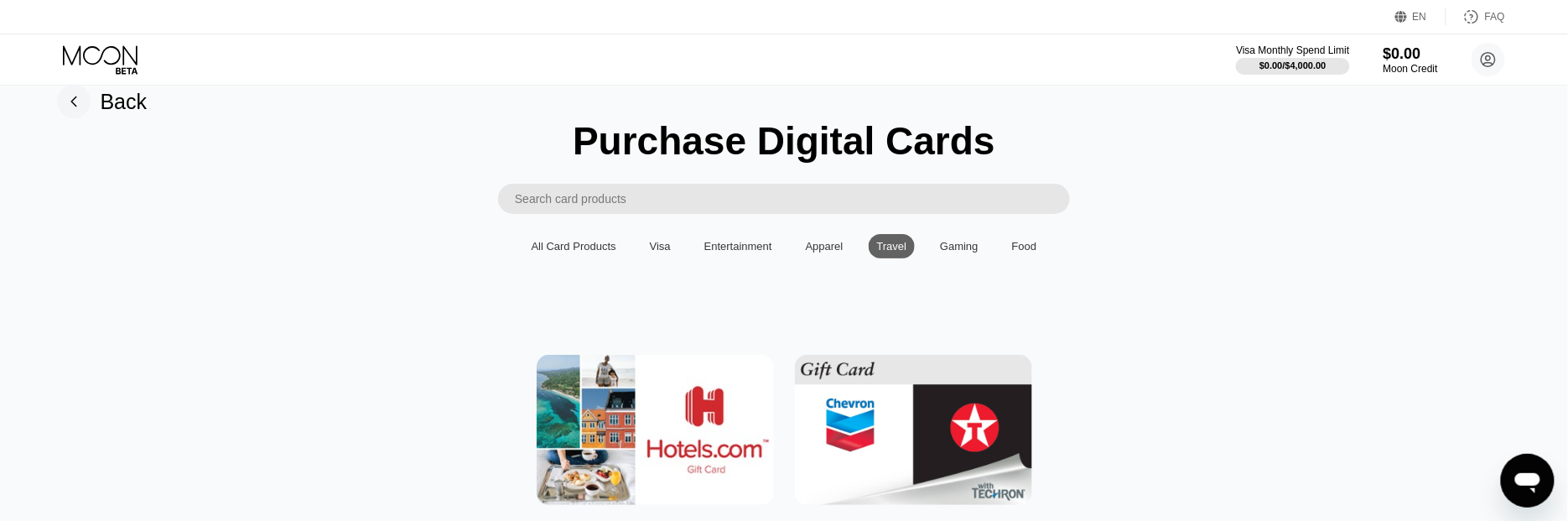
click at [1023, 252] on div "Food" at bounding box center [1025, 246] width 26 height 13
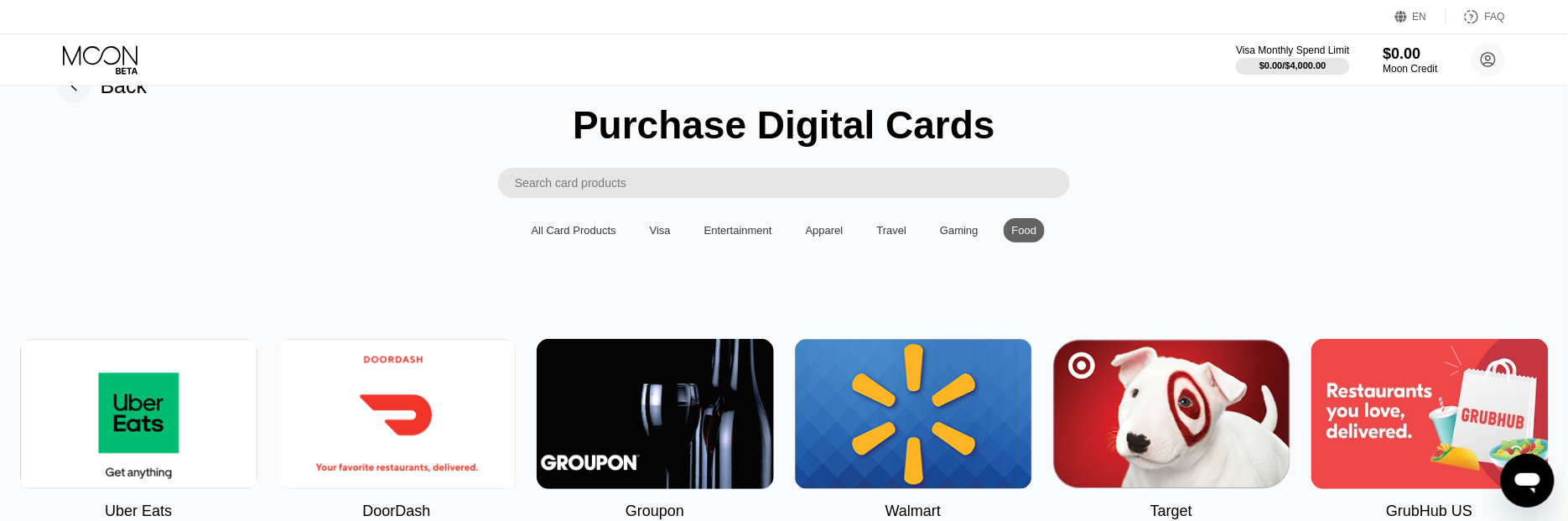
scroll to position [0, 0]
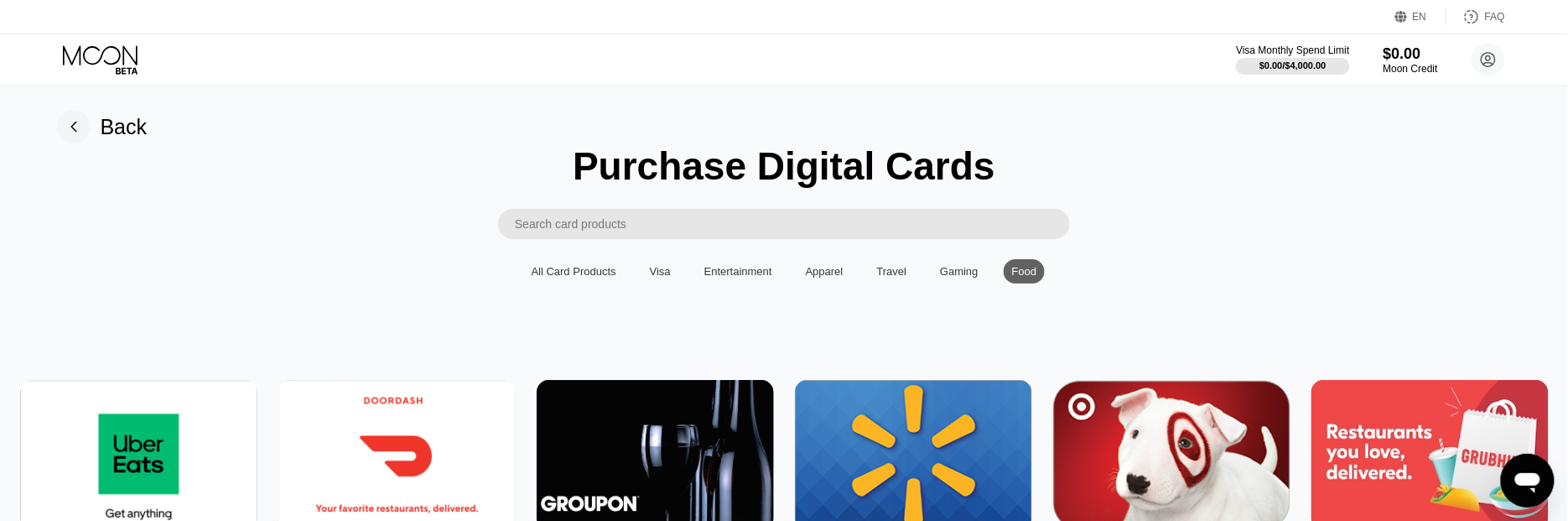
click at [578, 278] on div "All Card Products" at bounding box center [574, 271] width 85 height 13
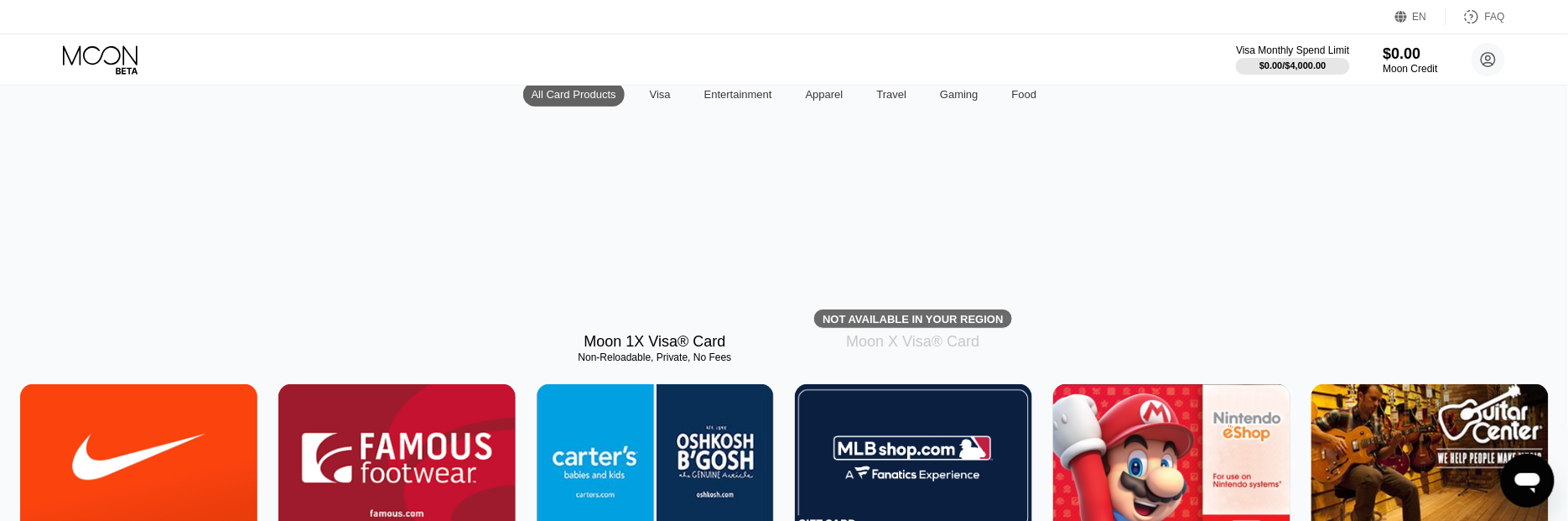
scroll to position [261, 0]
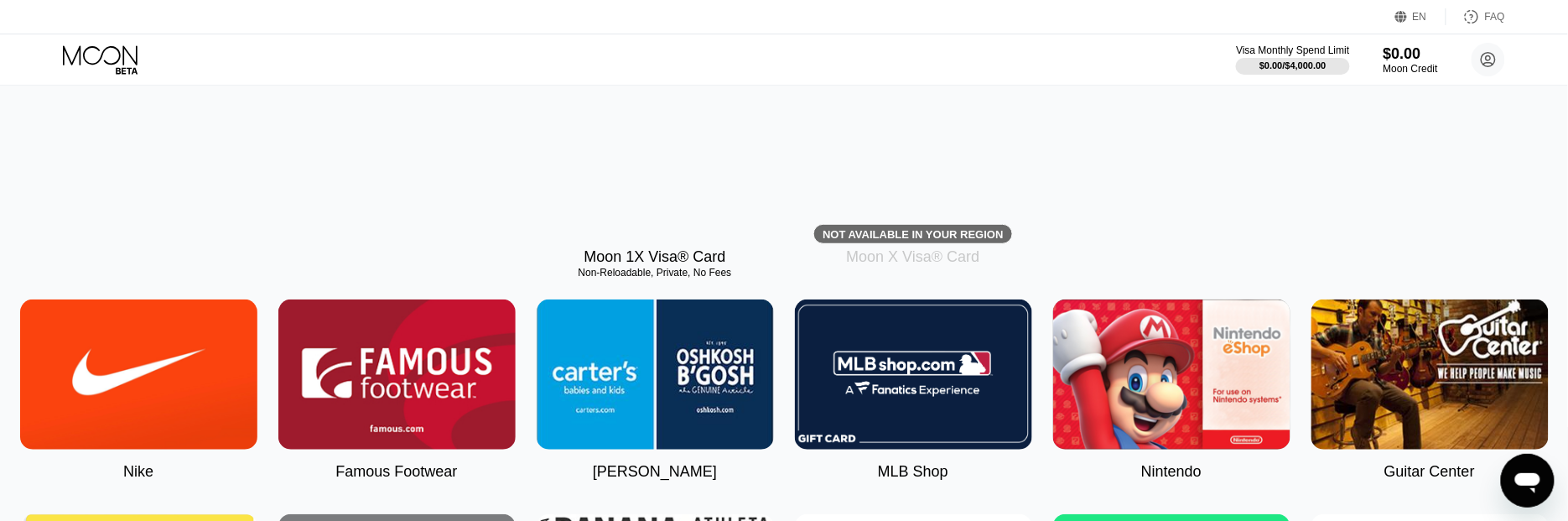
click at [674, 266] on div "Moon 1X Visa® Card" at bounding box center [654, 257] width 142 height 17
click at [930, 240] on div "Not available in your region" at bounding box center [912, 234] width 180 height 13
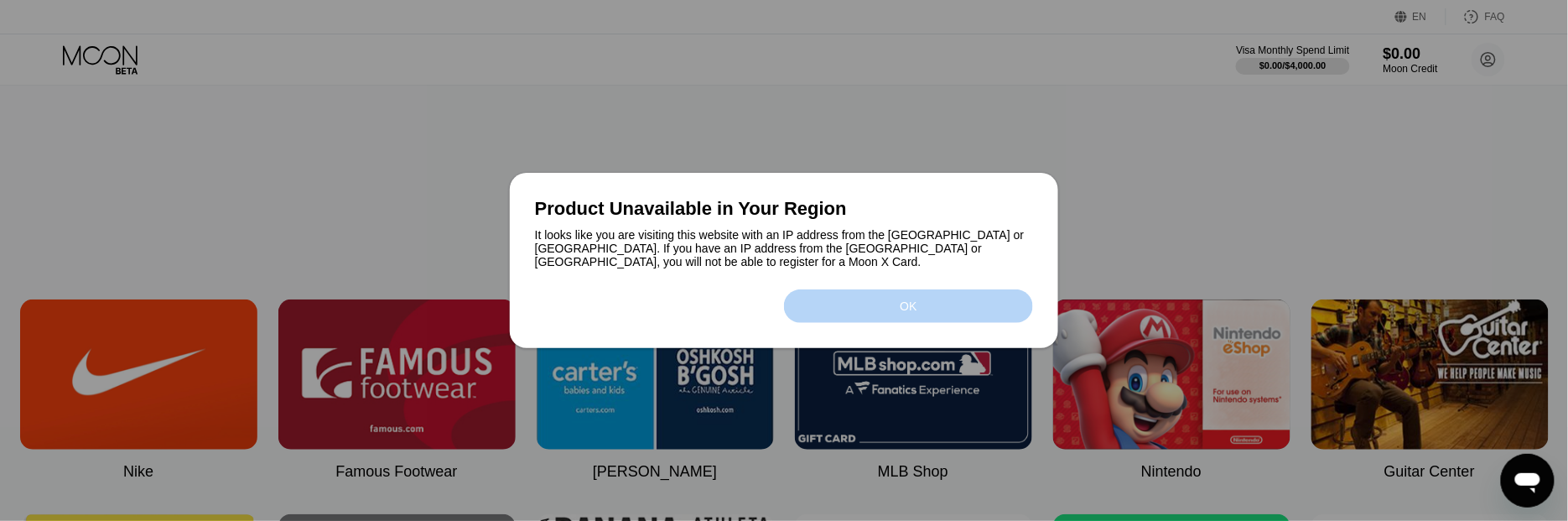
click at [912, 299] on div "OK" at bounding box center [909, 305] width 16 height 14
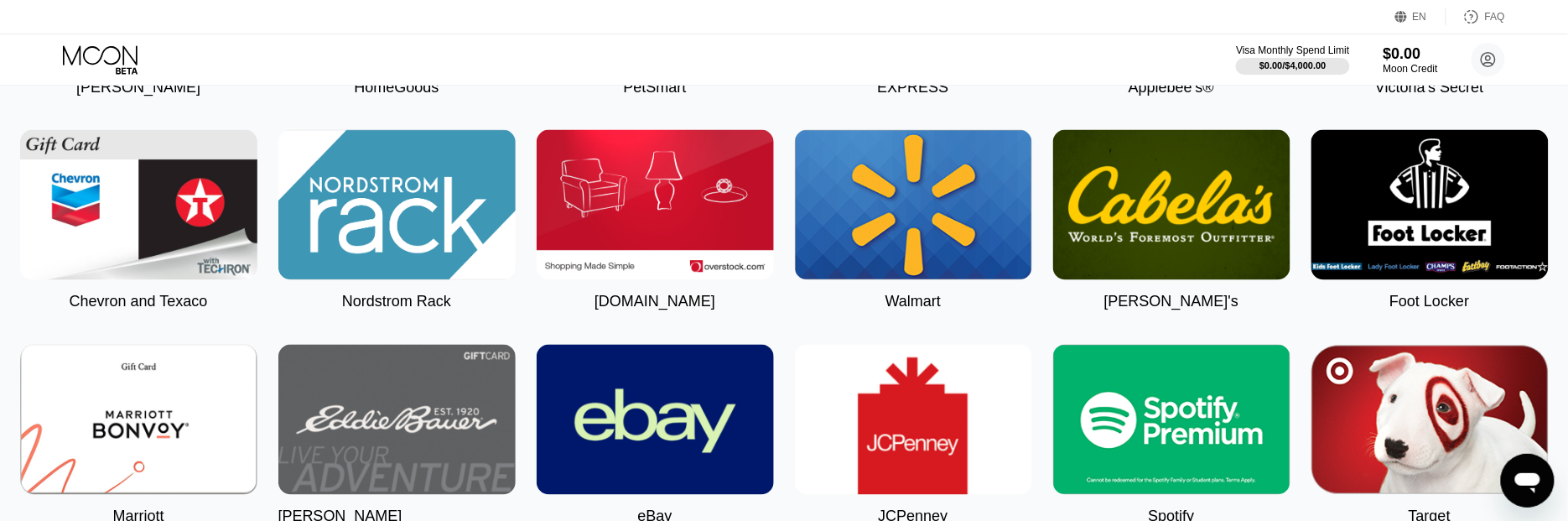
scroll to position [3248, 0]
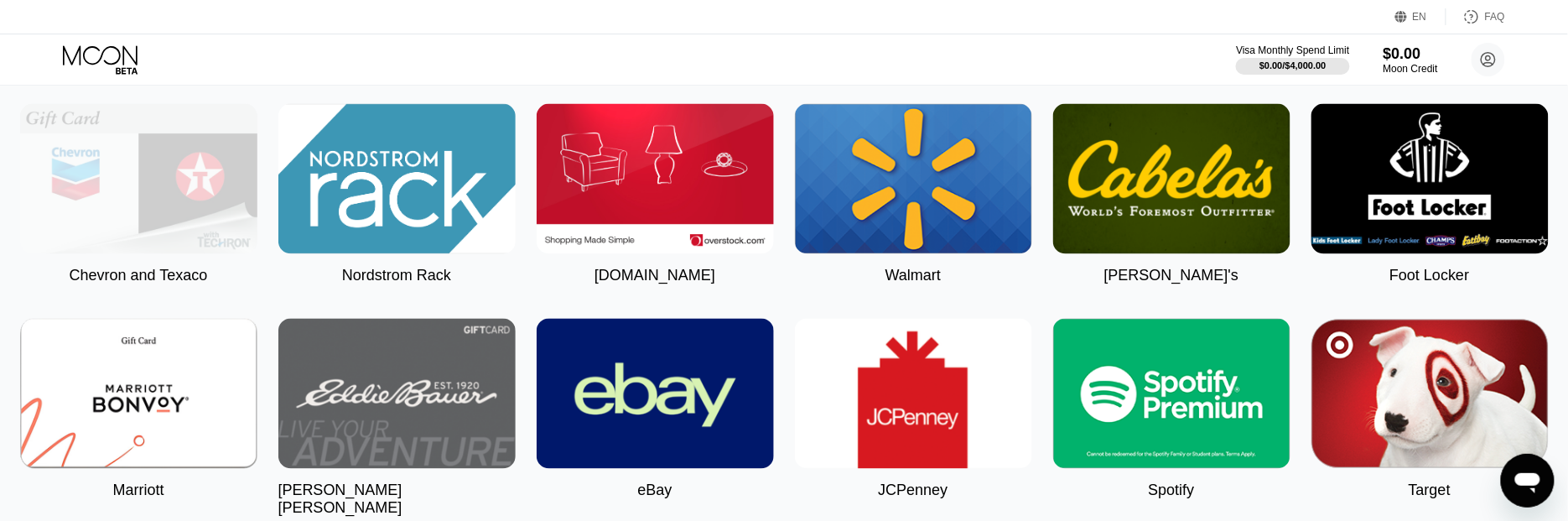
click at [163, 254] on img at bounding box center [139, 179] width 238 height 150
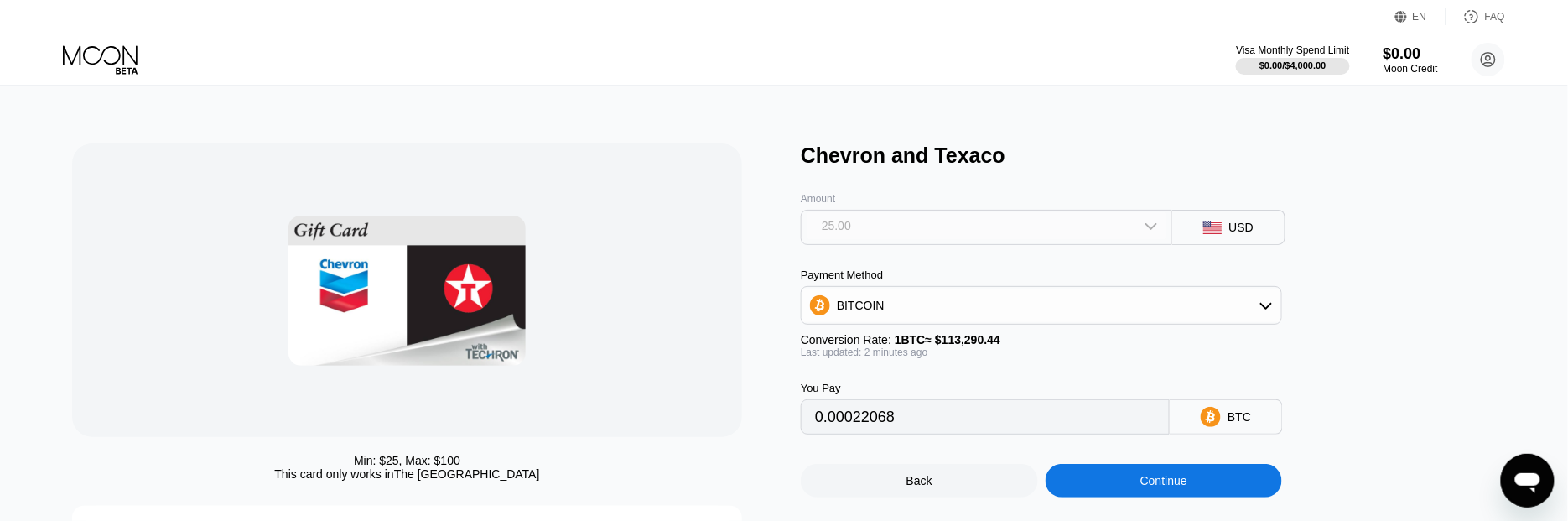
click at [1150, 228] on icon at bounding box center [1151, 225] width 14 height 14
click at [1150, 228] on icon at bounding box center [1151, 224] width 12 height 6
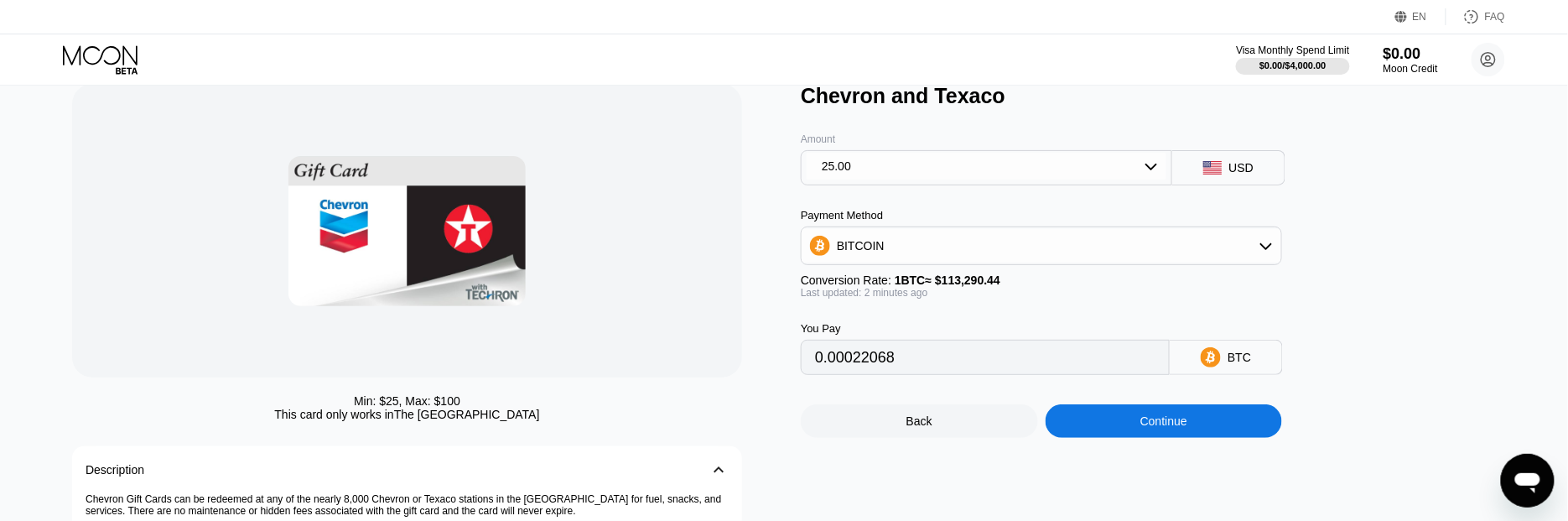
scroll to position [96, 0]
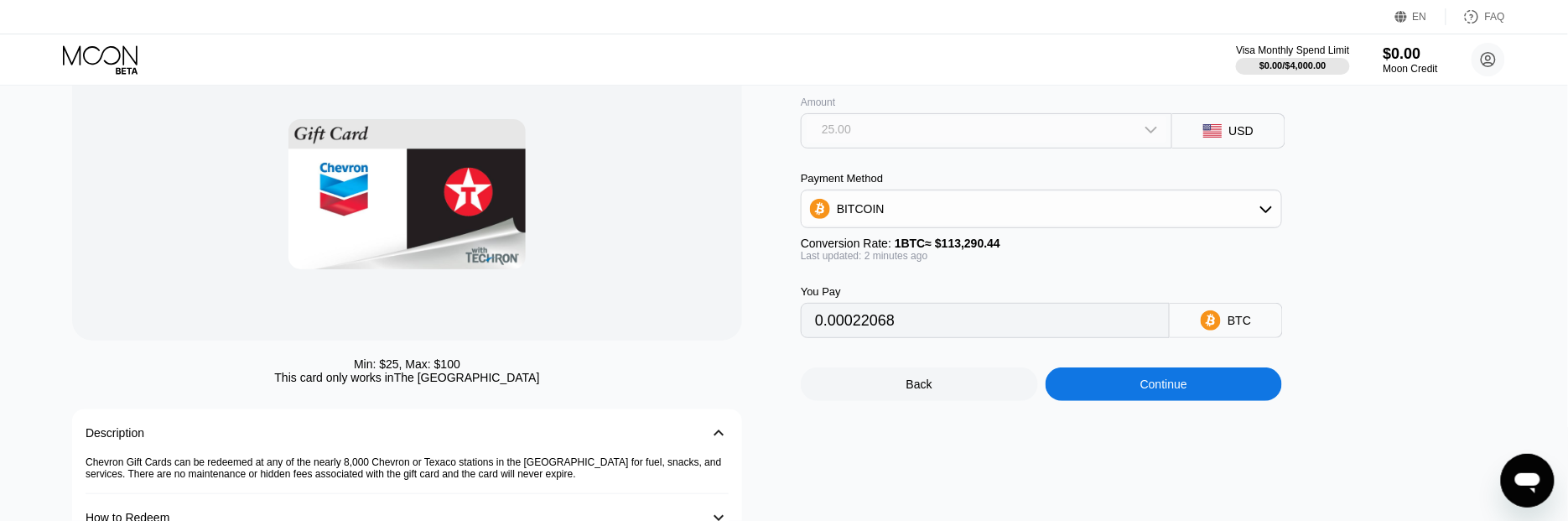
click at [1150, 133] on icon at bounding box center [1151, 130] width 12 height 6
click at [939, 240] on div "100.00" at bounding box center [986, 228] width 361 height 27
drag, startPoint x: 907, startPoint y: 336, endPoint x: 773, endPoint y: 344, distance: 134.2
click at [773, 344] on div "Min: $ 25 , Max: $ 100 This card only works in The United States Description 󰅀 …" at bounding box center [784, 317] width 1424 height 542
type input "0.00087530"
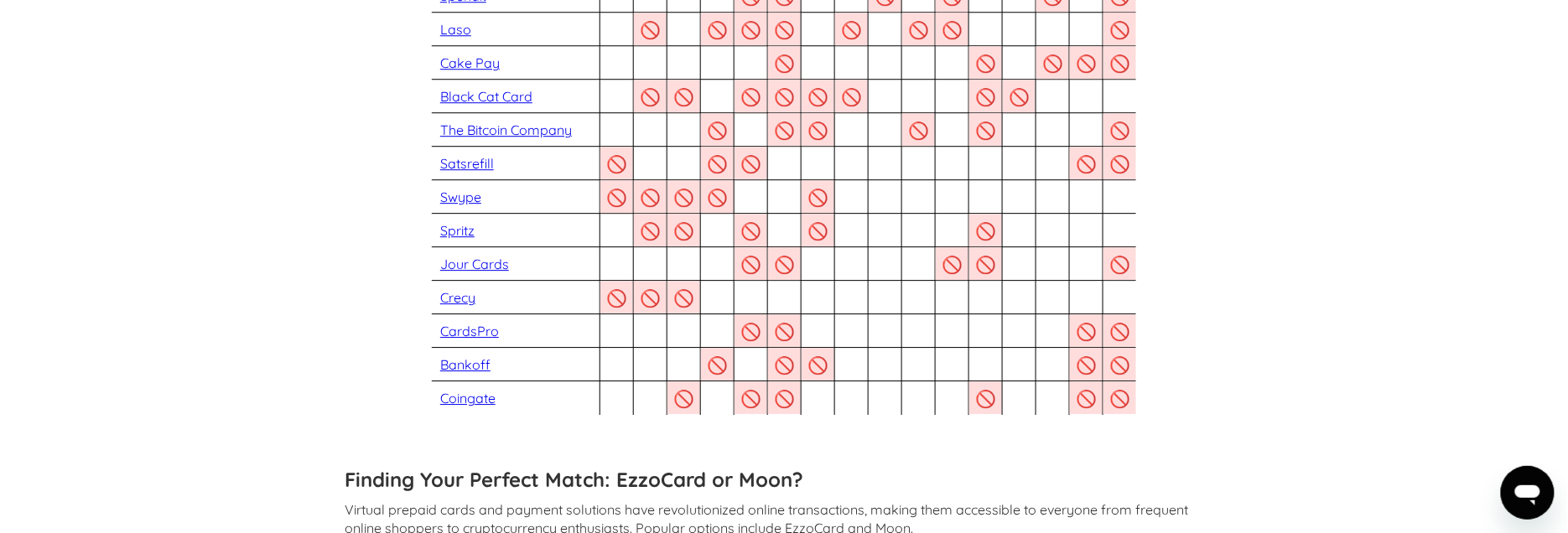
scroll to position [1786, 0]
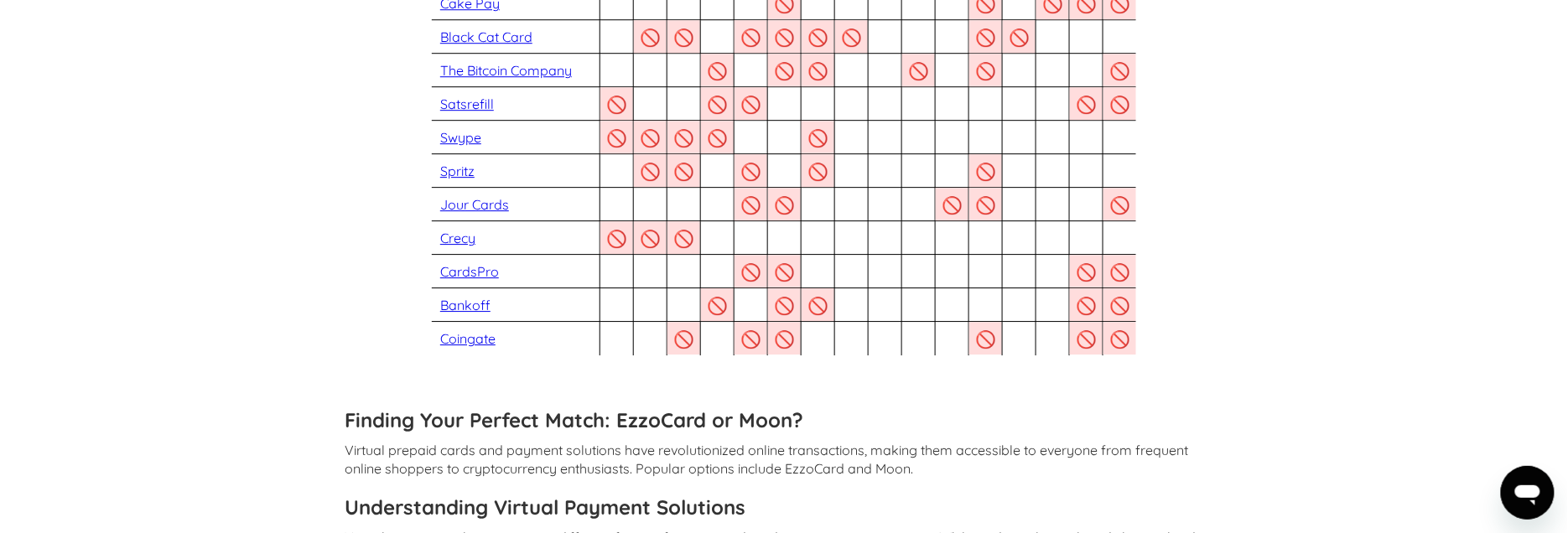
click at [453, 304] on link "Bankoff" at bounding box center [465, 305] width 50 height 16
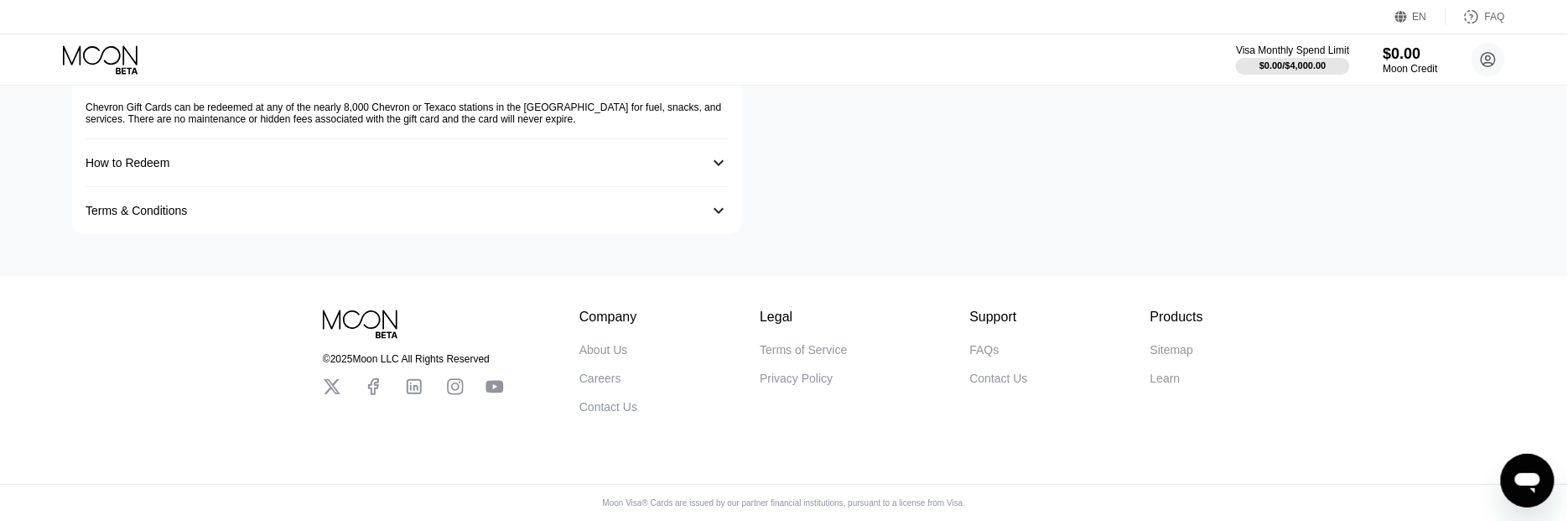
scroll to position [461, 0]
click at [985, 350] on div "FAQs" at bounding box center [985, 349] width 29 height 14
type input "0.00087847"
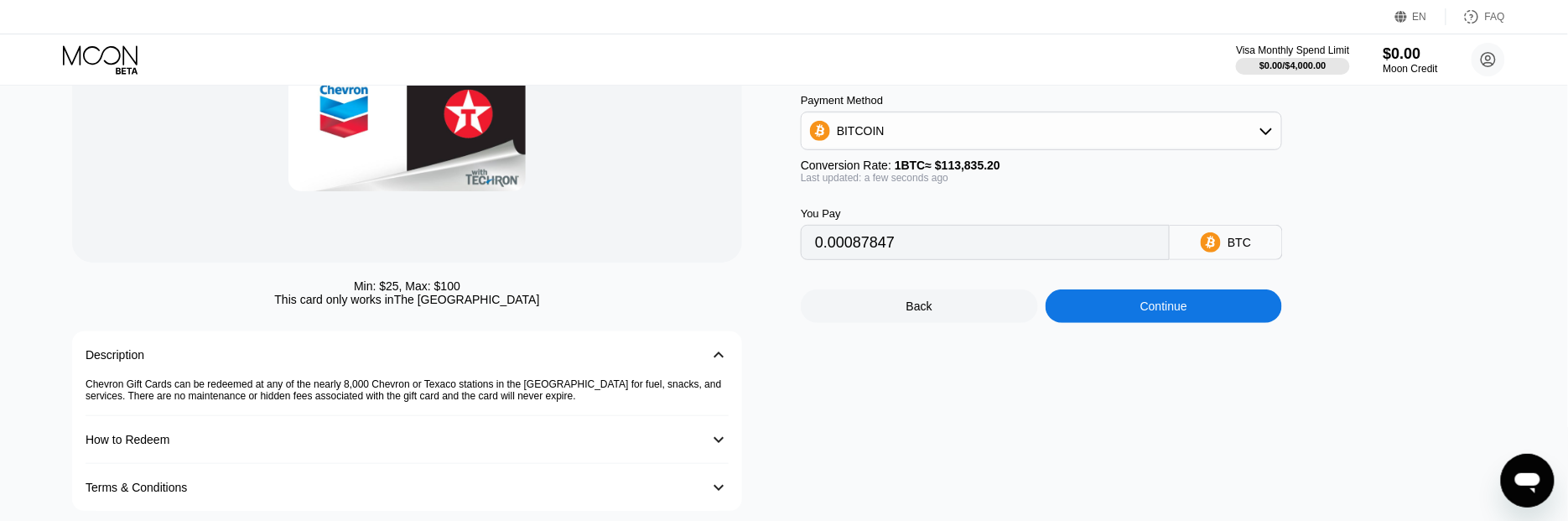
scroll to position [0, 0]
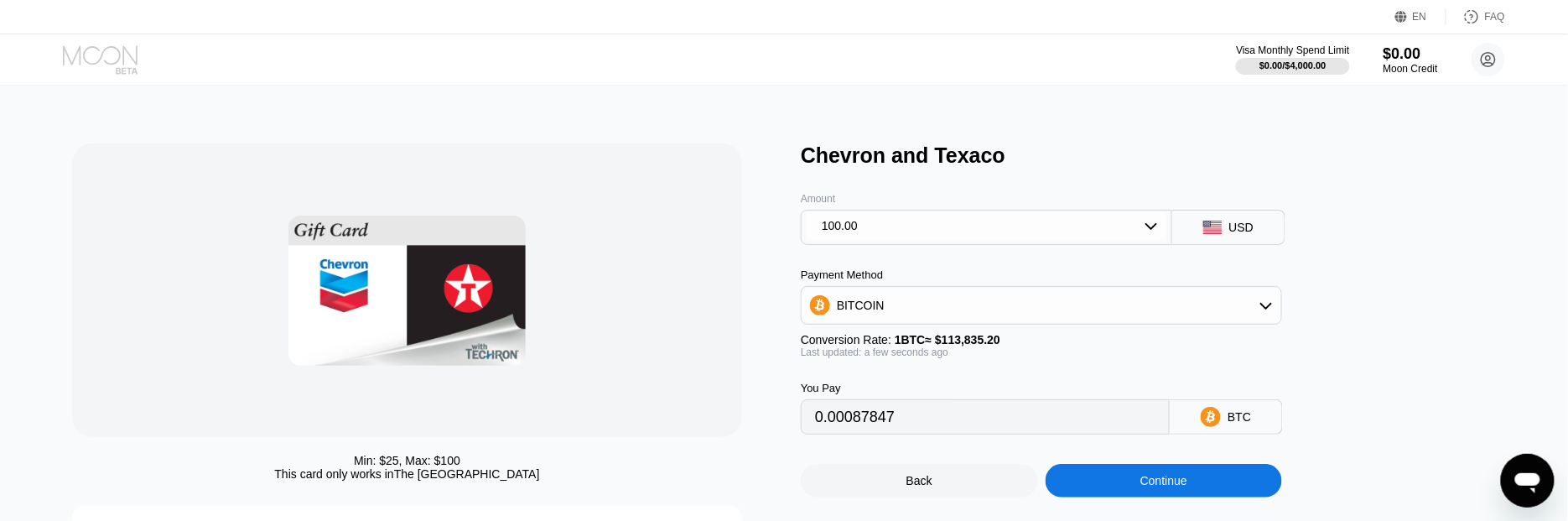
click at [103, 62] on icon at bounding box center [101, 60] width 78 height 29
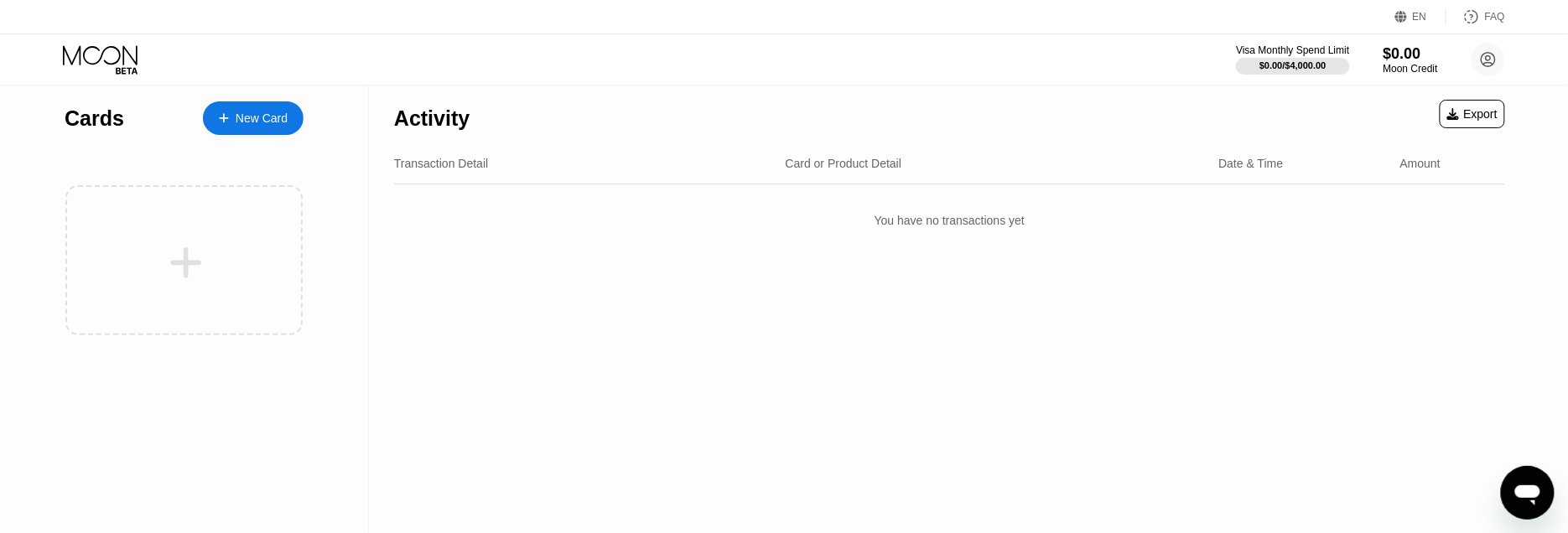
click at [264, 127] on div "New Card" at bounding box center [253, 118] width 101 height 34
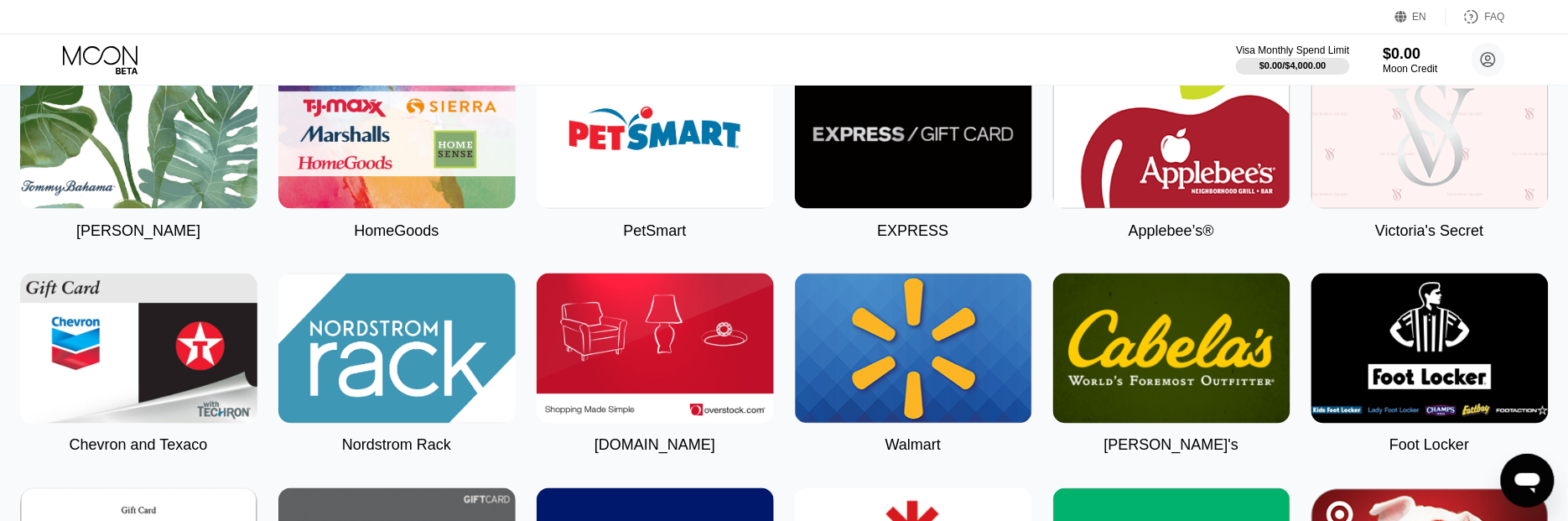
scroll to position [2904, 0]
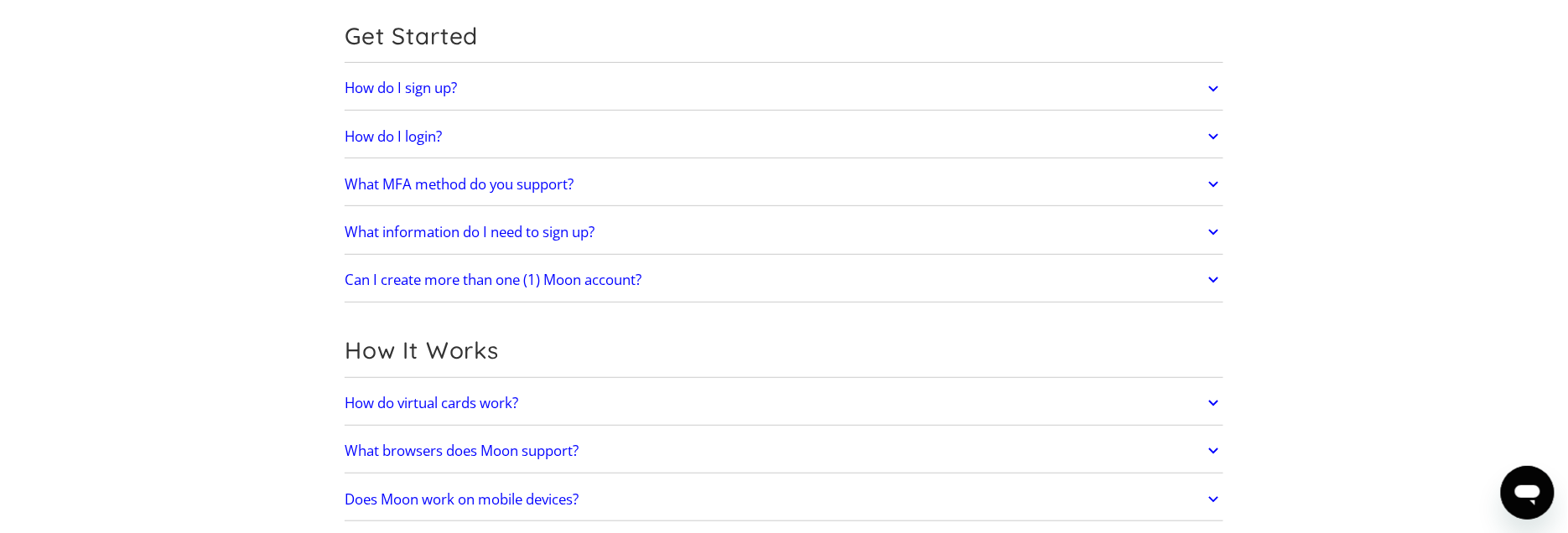
scroll to position [366, 0]
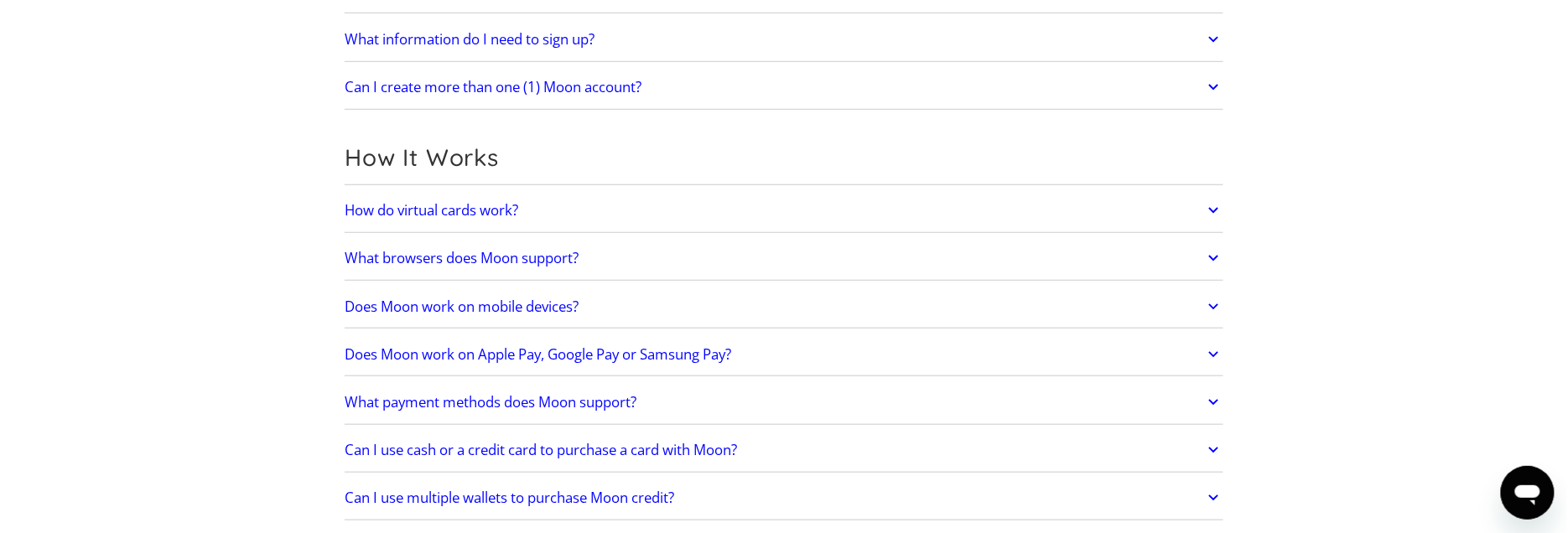
click at [1216, 400] on icon at bounding box center [1213, 403] width 10 height 5
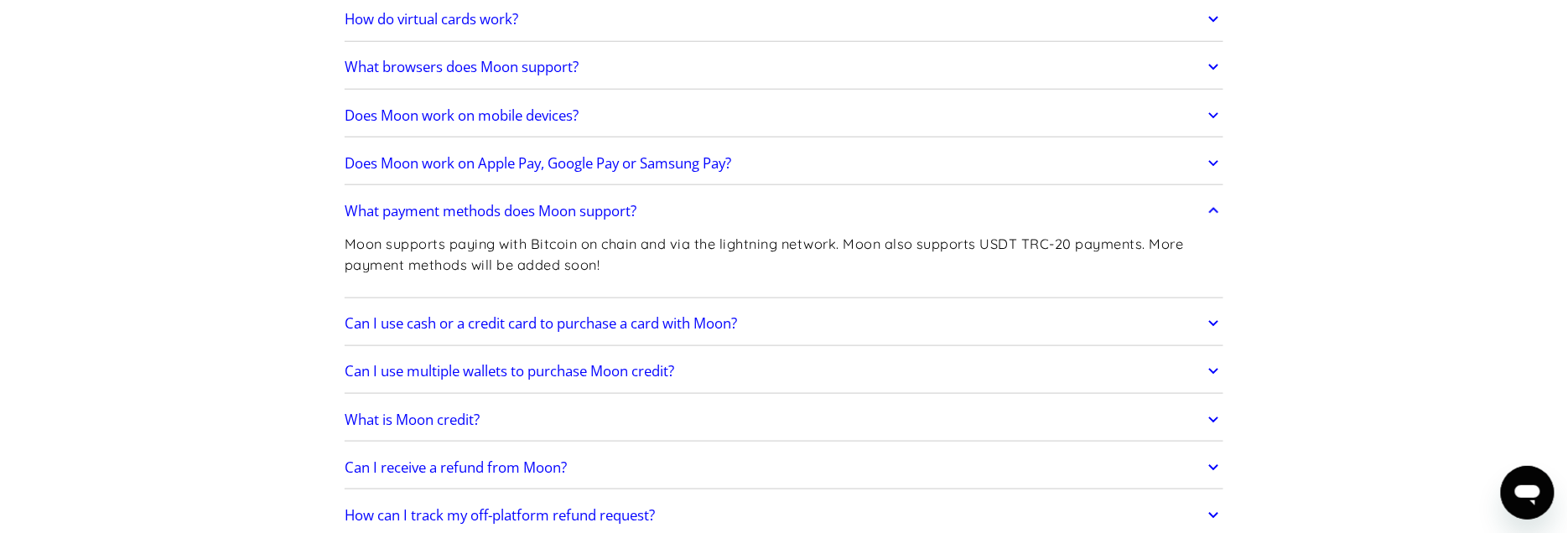
scroll to position [588, 0]
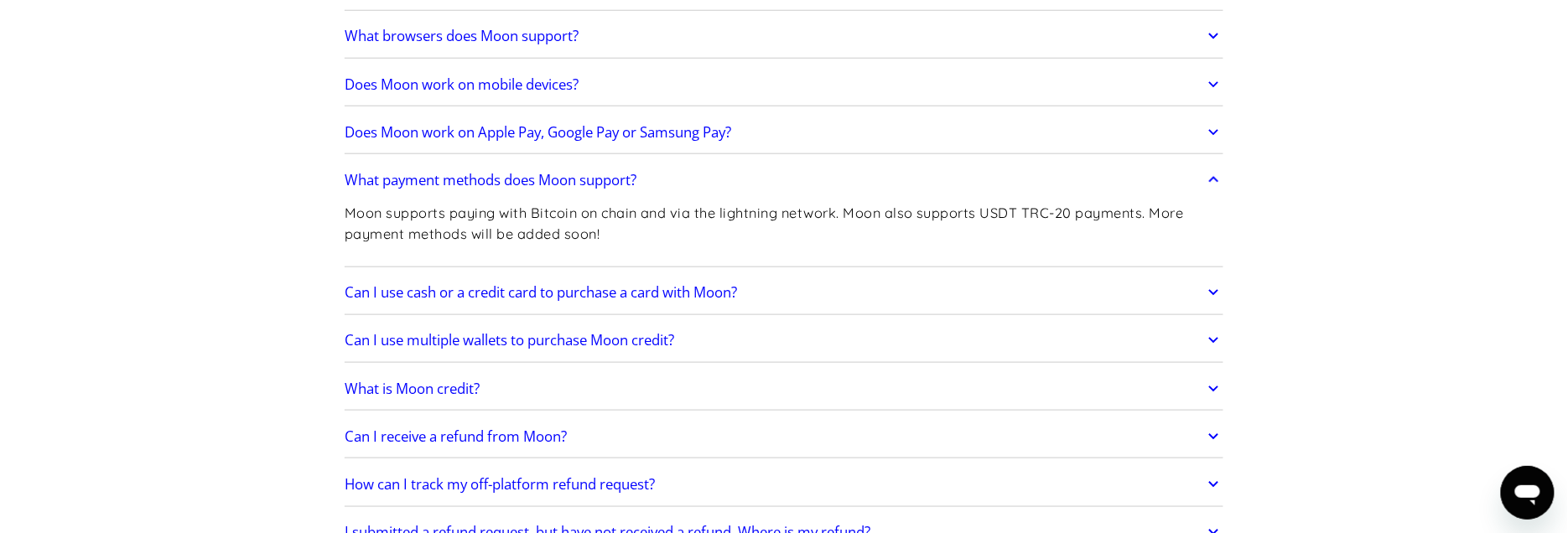
click at [1211, 289] on icon at bounding box center [1213, 293] width 19 height 30
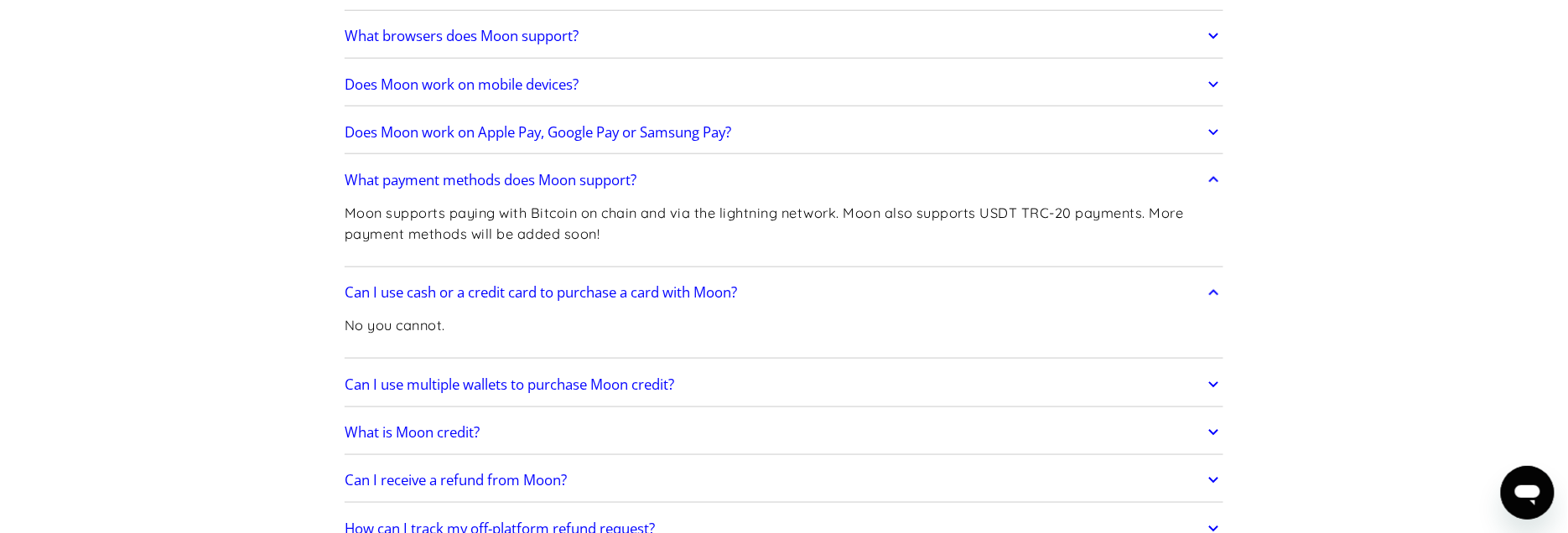
scroll to position [0, 0]
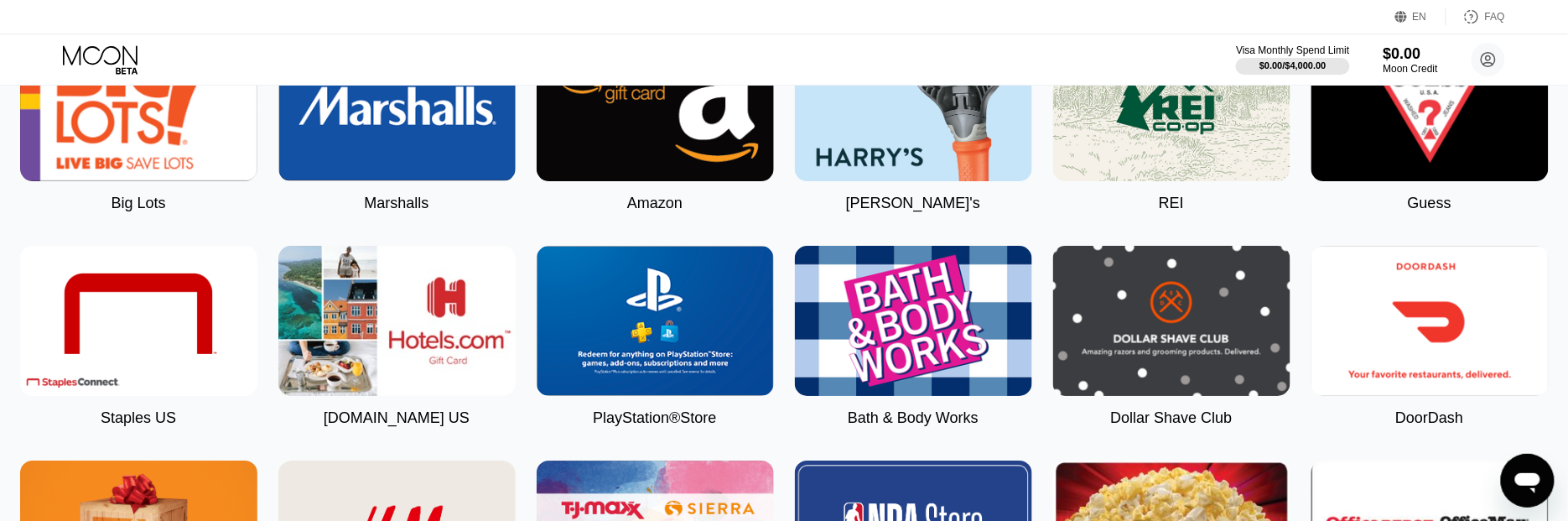
scroll to position [1994, 0]
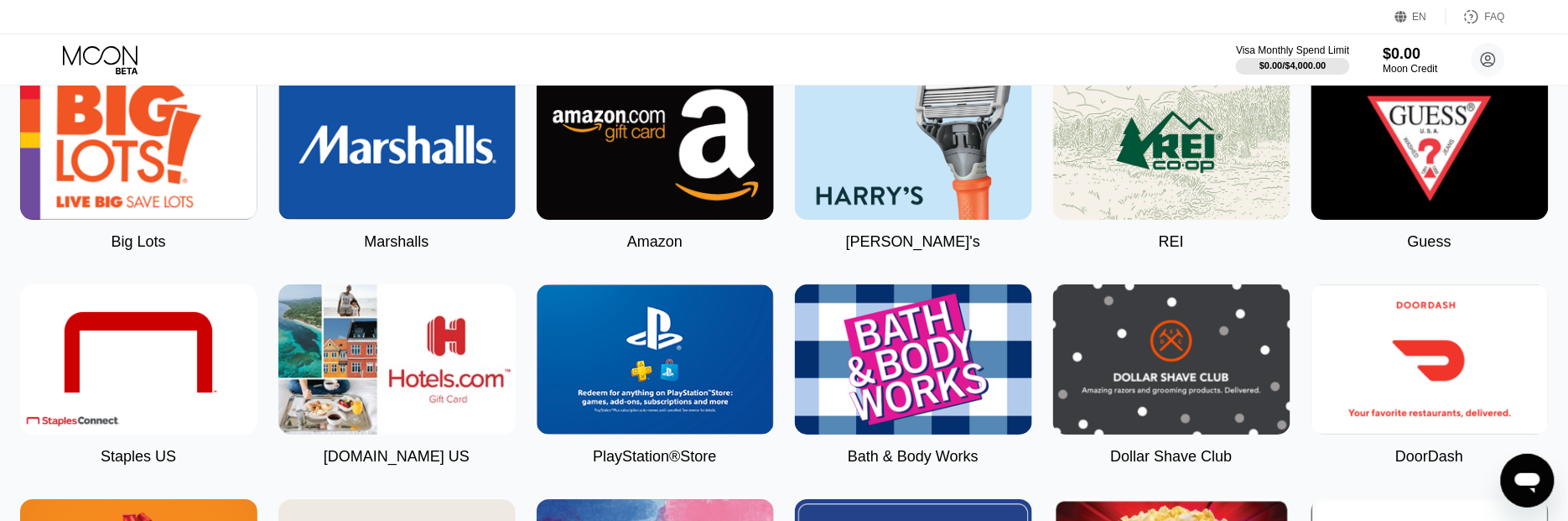
click at [618, 180] on img at bounding box center [656, 144] width 238 height 150
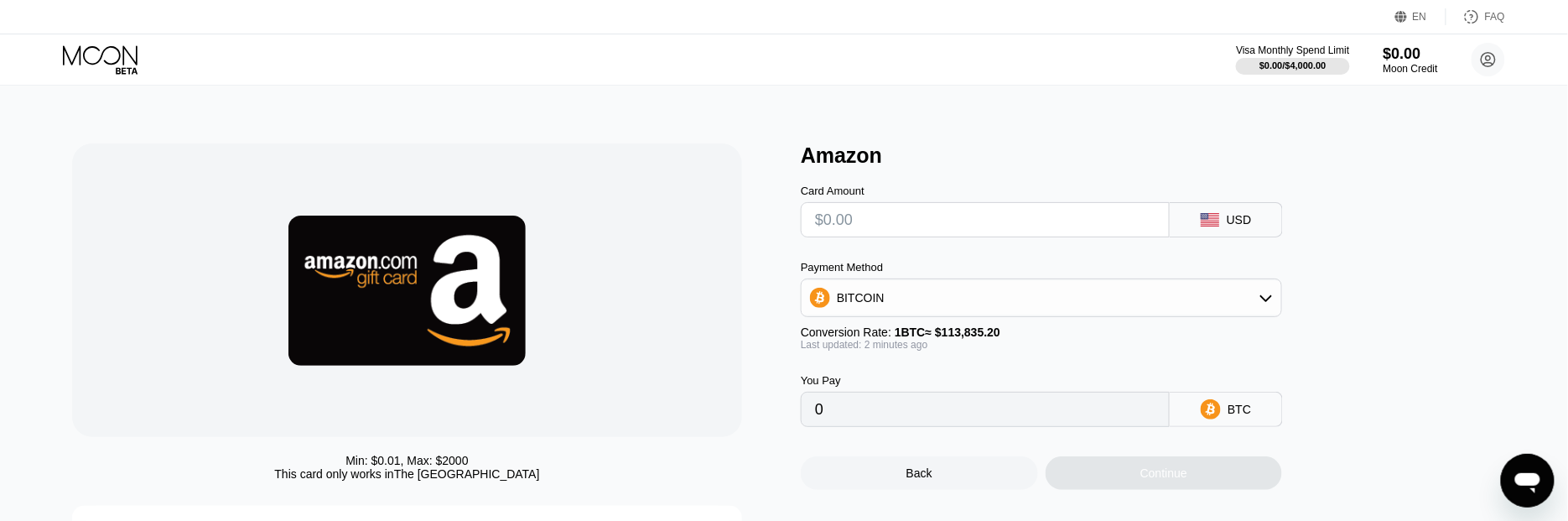
click at [967, 229] on input "text" at bounding box center [986, 219] width 340 height 34
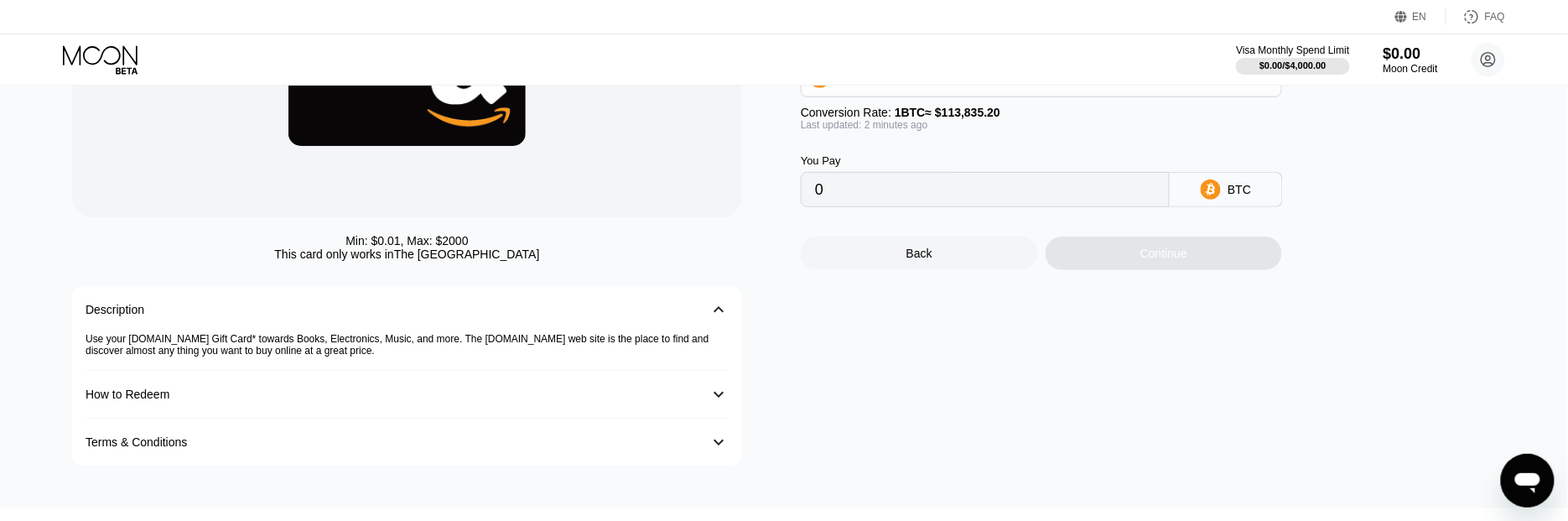
scroll to position [238, 0]
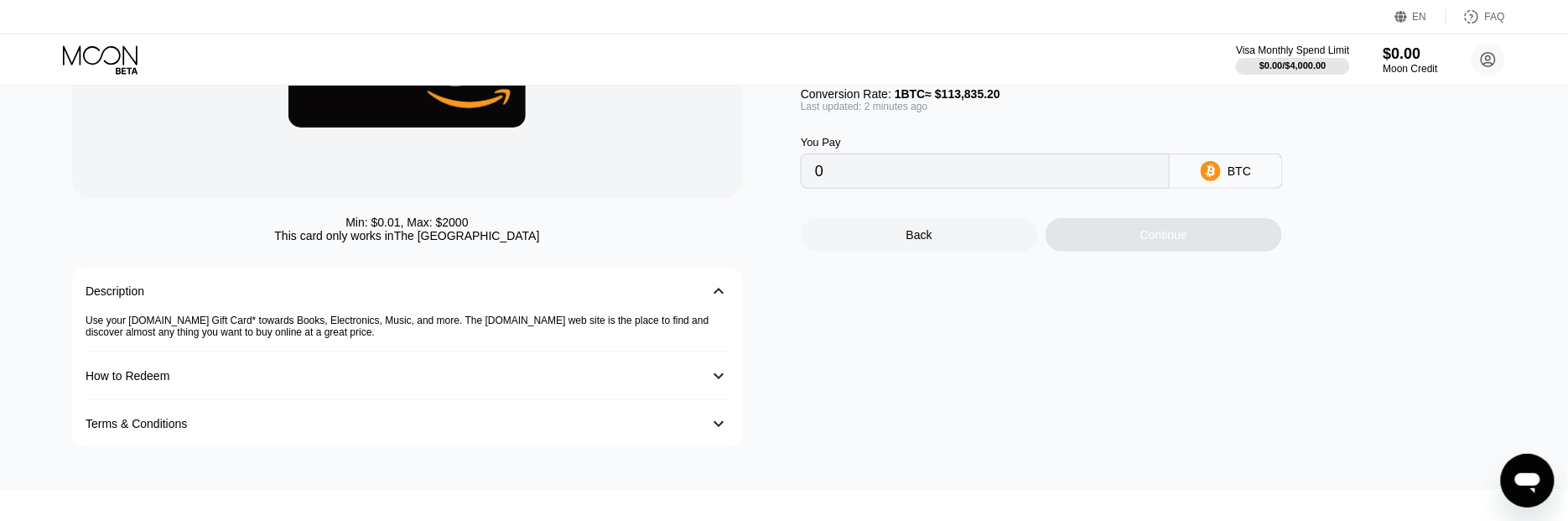
click at [648, 382] on div "How to Redeem" at bounding box center [390, 376] width 610 height 14
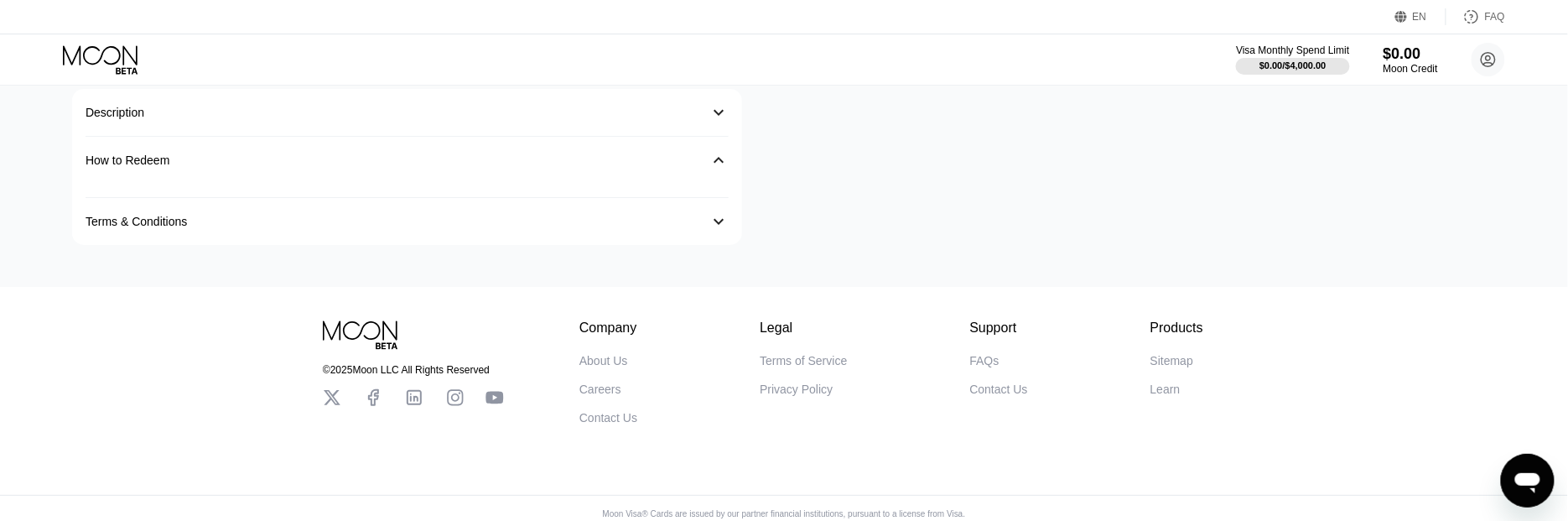
scroll to position [422, 0]
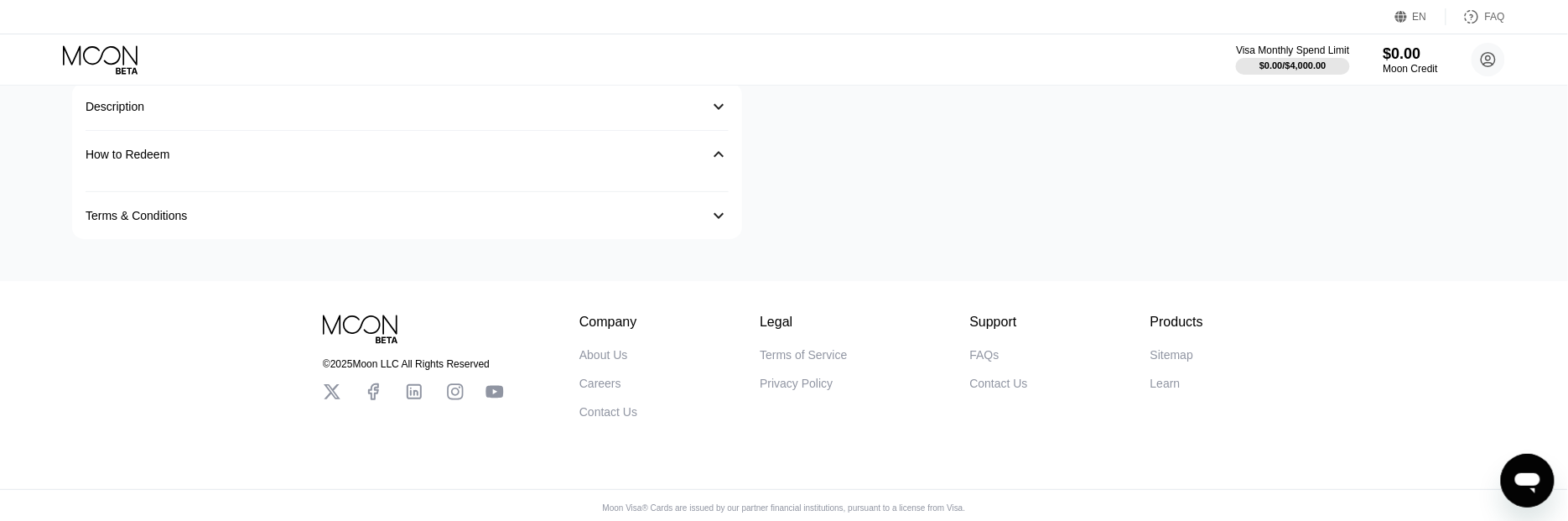
click at [709, 156] on div "󰅀" at bounding box center [719, 154] width 20 height 20
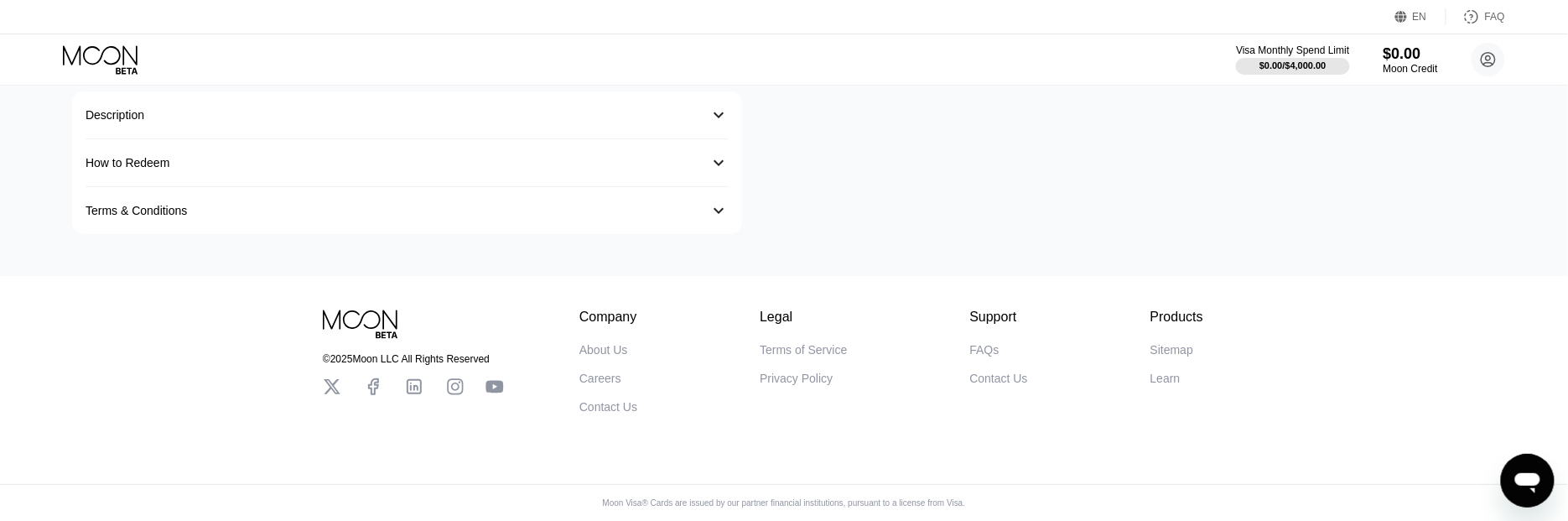
click at [721, 207] on div "󰅀" at bounding box center [719, 210] width 20 height 20
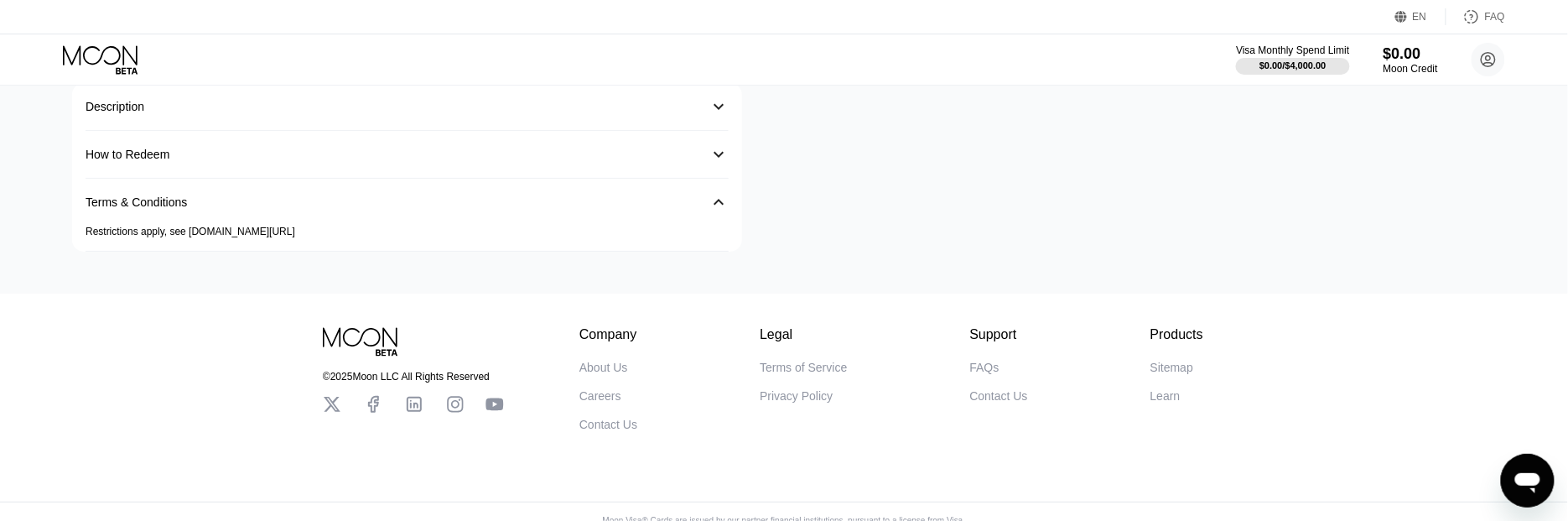
click at [721, 207] on div "󰅀" at bounding box center [719, 202] width 20 height 20
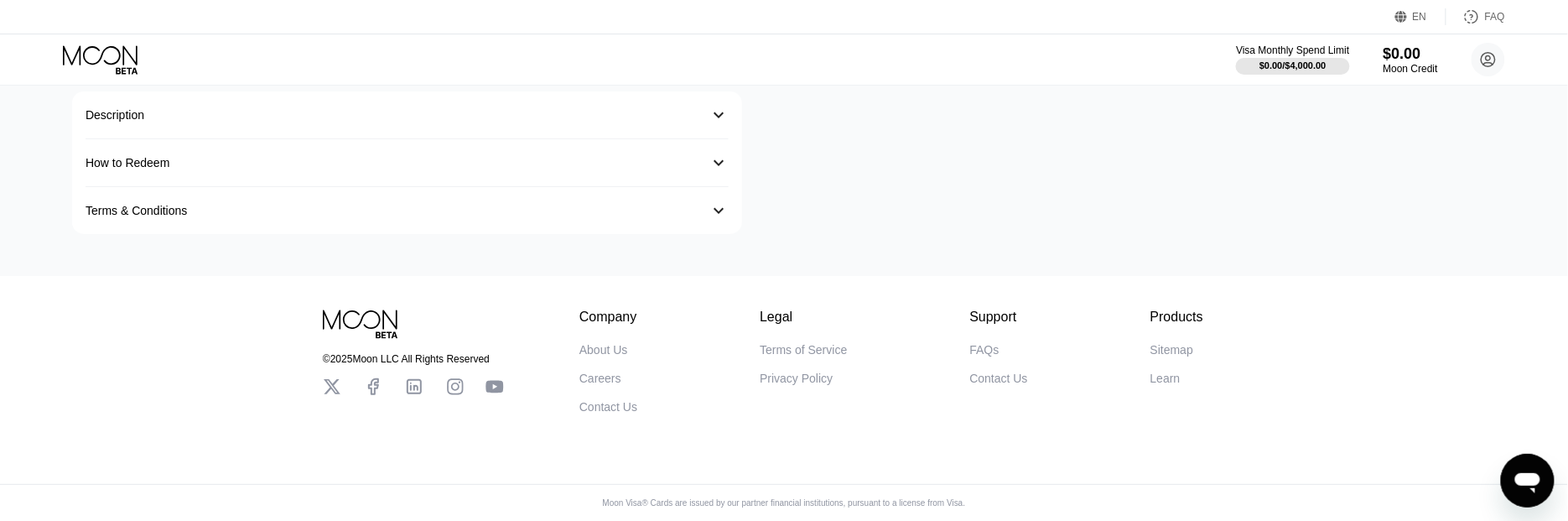
click at [710, 159] on div "󰅀" at bounding box center [719, 163] width 20 height 20
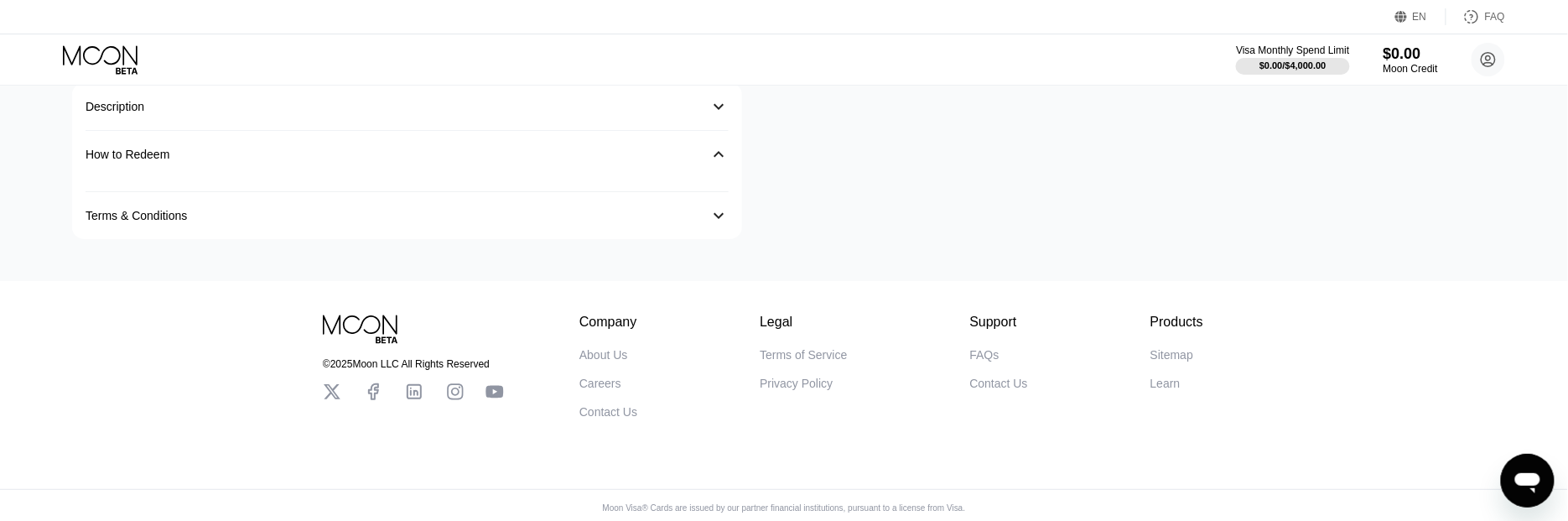
click at [710, 159] on div "󰅀" at bounding box center [719, 154] width 20 height 20
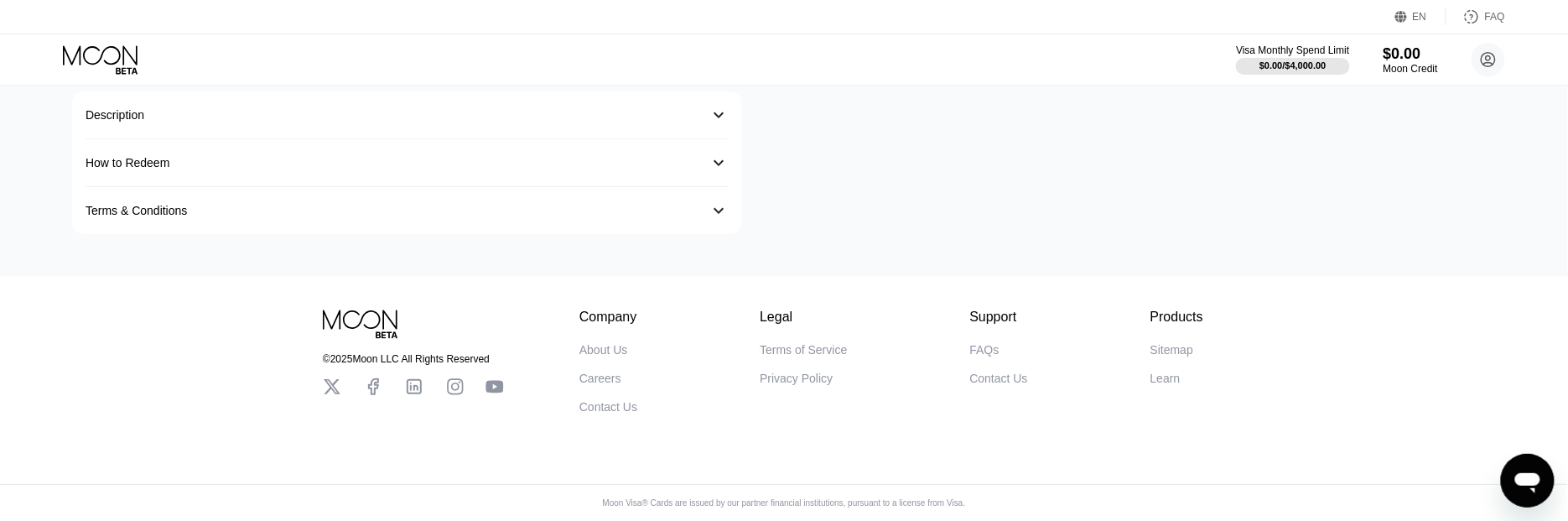
click at [716, 115] on div "󰅀" at bounding box center [719, 115] width 20 height 20
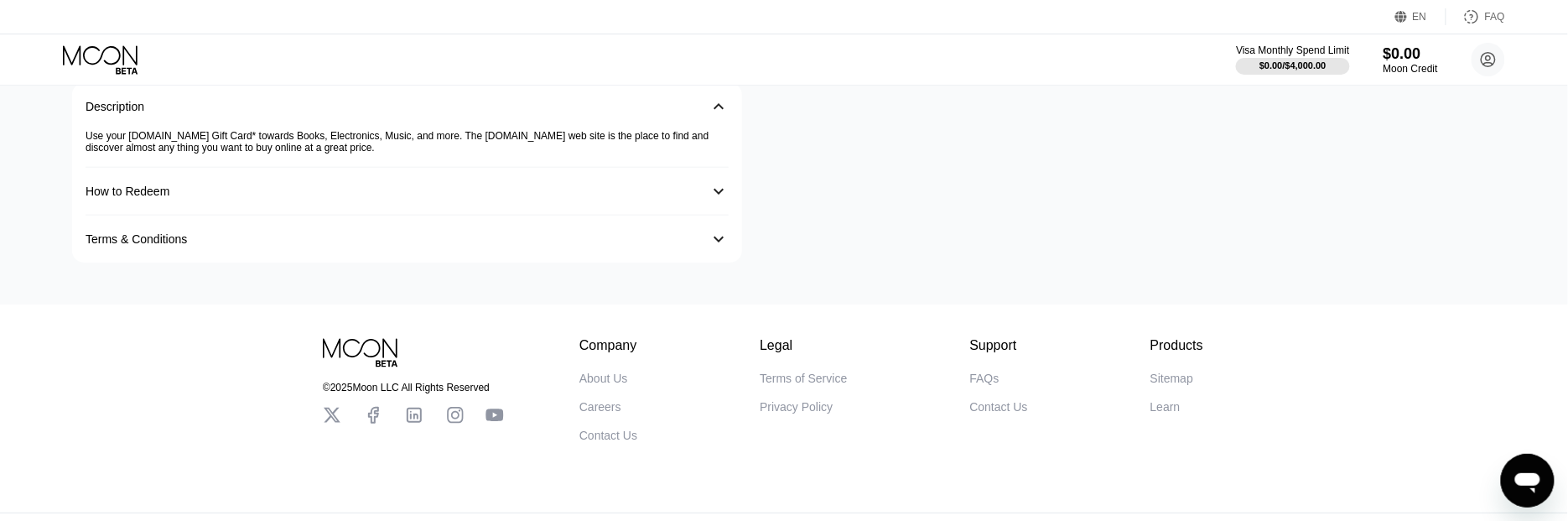
click at [709, 113] on div "󰅀" at bounding box center [719, 106] width 20 height 20
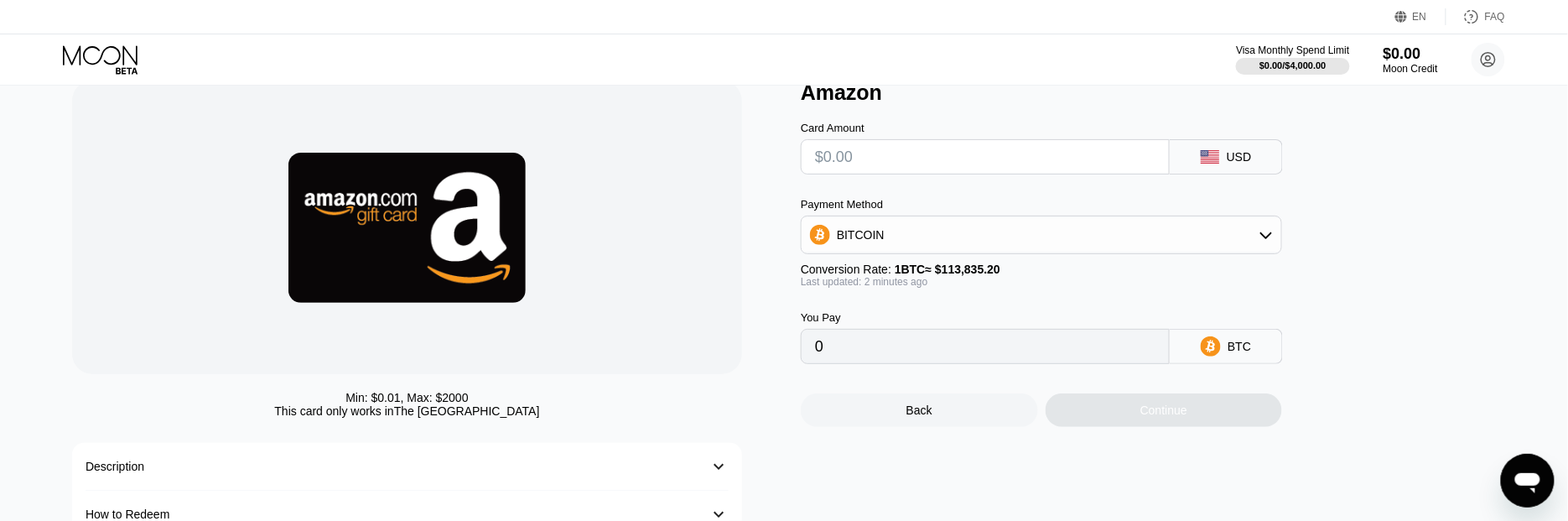
scroll to position [0, 0]
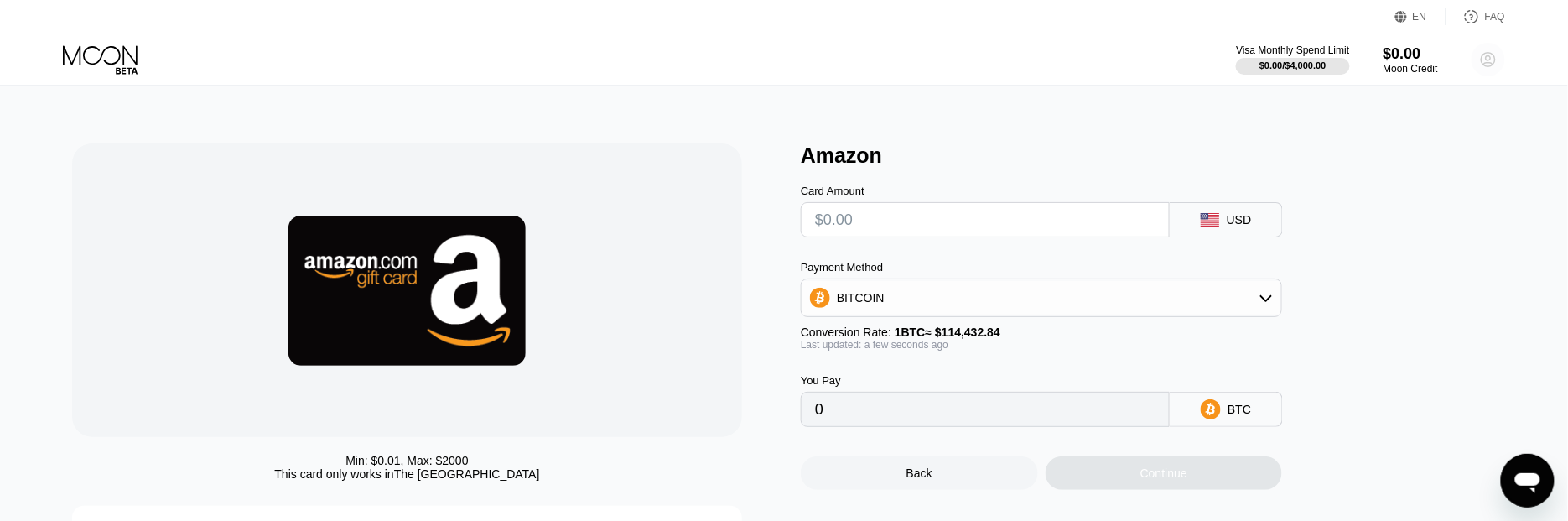
click at [1484, 58] on circle at bounding box center [1488, 59] width 34 height 34
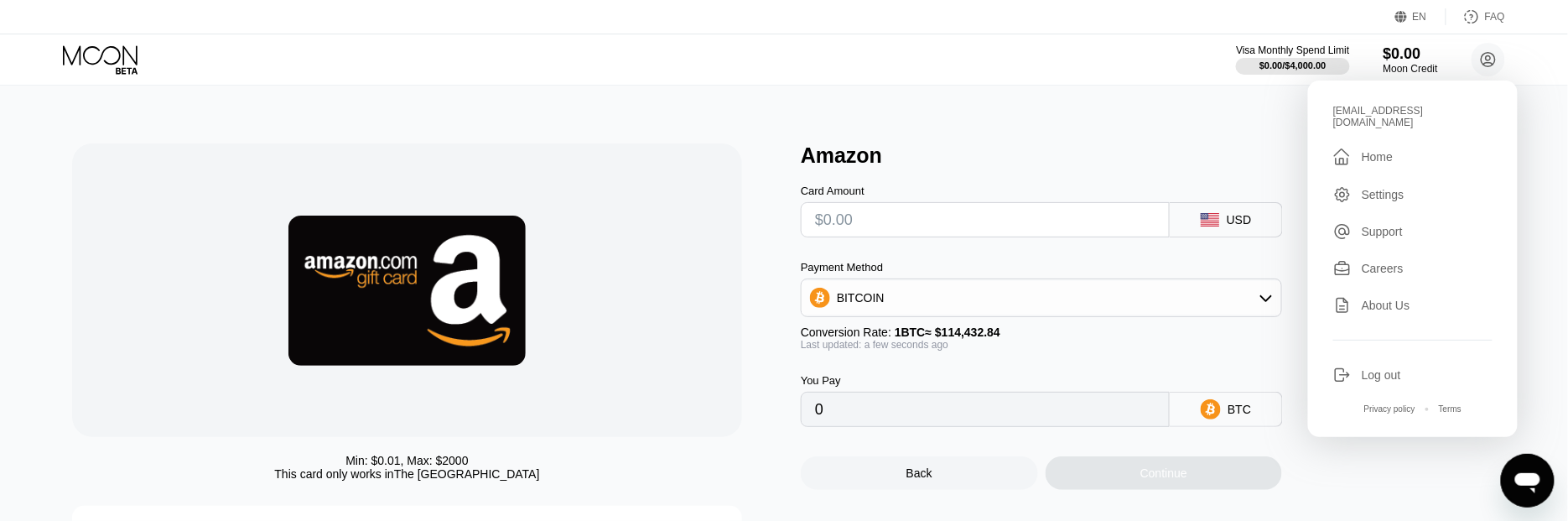
click at [1043, 101] on div "Min: $ 0.01 , Max: $ 2000 This card only works in [GEOGRAPHIC_DATA] Description…" at bounding box center [784, 388] width 1581 height 605
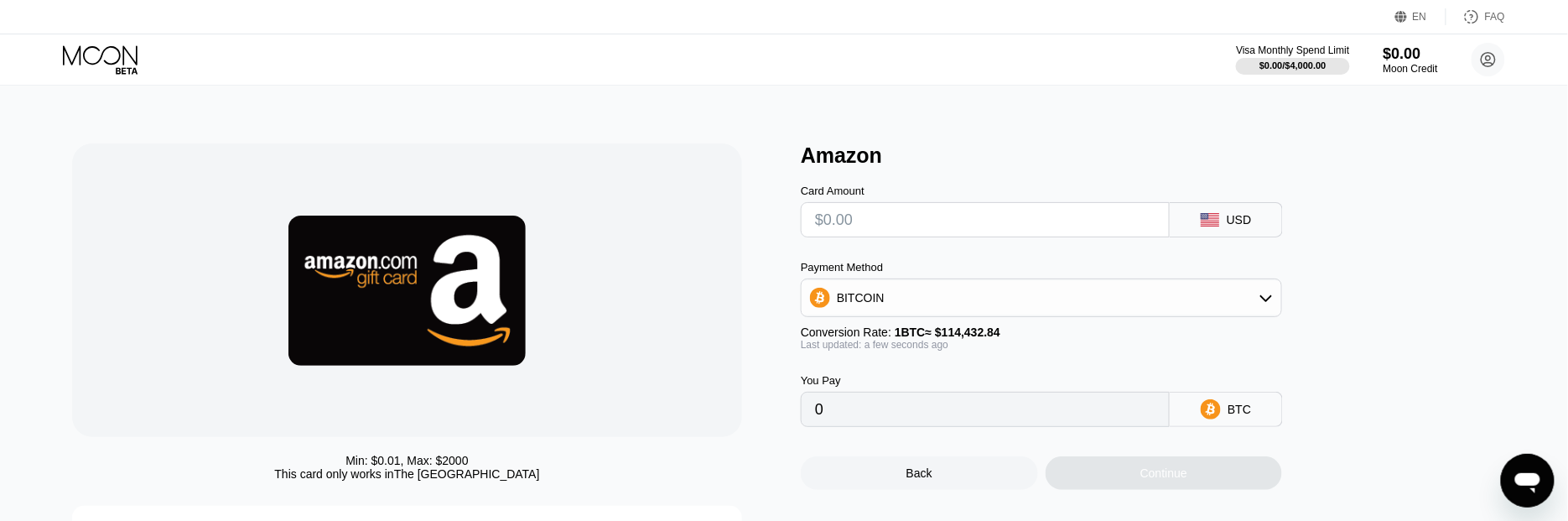
click at [104, 48] on icon at bounding box center [101, 55] width 75 height 19
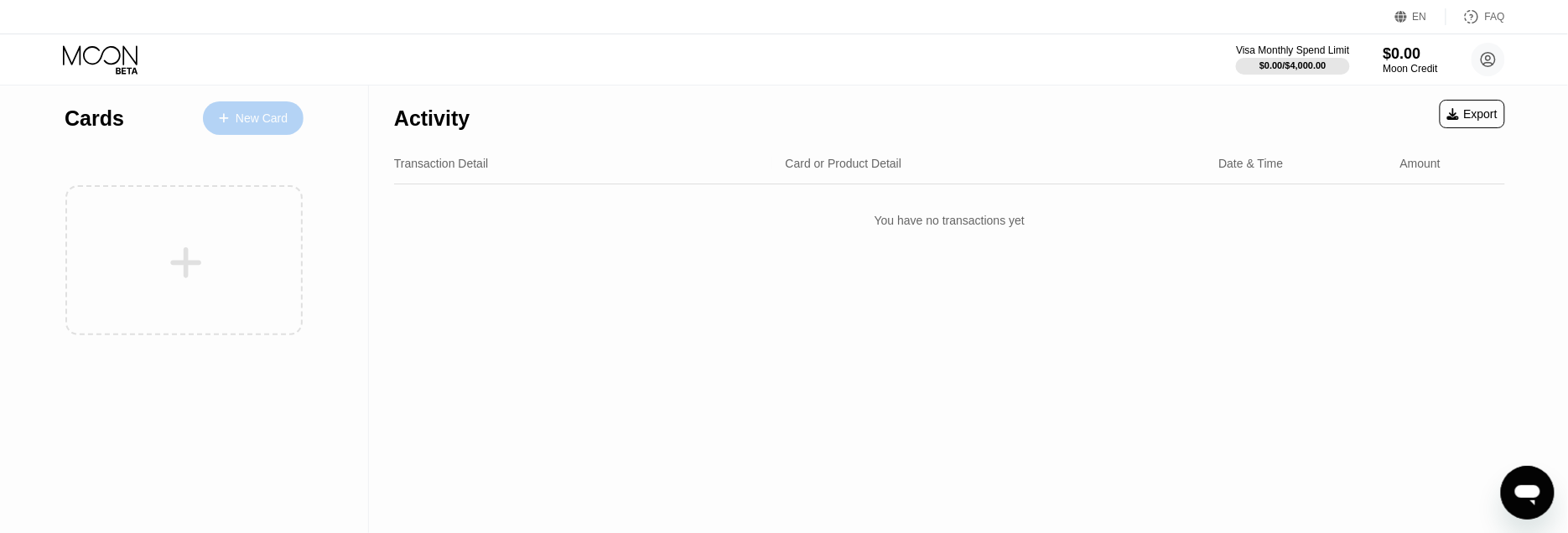
click at [249, 116] on div "New Card" at bounding box center [261, 119] width 52 height 15
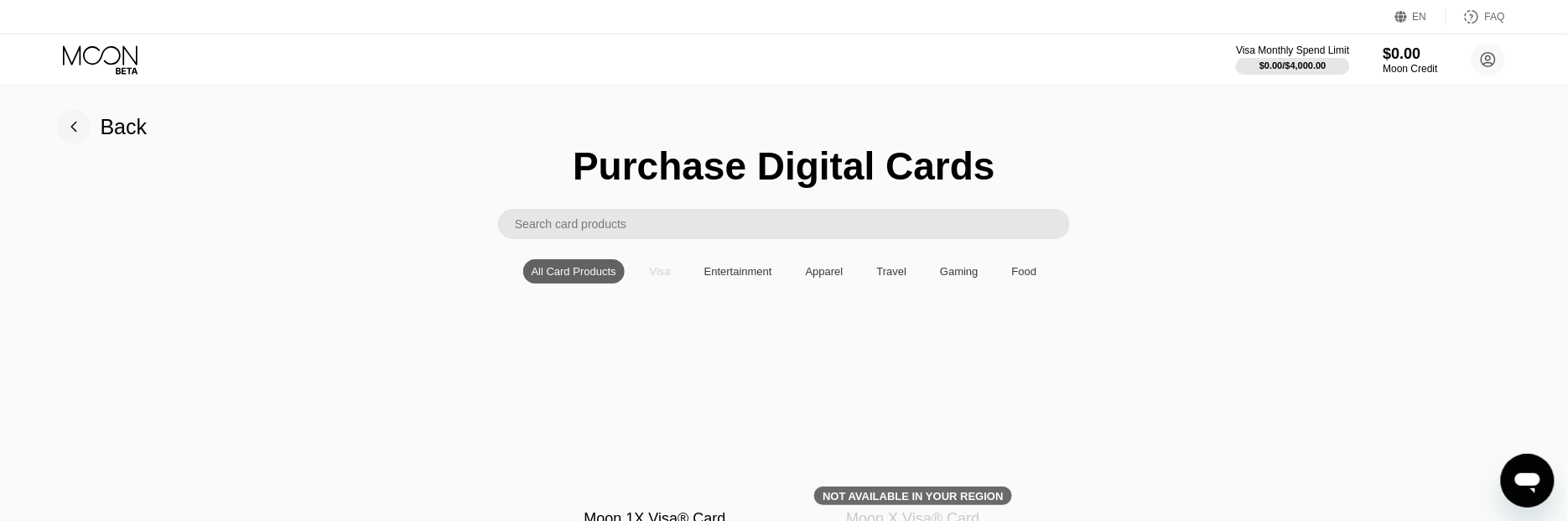
click at [658, 278] on div "Visa" at bounding box center [660, 271] width 21 height 13
click at [735, 278] on div "Entertainment" at bounding box center [738, 271] width 68 height 13
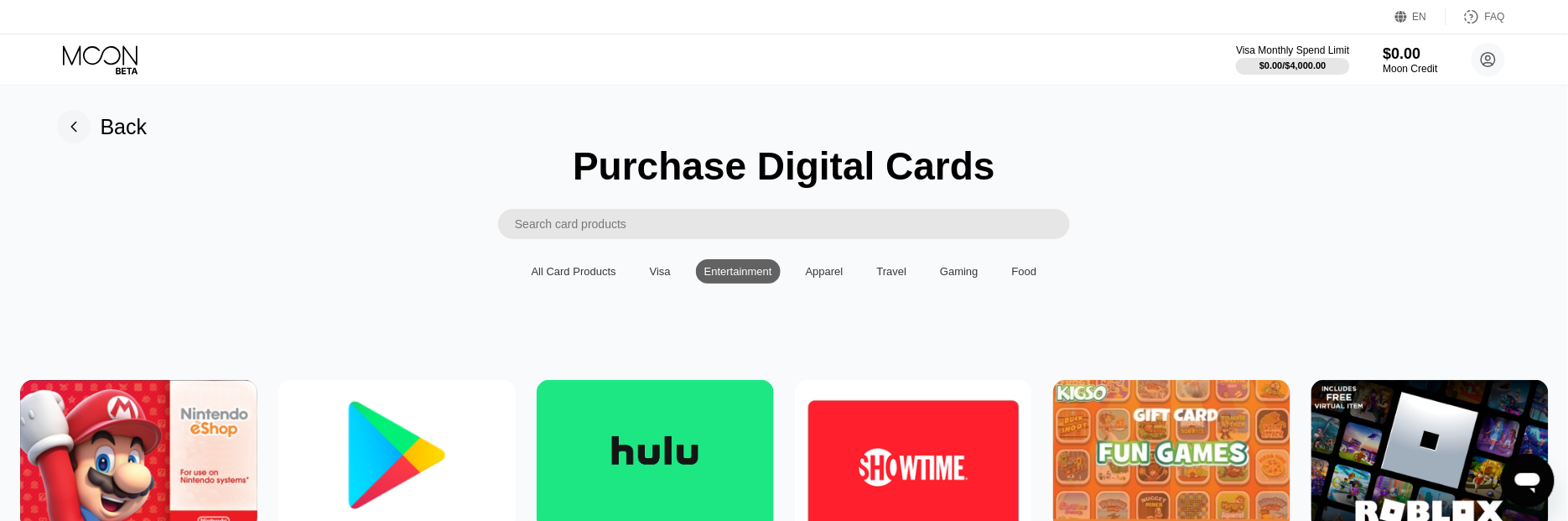
click at [825, 278] on div "Apparel" at bounding box center [824, 271] width 37 height 13
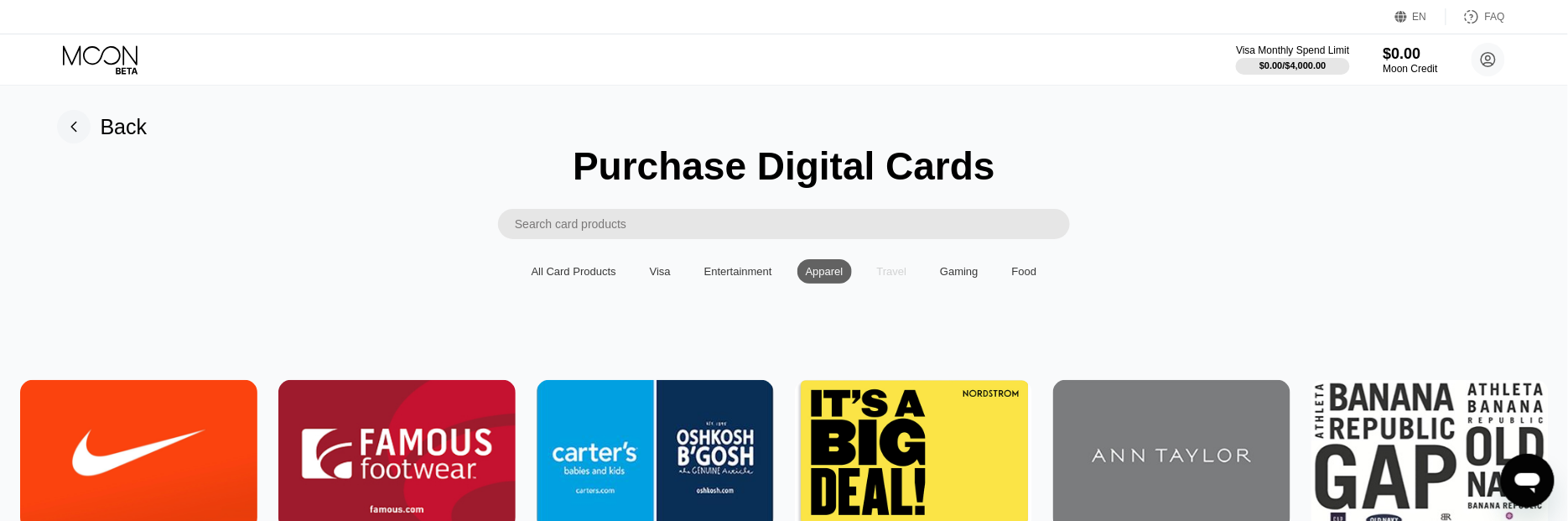
click at [890, 278] on div "Travel" at bounding box center [891, 271] width 30 height 13
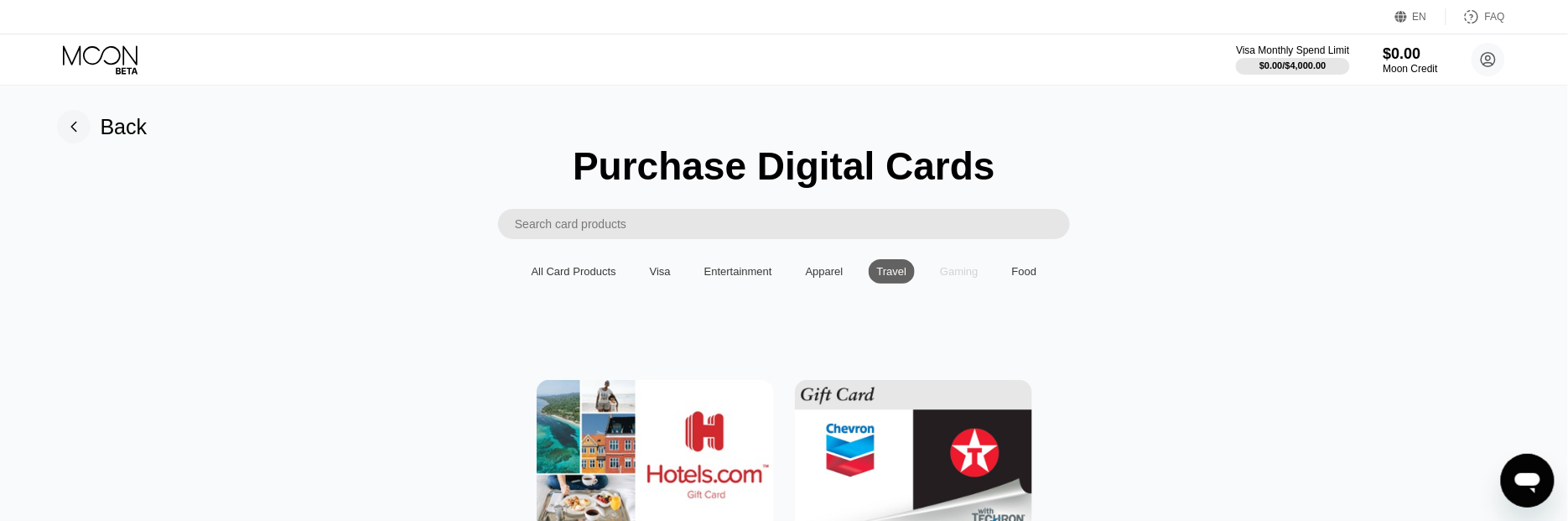
click at [963, 278] on div "Gaming" at bounding box center [959, 271] width 38 height 13
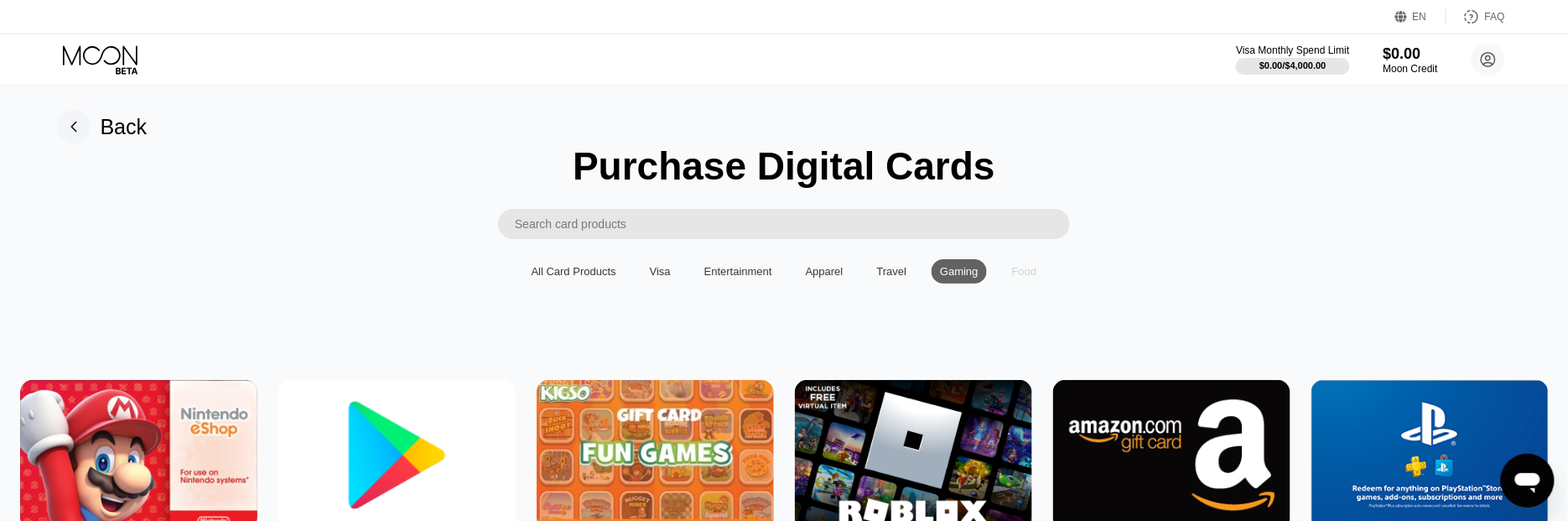
click at [1031, 278] on div "Food" at bounding box center [1025, 271] width 26 height 13
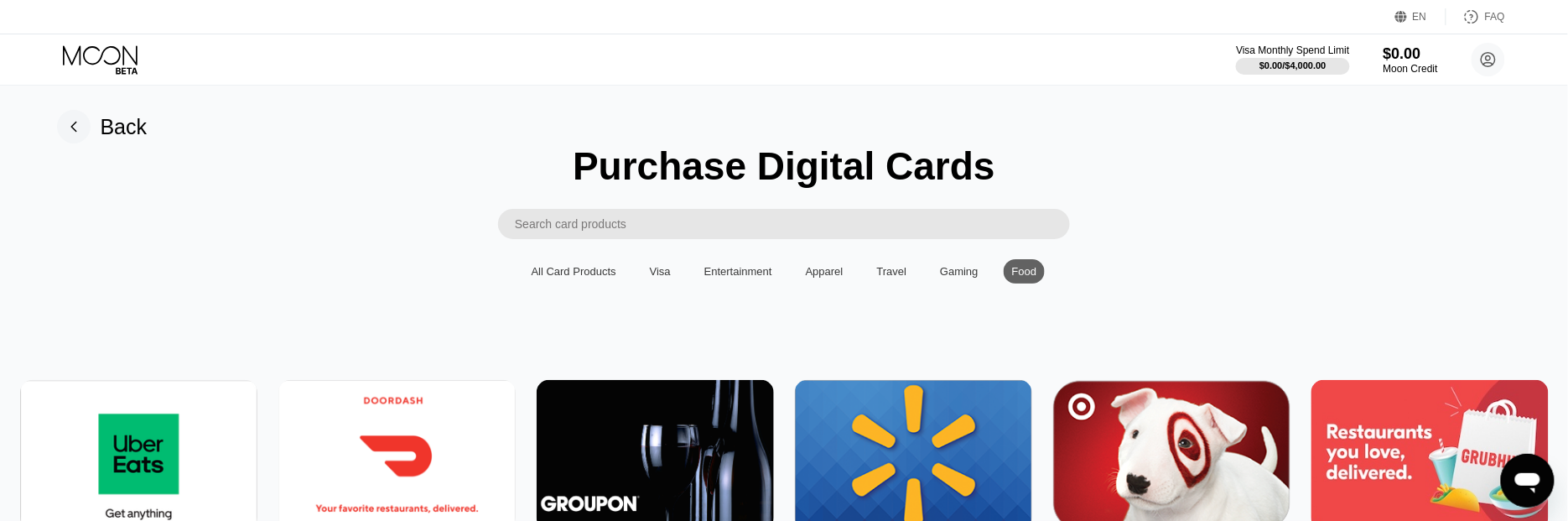
click at [664, 278] on div "Visa" at bounding box center [660, 271] width 21 height 13
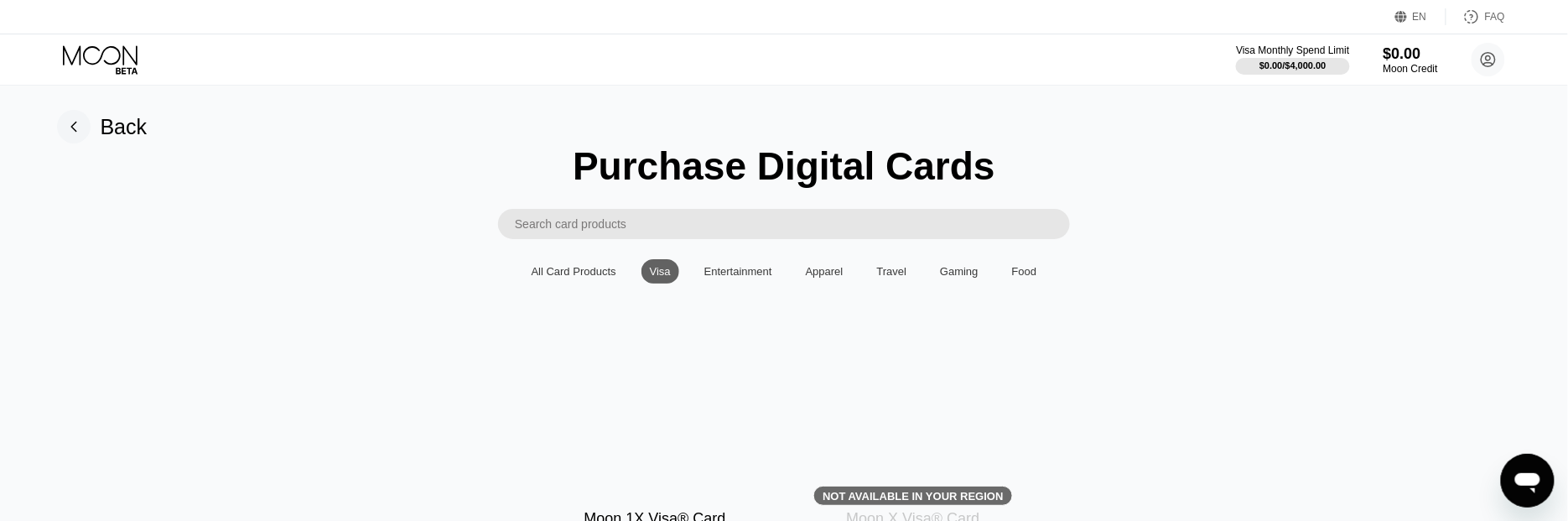
click at [601, 278] on div "All Card Products" at bounding box center [574, 271] width 85 height 13
click at [599, 278] on div "All Card Products" at bounding box center [574, 271] width 85 height 13
click at [734, 283] on div "Entertainment" at bounding box center [738, 271] width 85 height 25
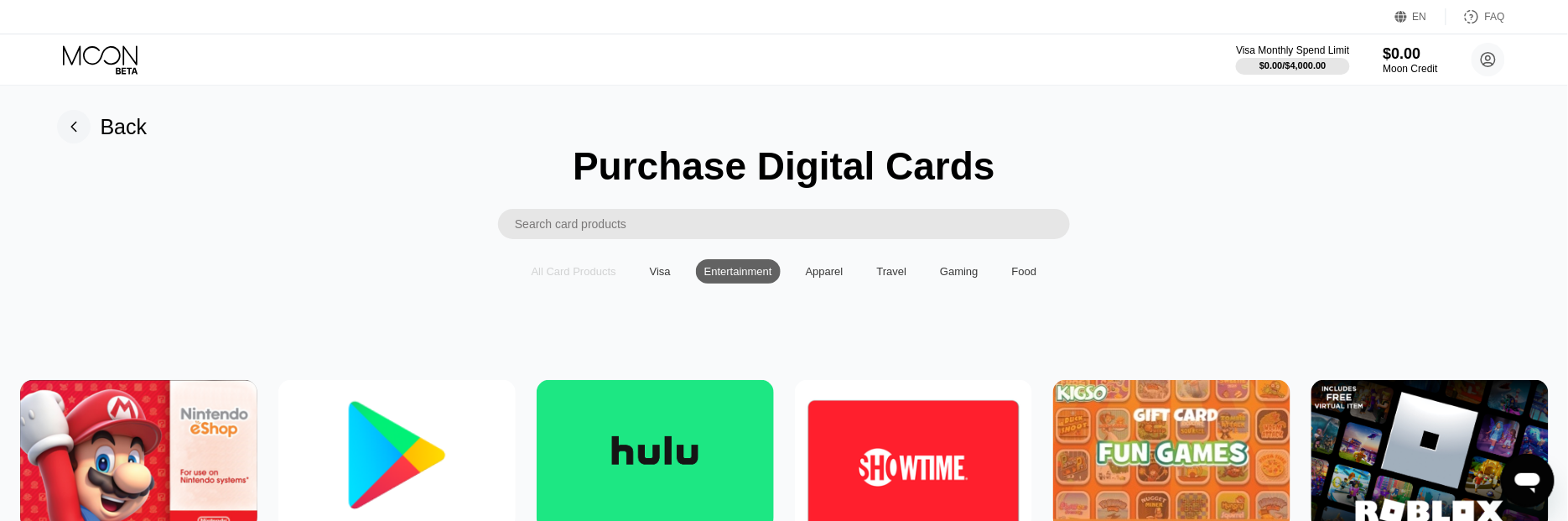
click at [579, 278] on div "All Card Products" at bounding box center [574, 271] width 85 height 13
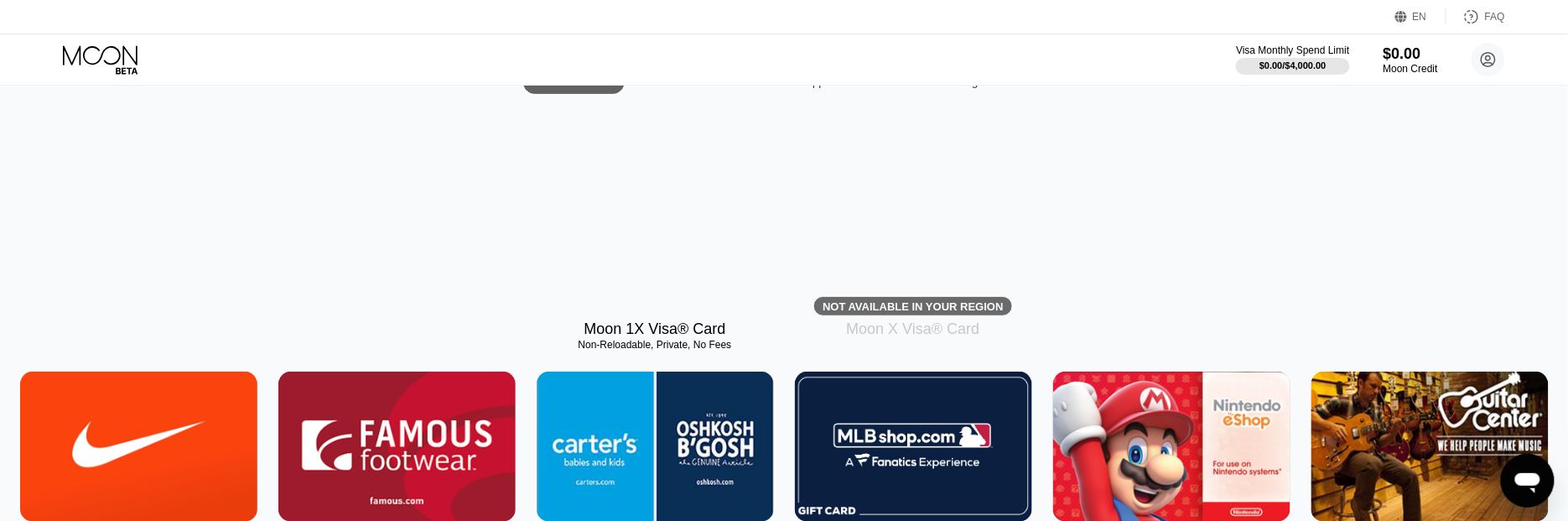
scroll to position [270, 0]
